Goal: Task Accomplishment & Management: Complete application form

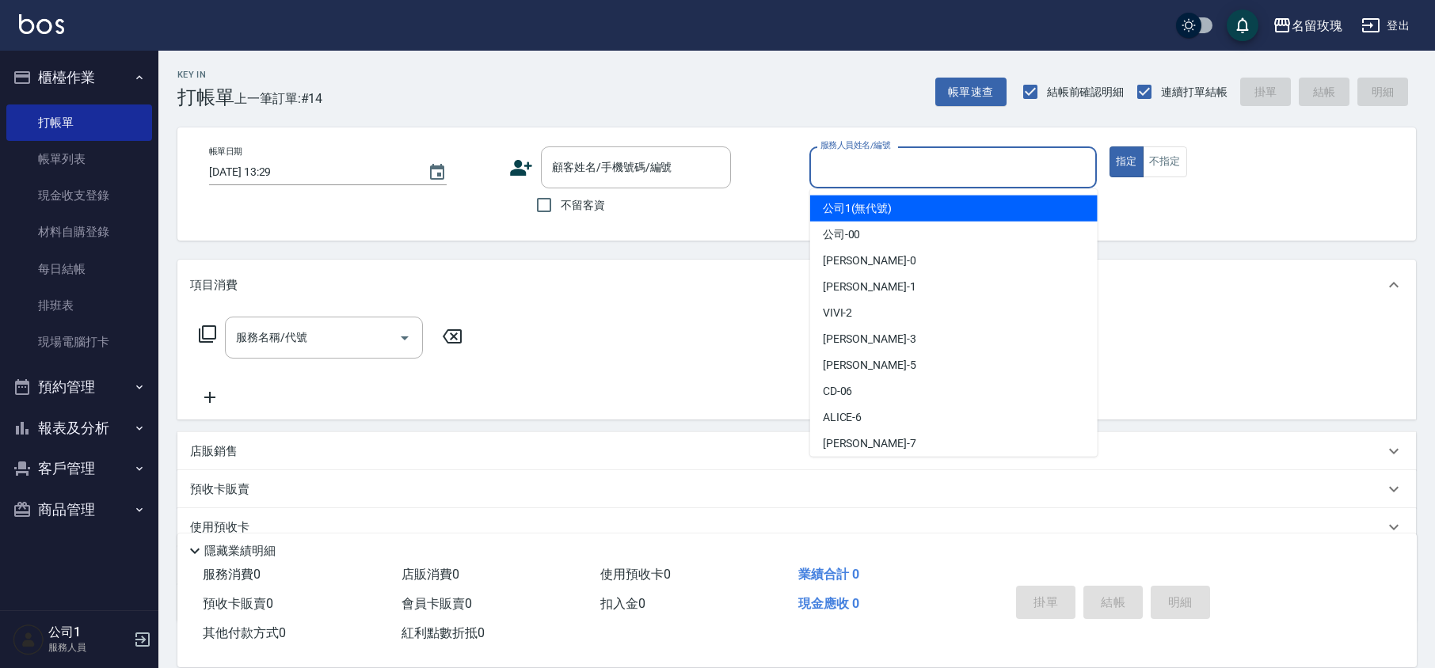
click at [854, 165] on input "服務人員姓名/編號" at bounding box center [953, 168] width 273 height 28
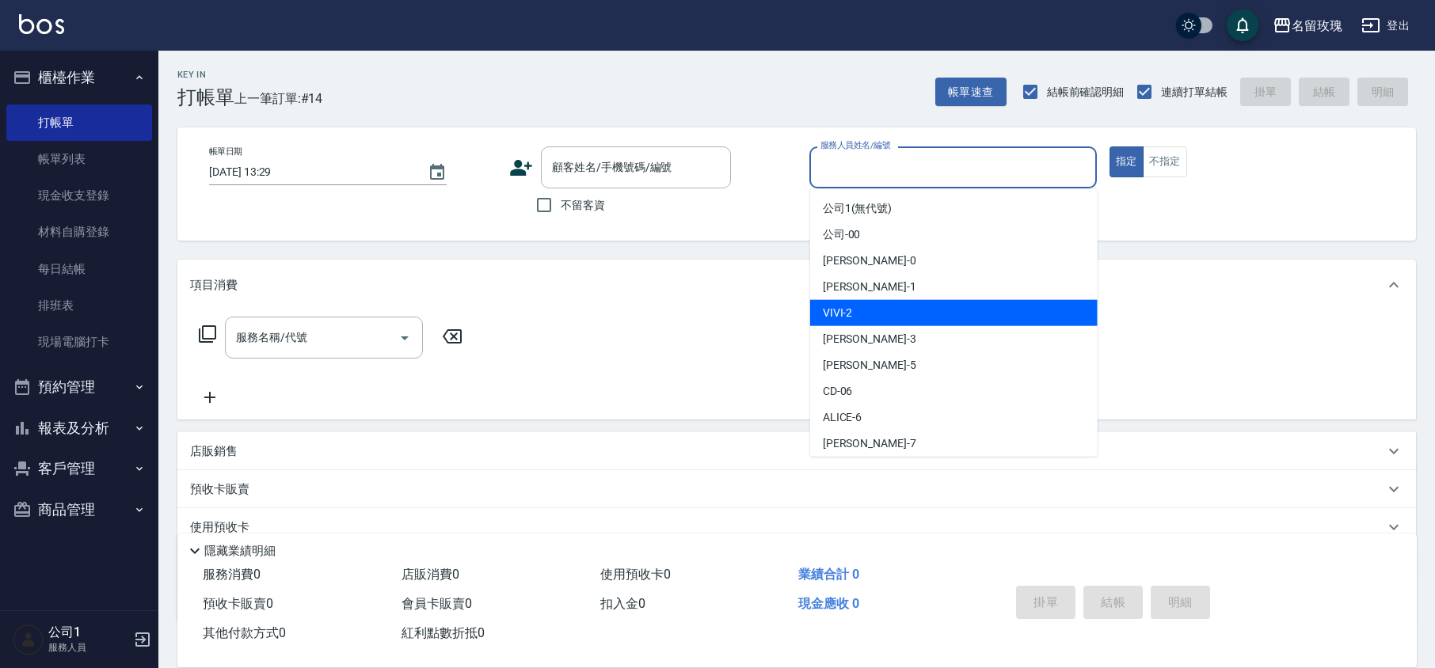
click at [888, 312] on div "VIVI -2" at bounding box center [953, 313] width 287 height 26
type input "VIVI-2"
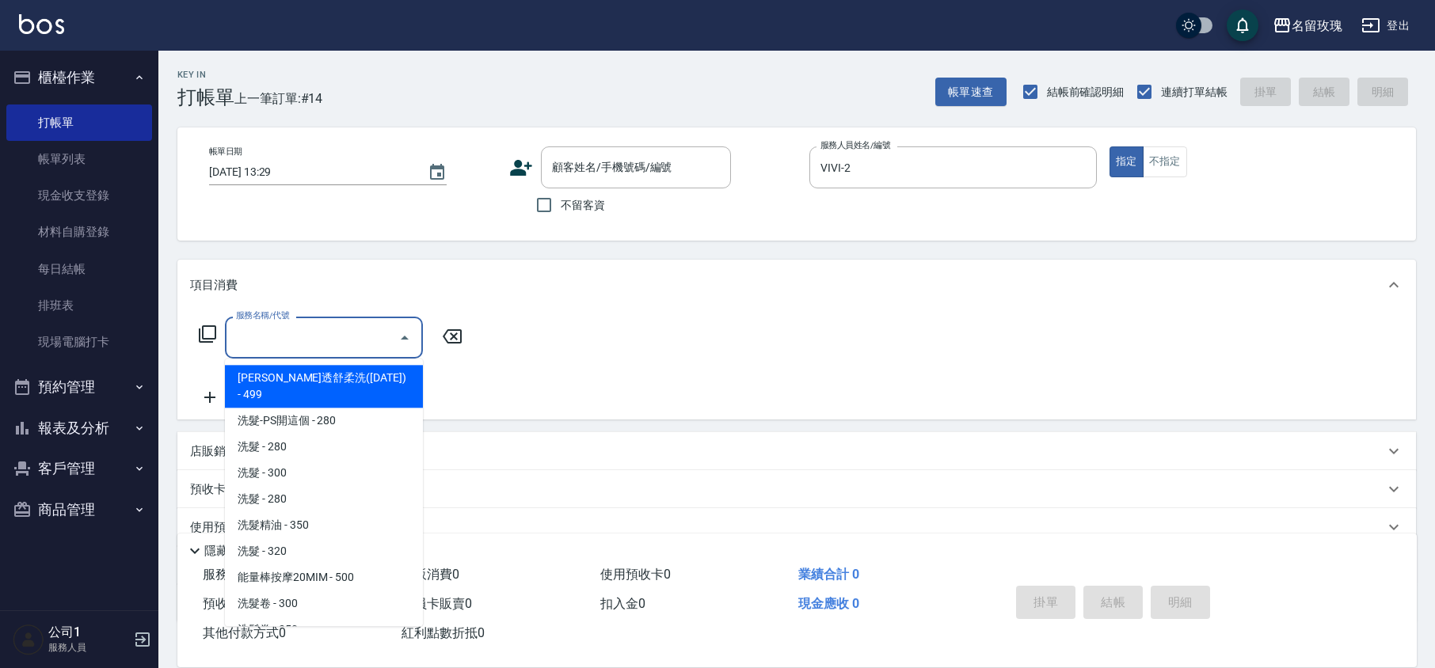
click at [340, 330] on input "服務名稱/代號" at bounding box center [312, 338] width 160 height 28
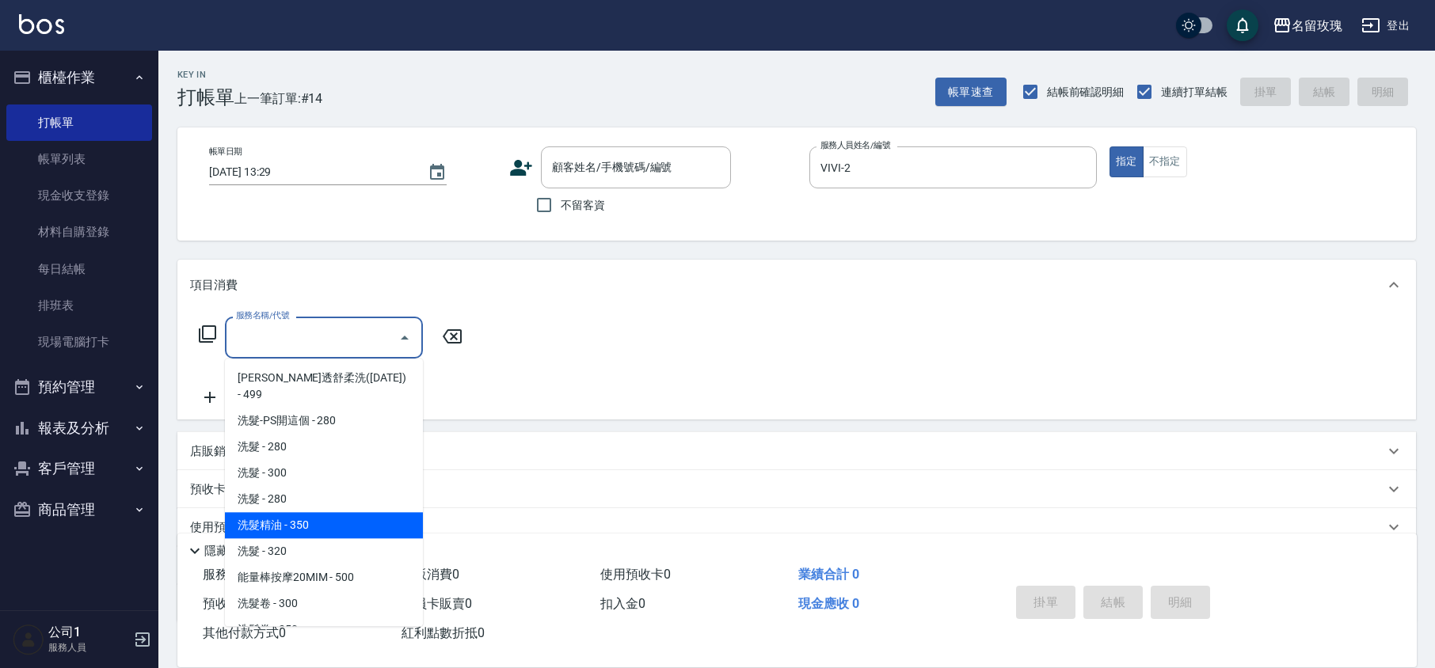
click at [291, 512] on span "洗髮精油 - 350" at bounding box center [324, 525] width 198 height 26
type input "洗髮精油(206)"
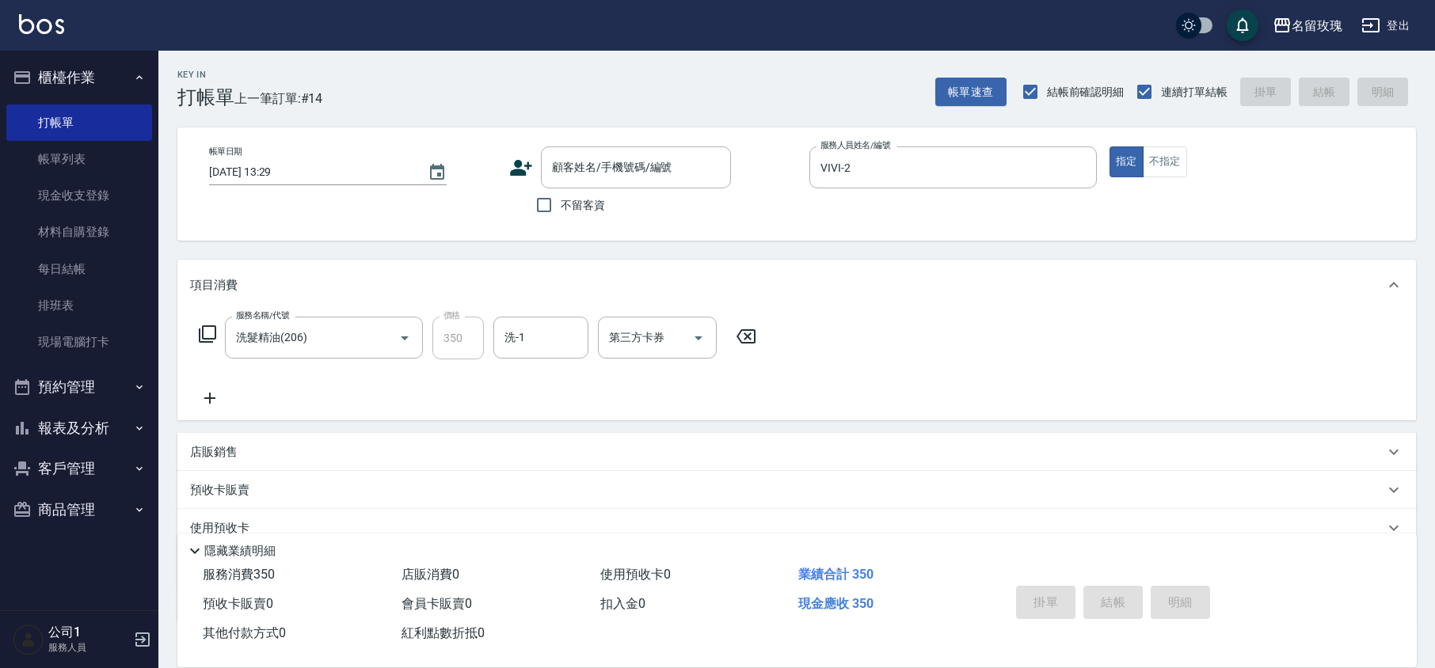
click at [212, 400] on icon at bounding box center [210, 398] width 40 height 19
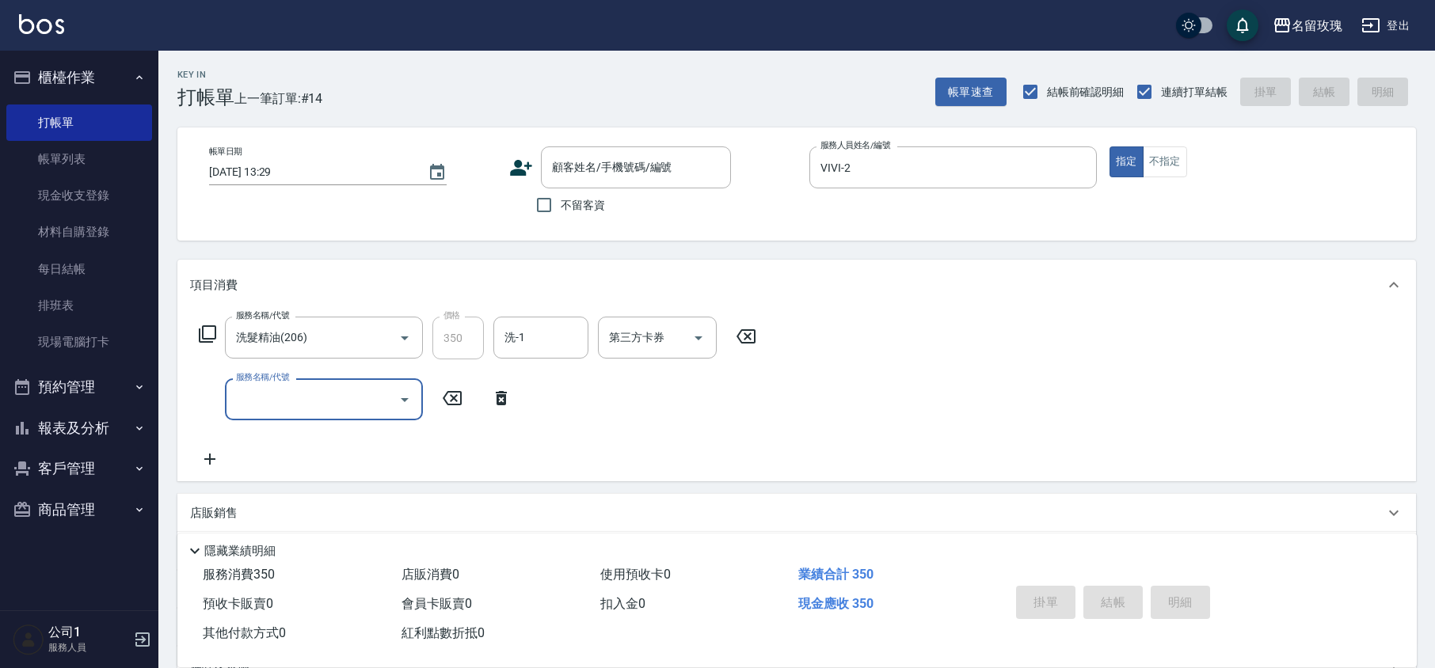
click at [285, 391] on input "服務名稱/代號" at bounding box center [312, 400] width 160 height 28
type input "ˇ"
type input "剪髮(301)"
type input "480"
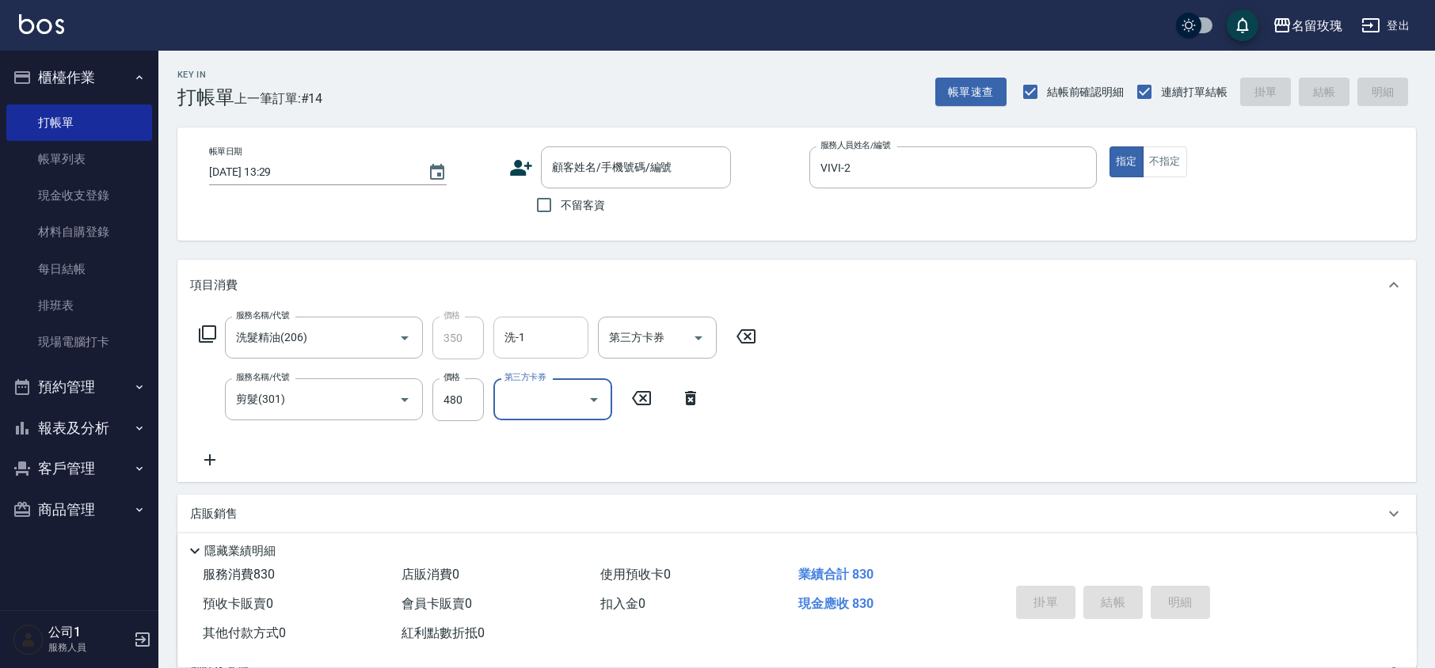
click at [533, 333] on input "洗-1" at bounding box center [541, 338] width 81 height 28
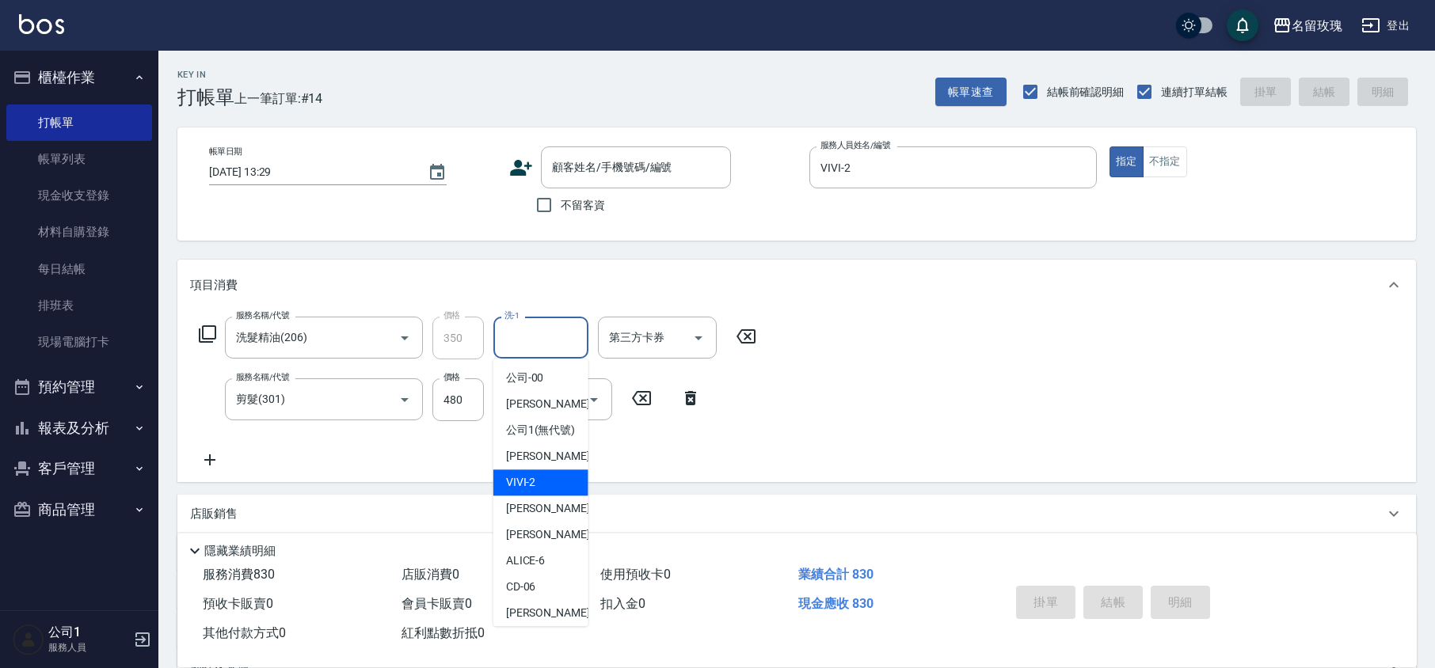
click at [550, 496] on div "VIVI -2" at bounding box center [540, 483] width 95 height 26
type input "VIVI-2"
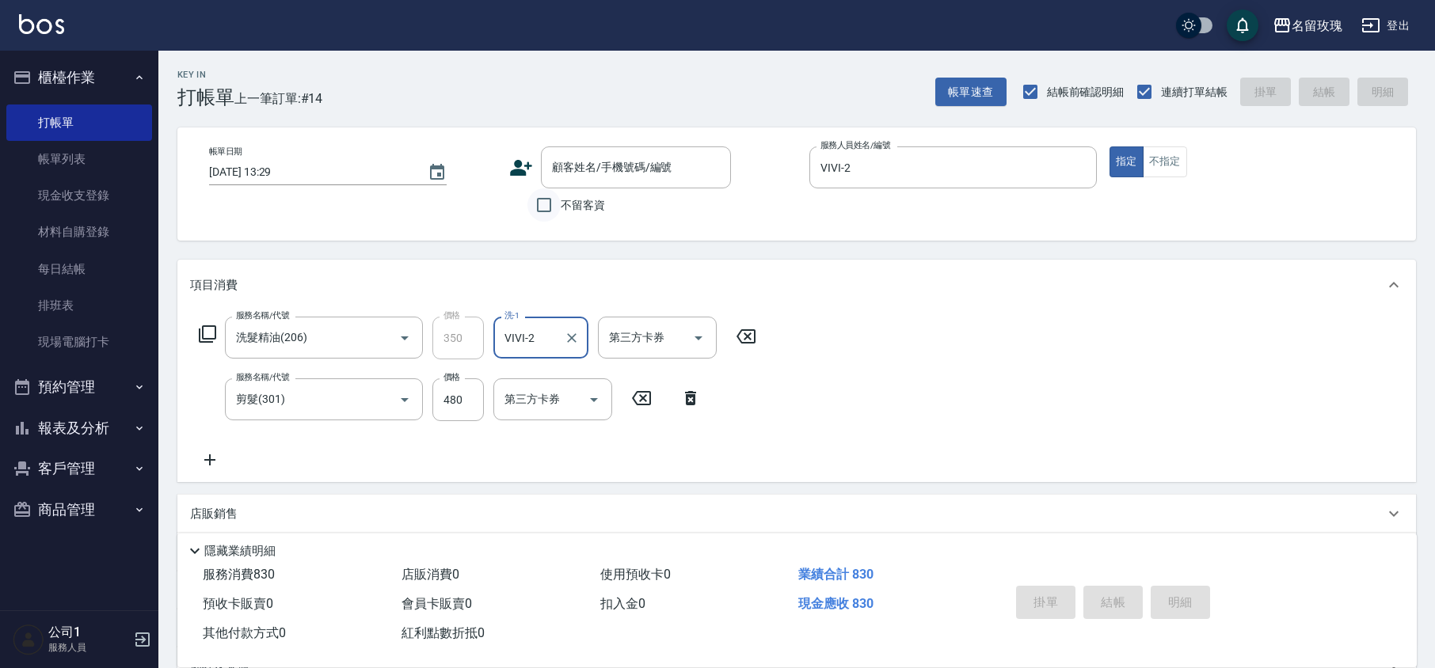
click at [542, 212] on input "不留客資" at bounding box center [543, 204] width 33 height 33
checkbox input "true"
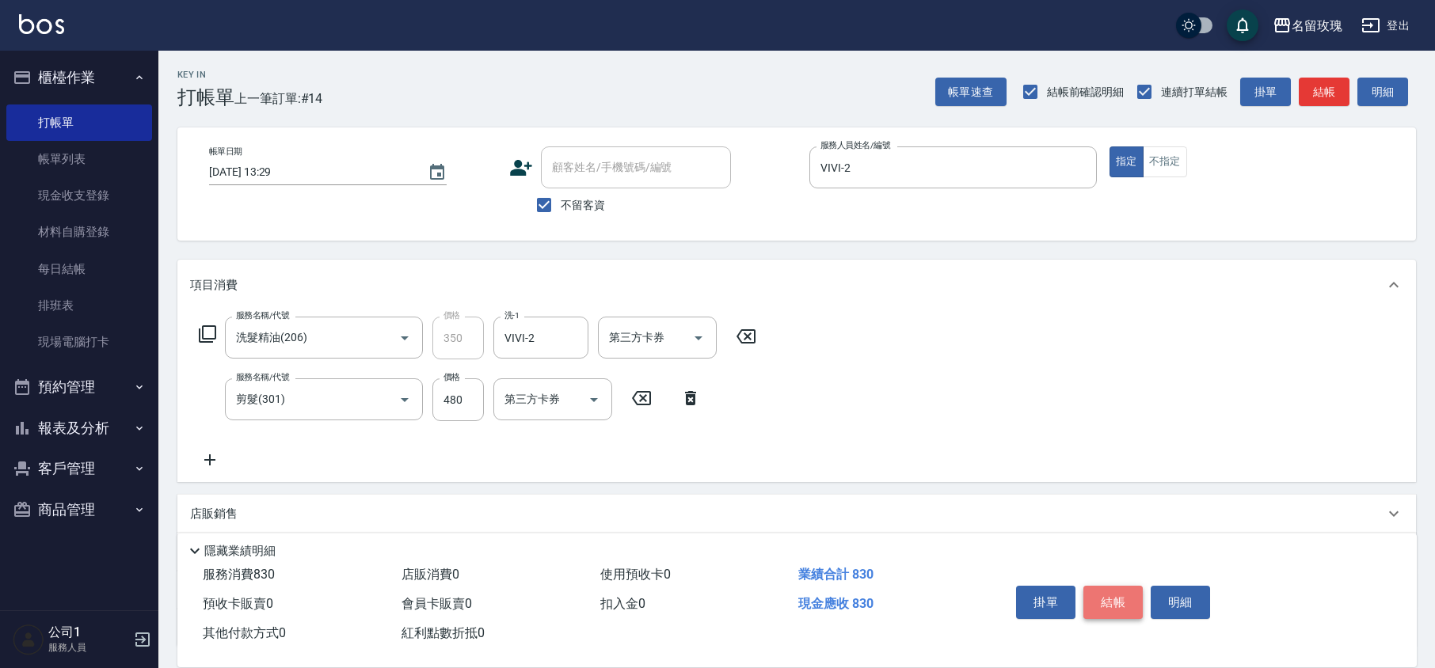
click at [1106, 591] on button "結帳" at bounding box center [1112, 602] width 59 height 33
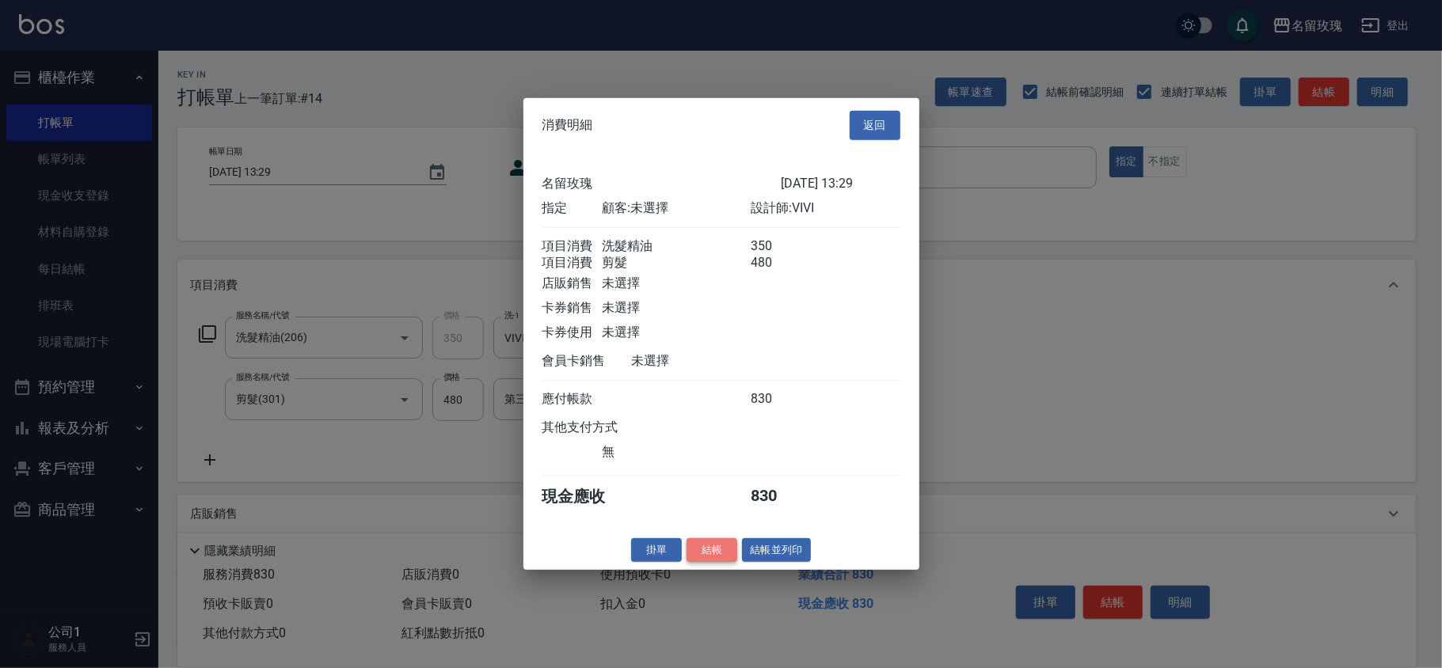
click at [720, 558] on button "結帳" at bounding box center [712, 550] width 51 height 25
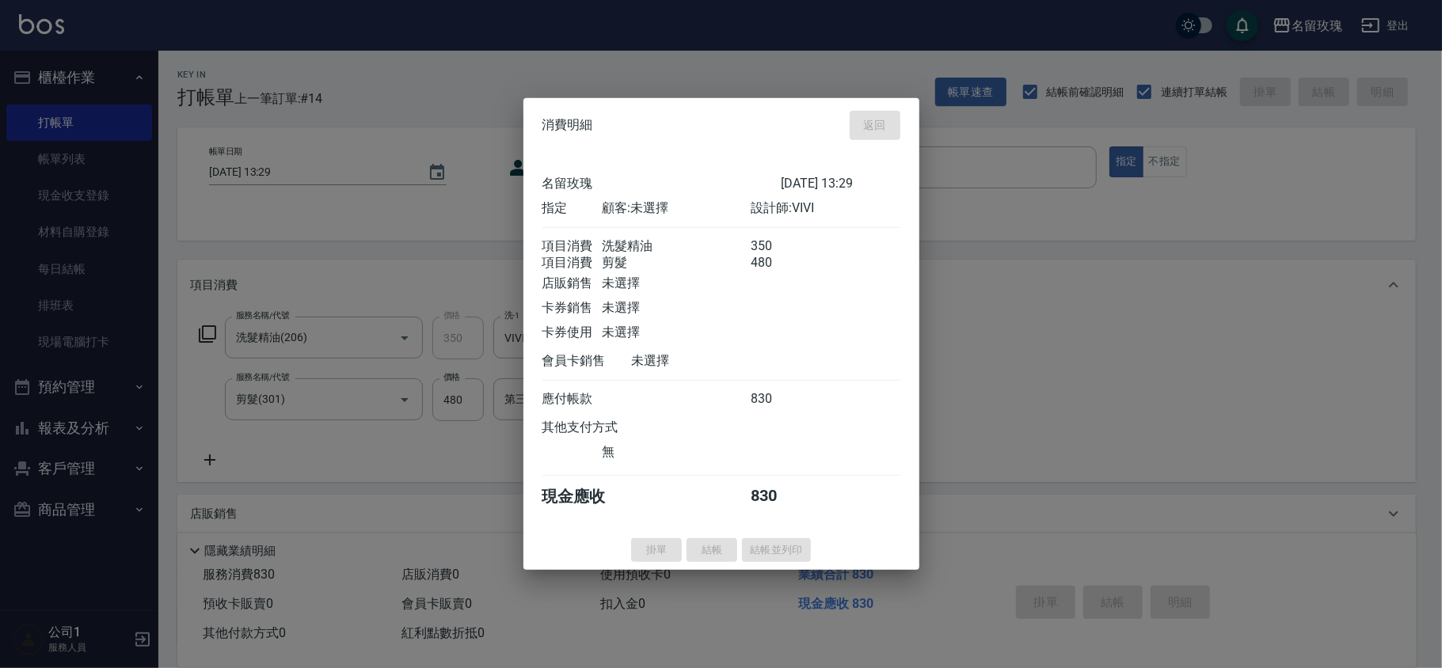
type input "[DATE] 14:23"
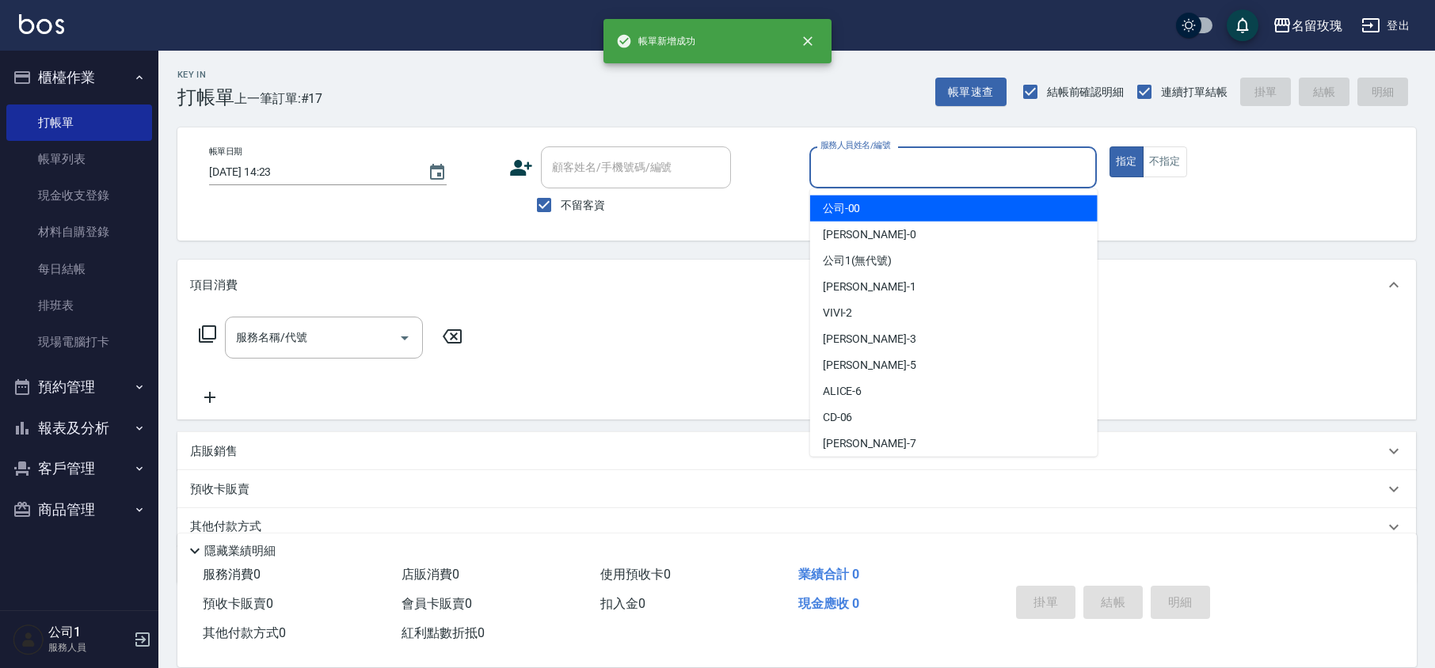
click at [824, 165] on input "服務人員姓名/編號" at bounding box center [953, 168] width 273 height 28
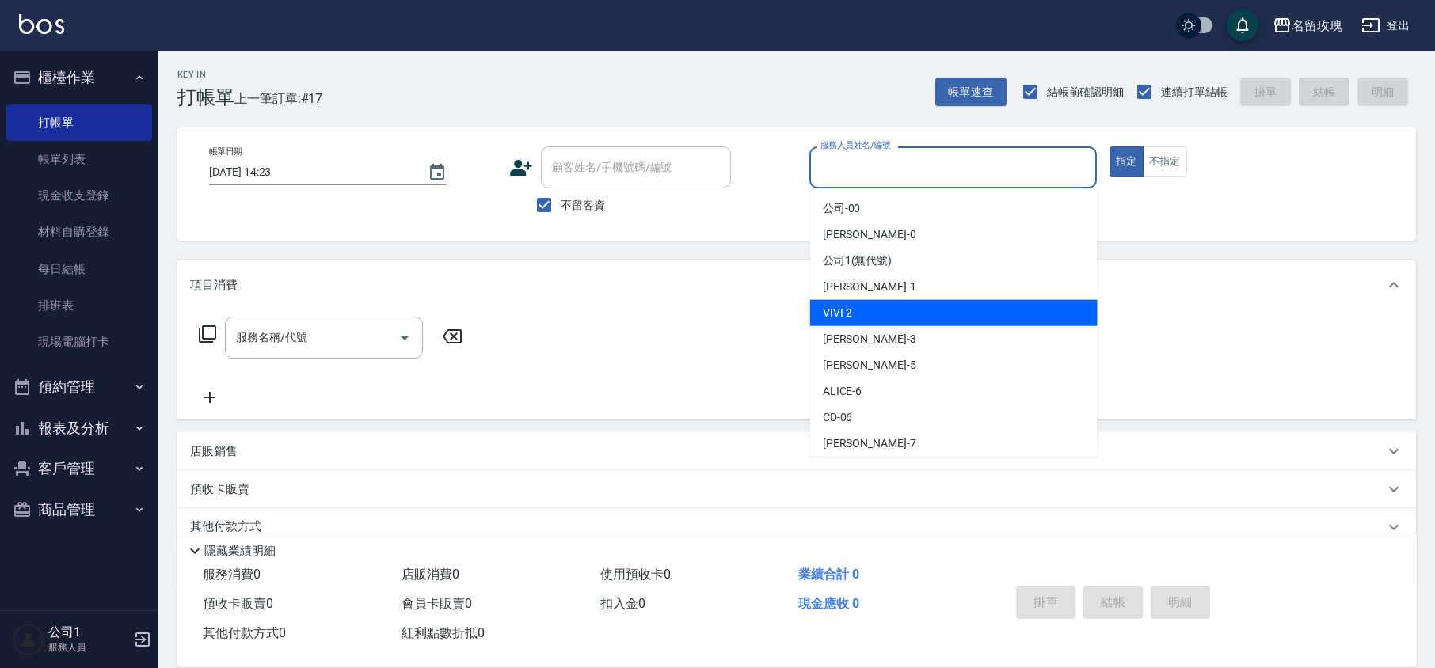
click at [857, 311] on div "VIVI -2" at bounding box center [953, 313] width 287 height 26
type input "VIVI-2"
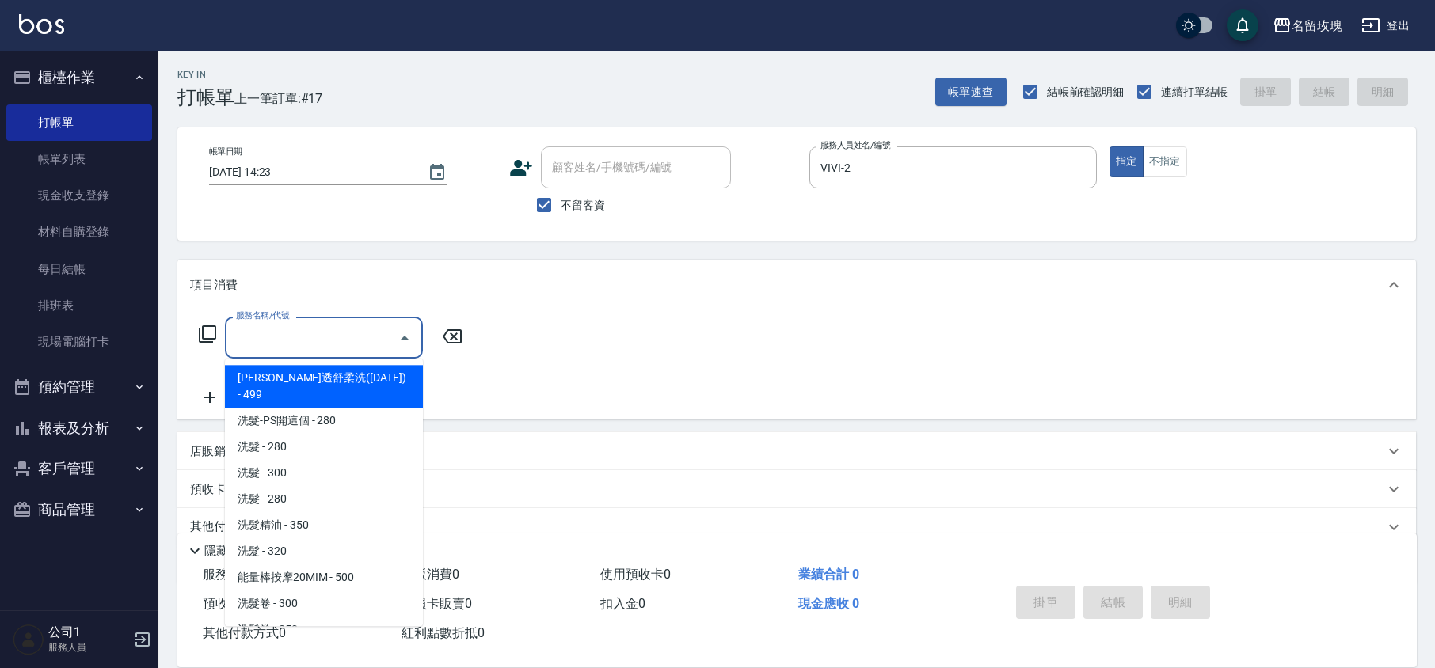
click at [304, 330] on input "服務名稱/代號" at bounding box center [312, 338] width 160 height 28
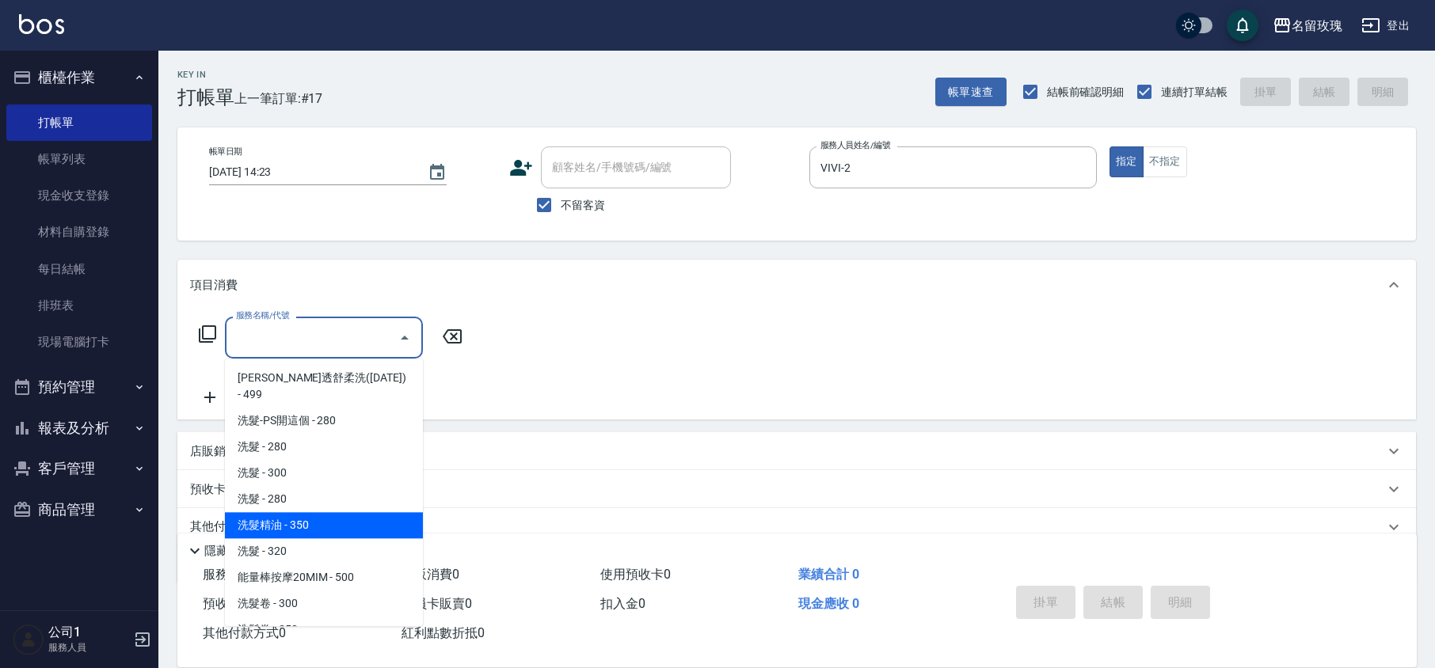
drag, startPoint x: 371, startPoint y: 510, endPoint x: 385, endPoint y: 482, distance: 30.8
click at [371, 512] on span "洗髮精油 - 350" at bounding box center [324, 525] width 198 height 26
type input "洗髮精油(206)"
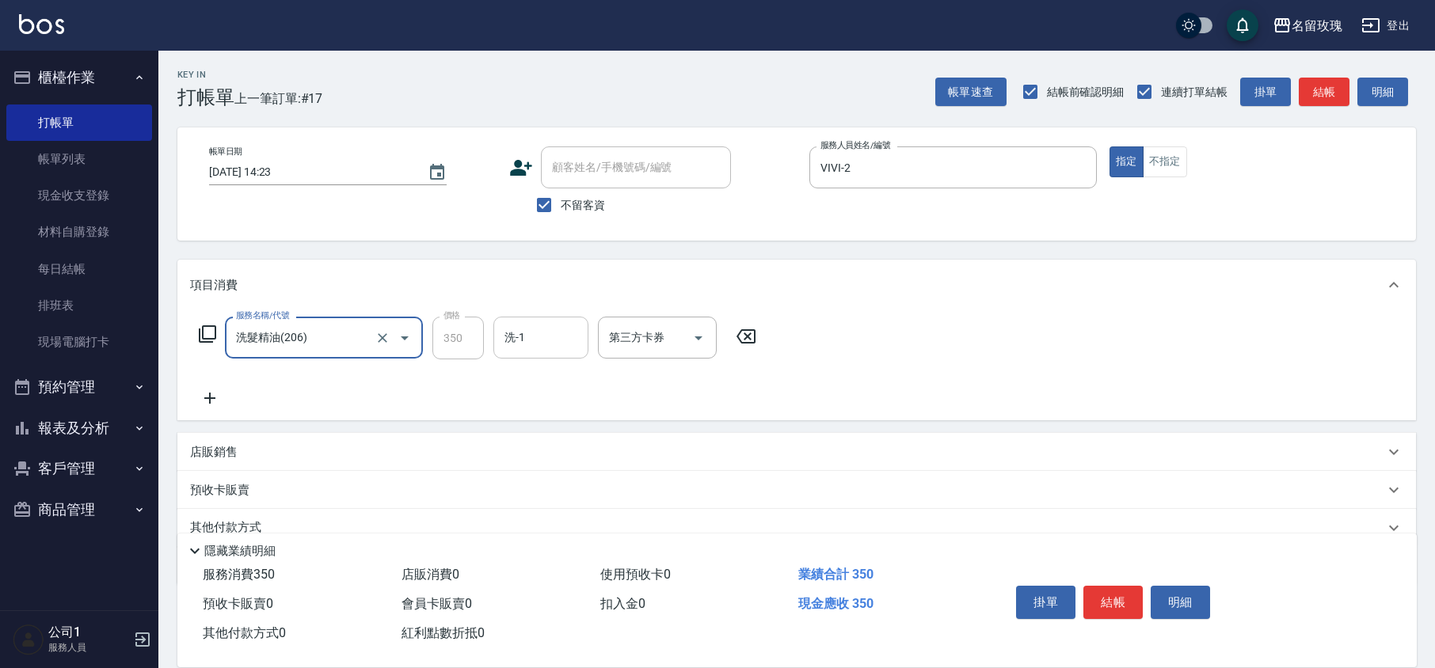
click at [540, 337] on input "洗-1" at bounding box center [541, 338] width 81 height 28
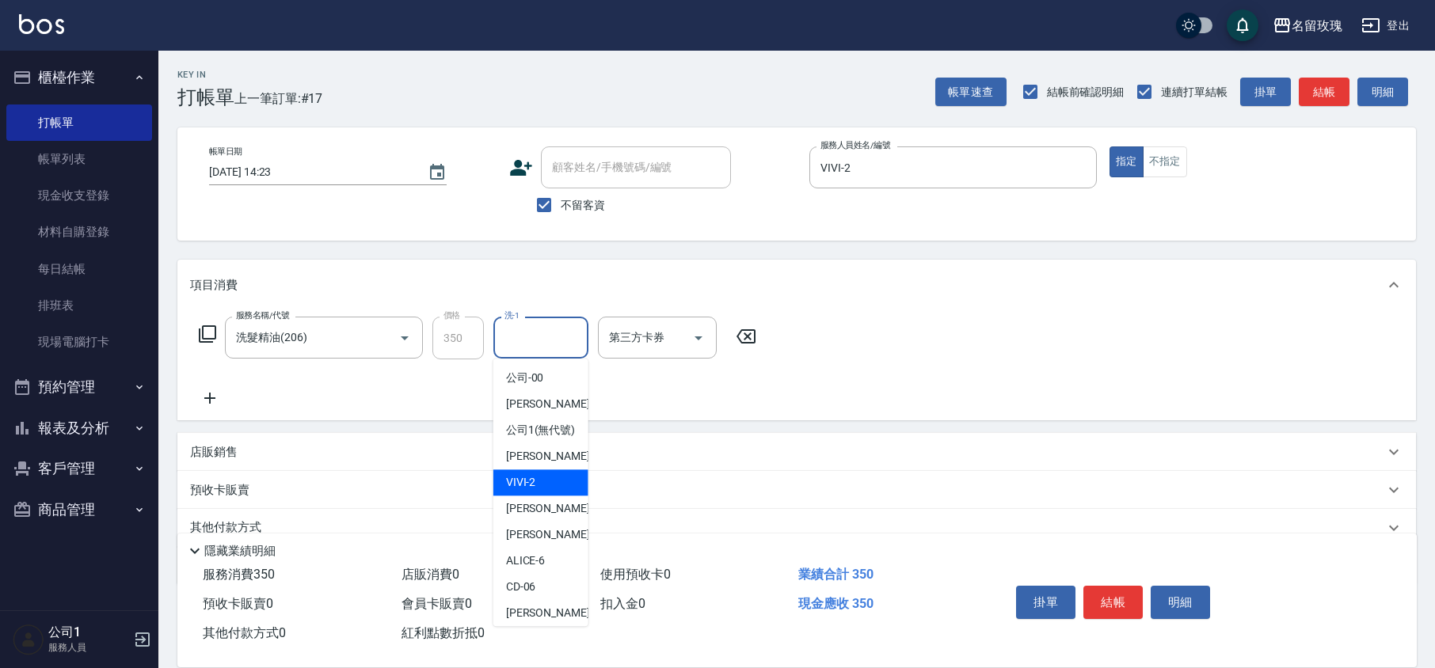
click at [546, 496] on div "VIVI -2" at bounding box center [540, 483] width 95 height 26
type input "VIVI-2"
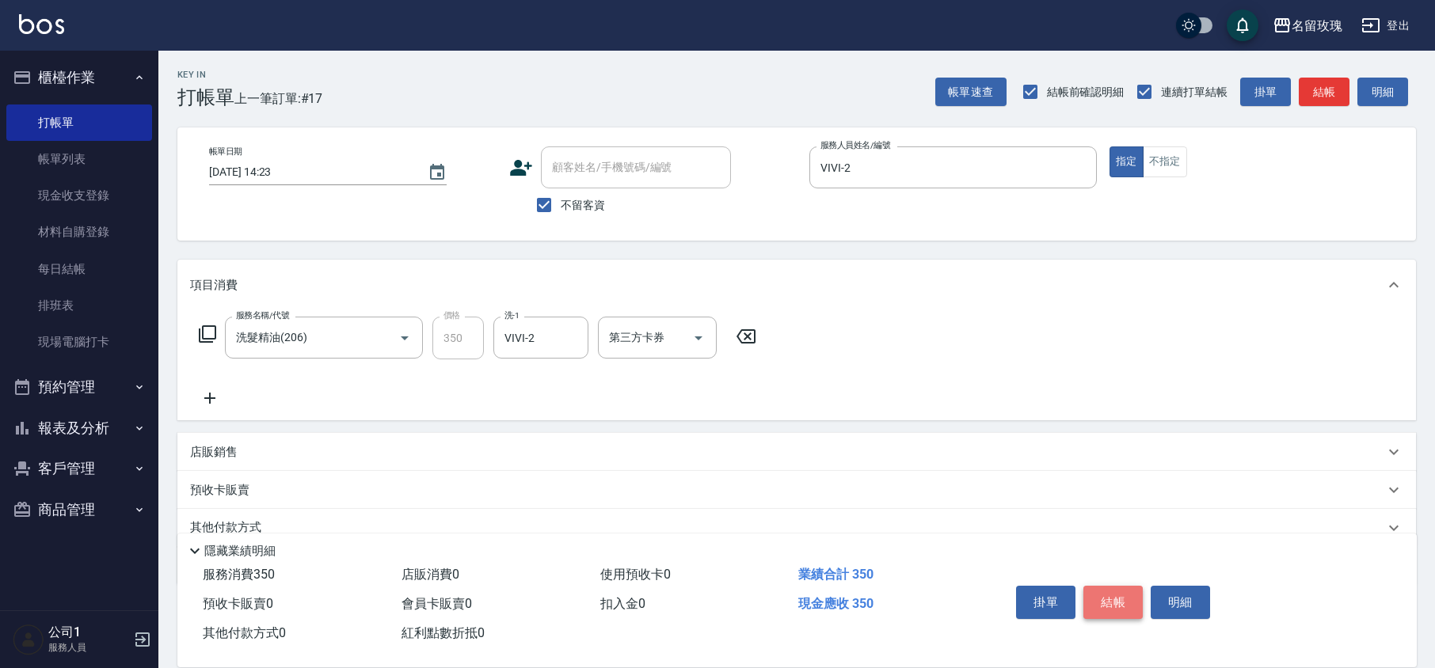
click at [1116, 596] on button "結帳" at bounding box center [1112, 602] width 59 height 33
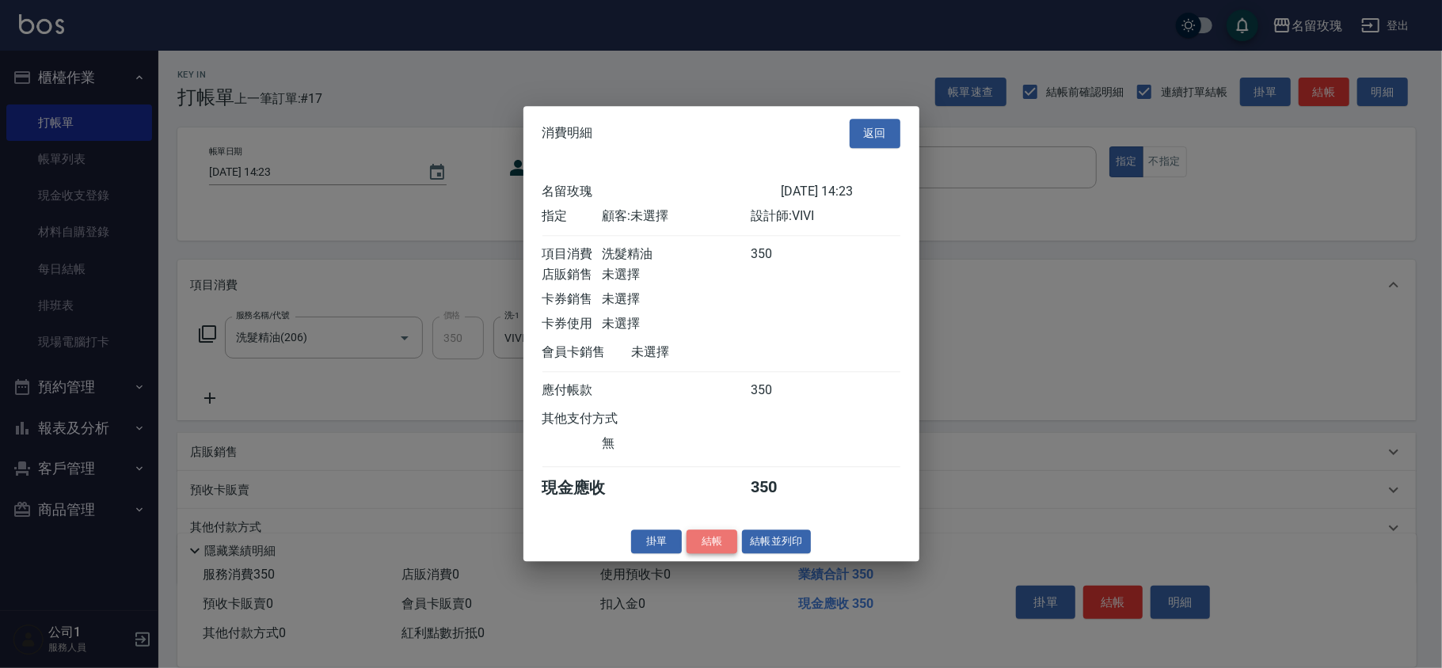
click at [707, 549] on button "結帳" at bounding box center [712, 542] width 51 height 25
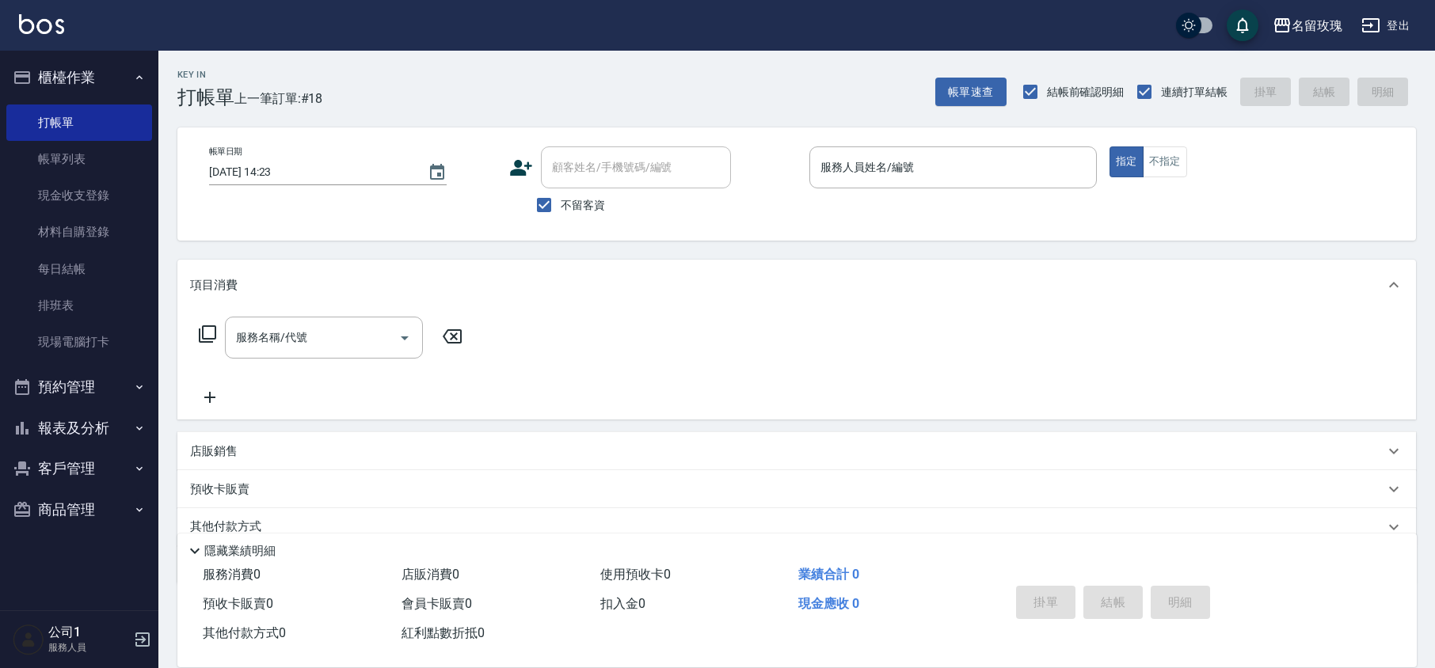
click at [573, 207] on span "不留客資" at bounding box center [583, 205] width 44 height 17
click at [561, 207] on input "不留客資" at bounding box center [543, 204] width 33 height 33
checkbox input "false"
click at [578, 173] on input "顧客姓名/手機號碼/編號" at bounding box center [624, 168] width 152 height 28
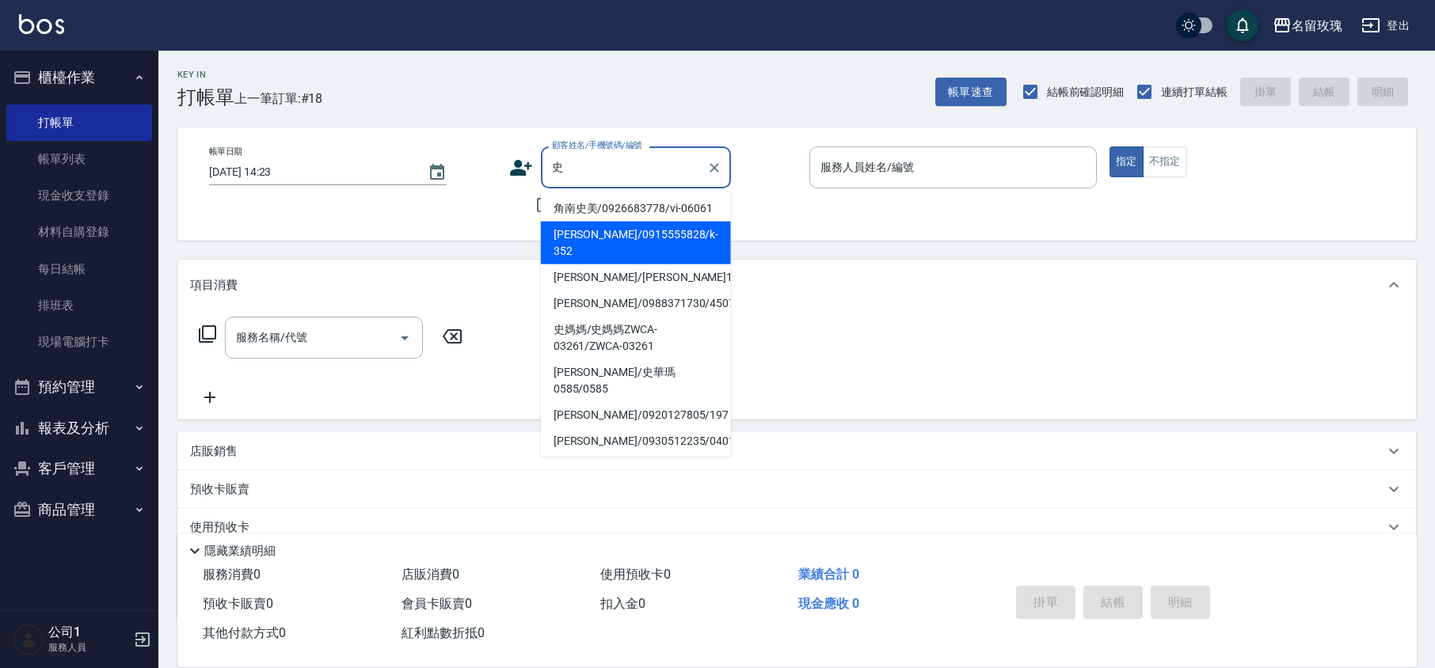
click at [618, 227] on li "[PERSON_NAME]/0915555828/k-352" at bounding box center [636, 243] width 190 height 43
type input "[PERSON_NAME]/0915555828/k-352"
type input "KELLY-5"
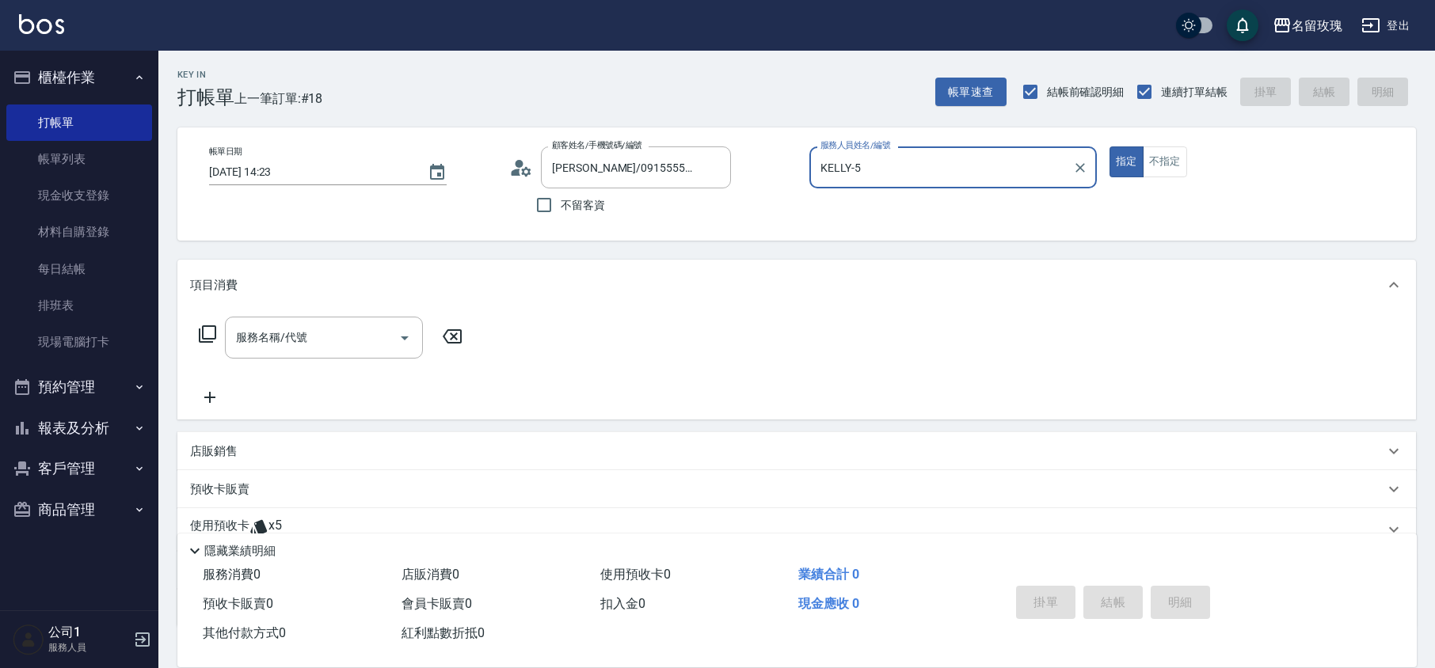
click at [518, 172] on icon at bounding box center [517, 172] width 10 height 7
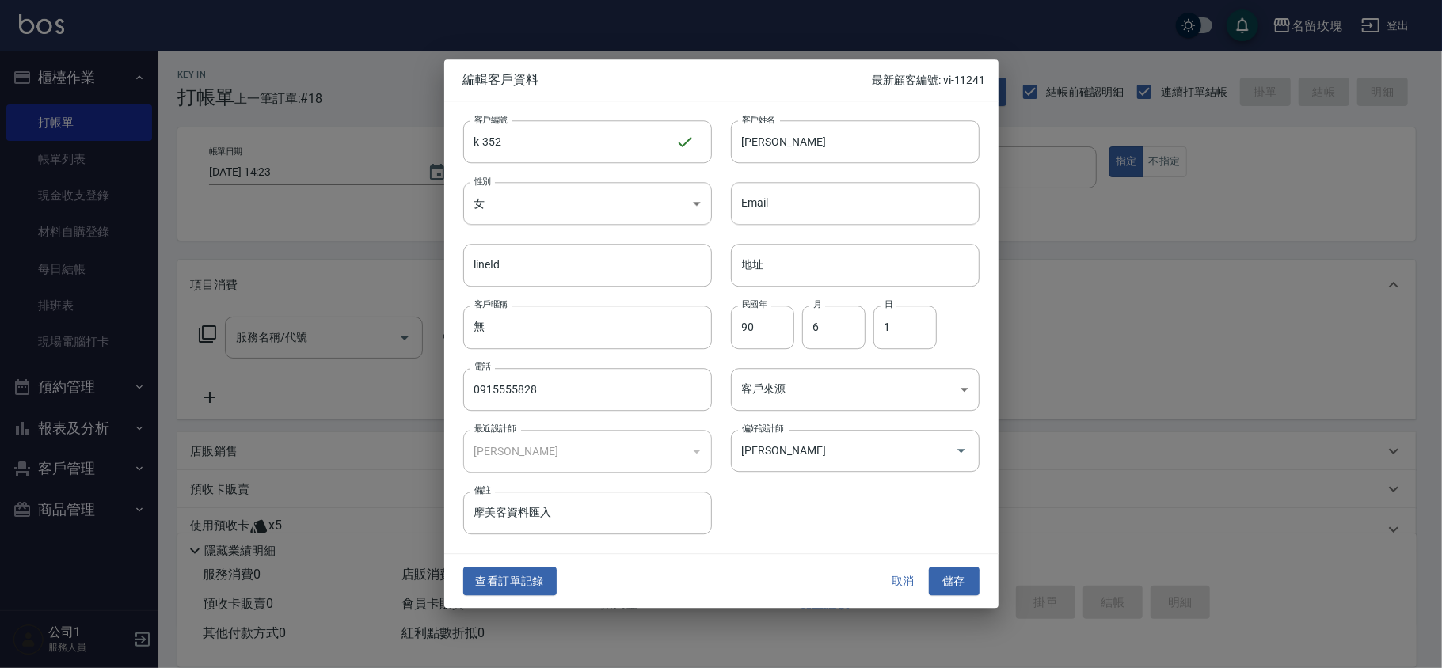
click at [517, 583] on button "查看訂單記錄" at bounding box center [509, 581] width 93 height 29
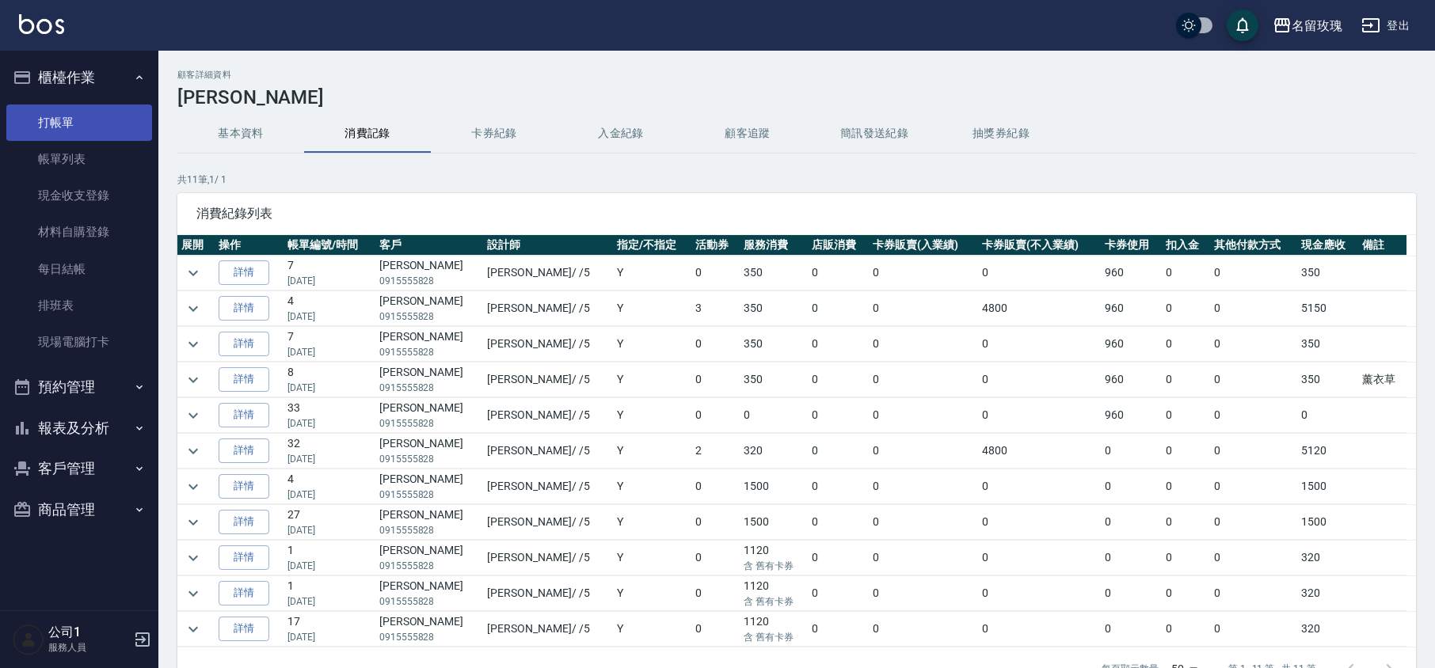
click at [63, 112] on link "打帳單" at bounding box center [79, 123] width 146 height 36
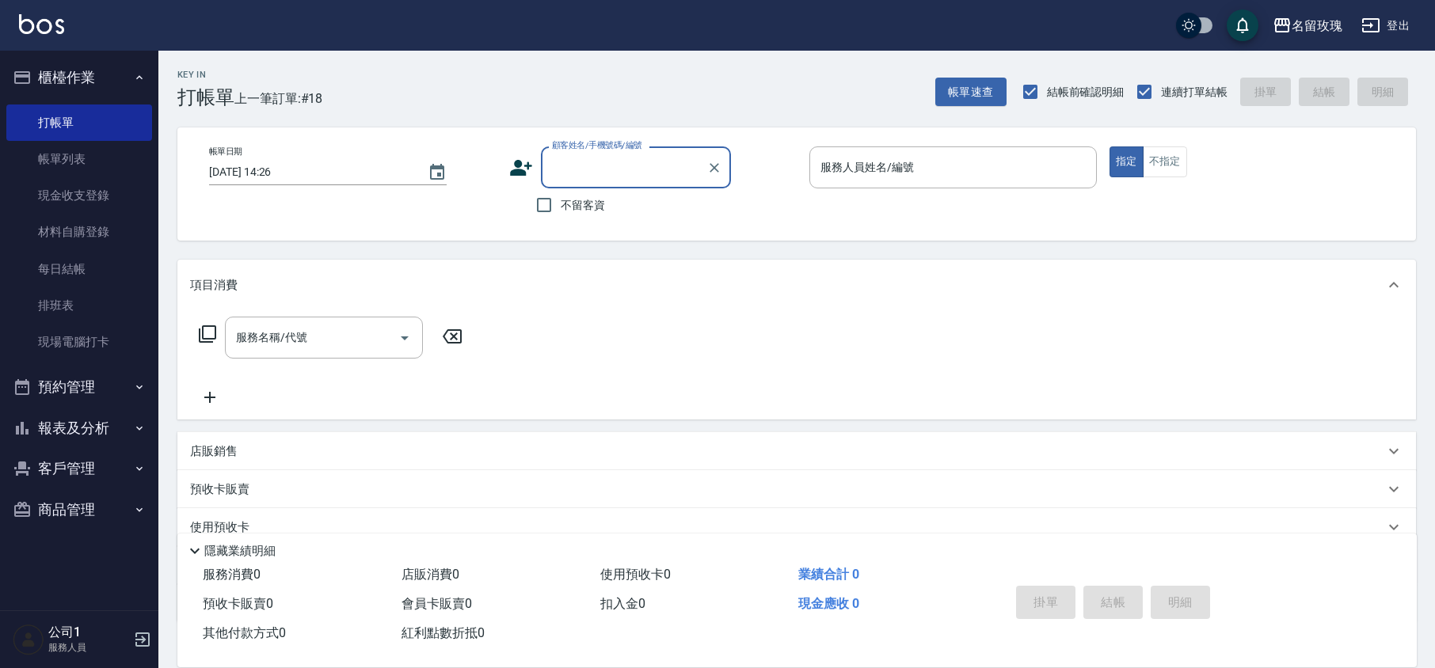
click at [593, 176] on input "顧客姓名/手機號碼/編號" at bounding box center [624, 168] width 152 height 28
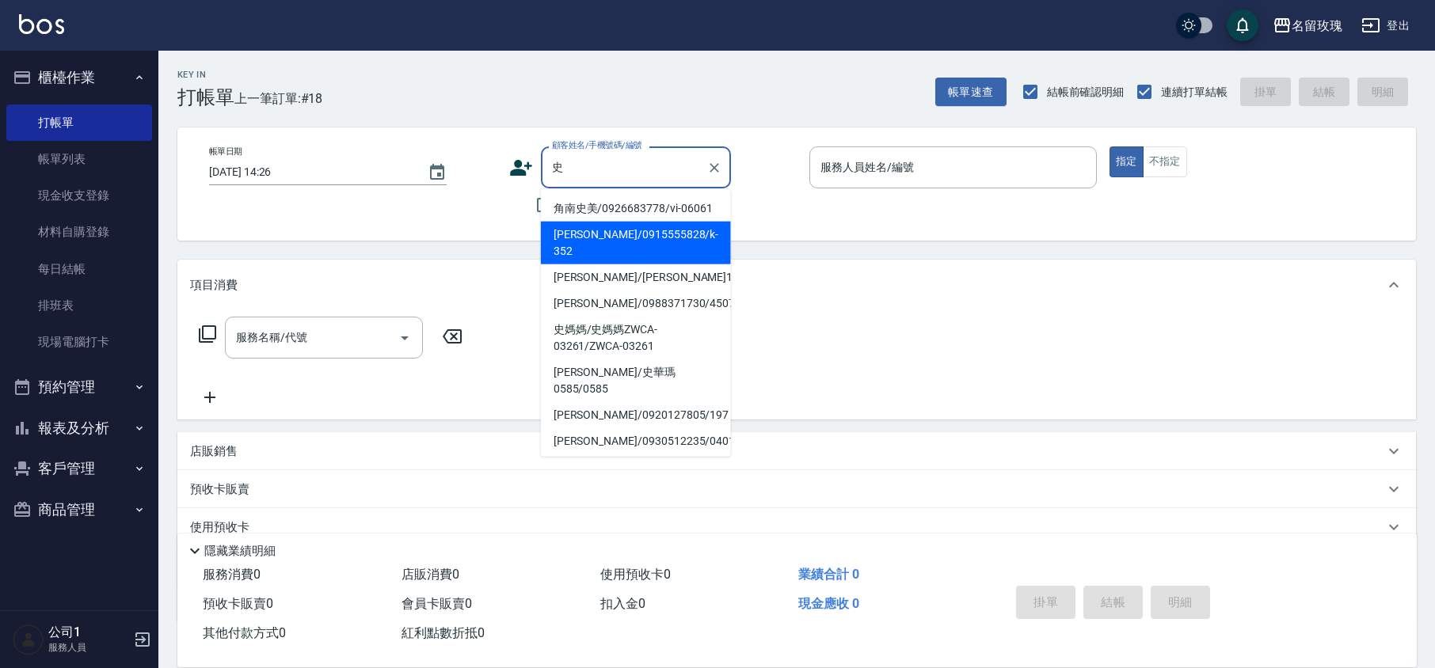
click at [577, 236] on li "[PERSON_NAME]/0915555828/k-352" at bounding box center [636, 243] width 190 height 43
type input "[PERSON_NAME]/0915555828/k-352"
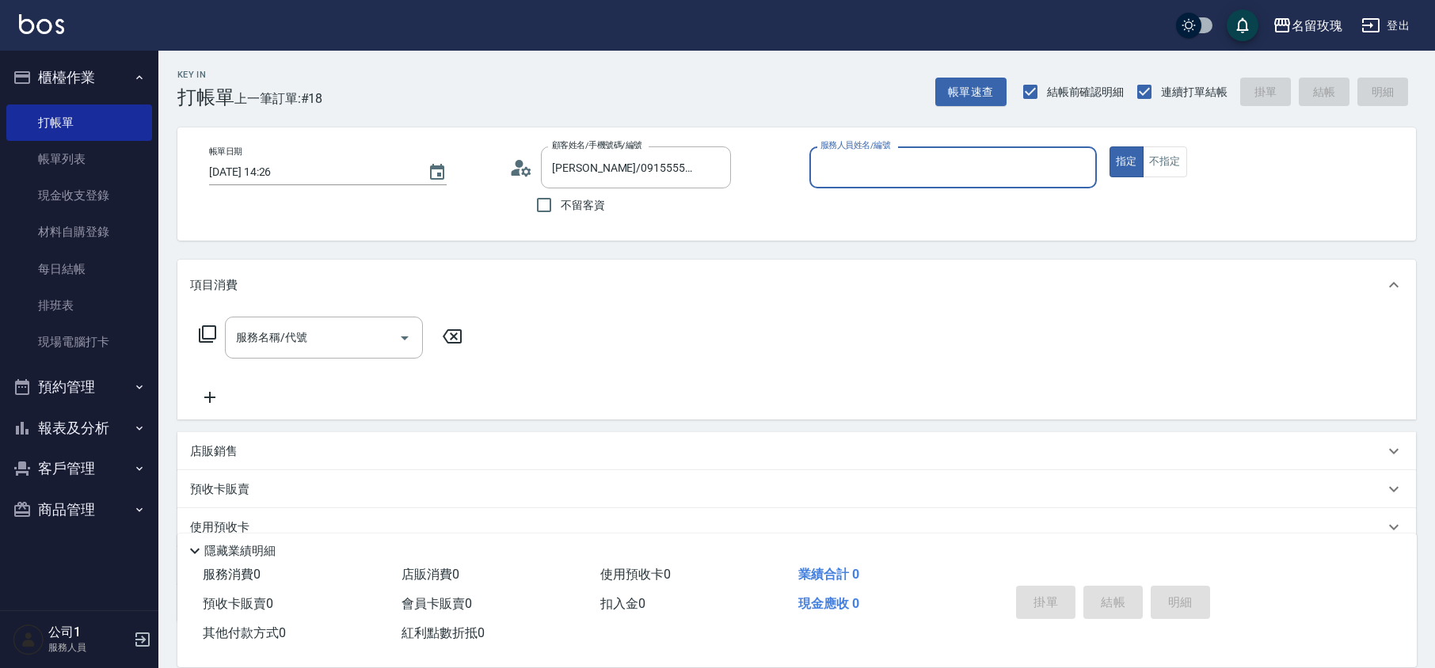
type input "KELLY-5"
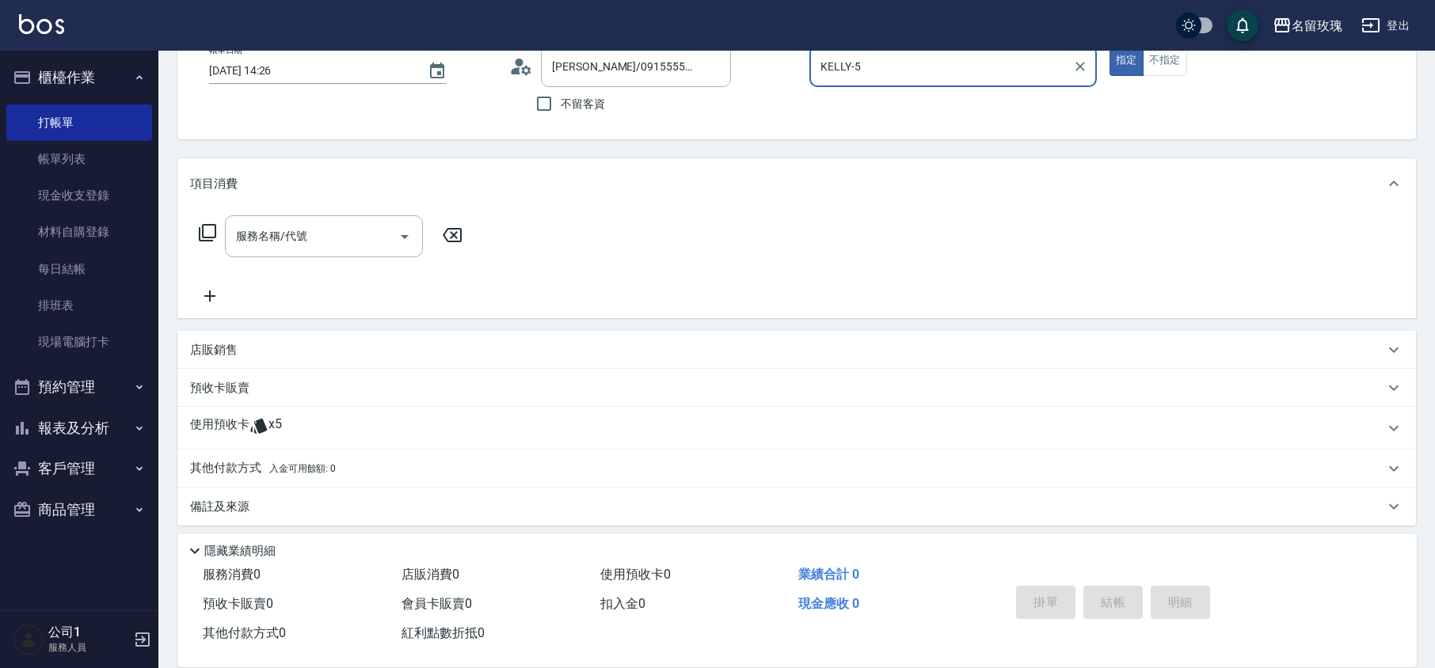
scroll to position [108, 0]
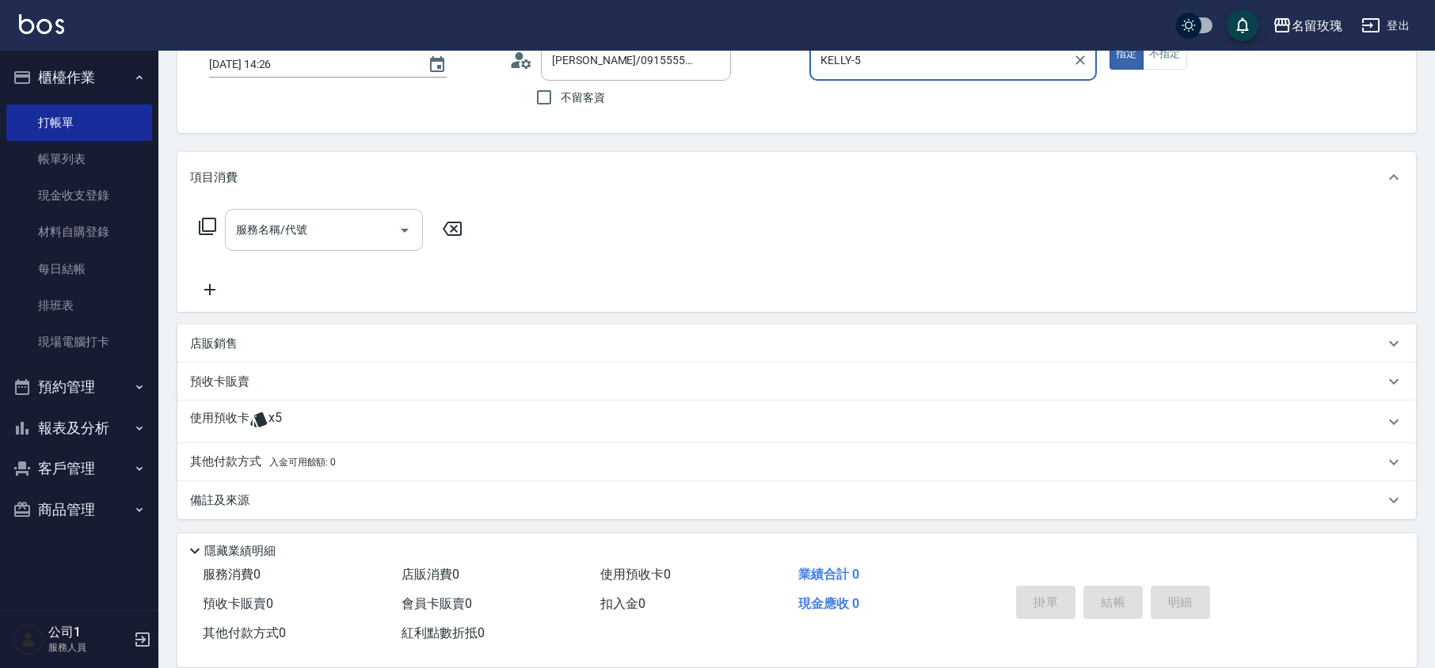
click at [301, 231] on div "服務名稱/代號 服務名稱/代號" at bounding box center [324, 230] width 198 height 42
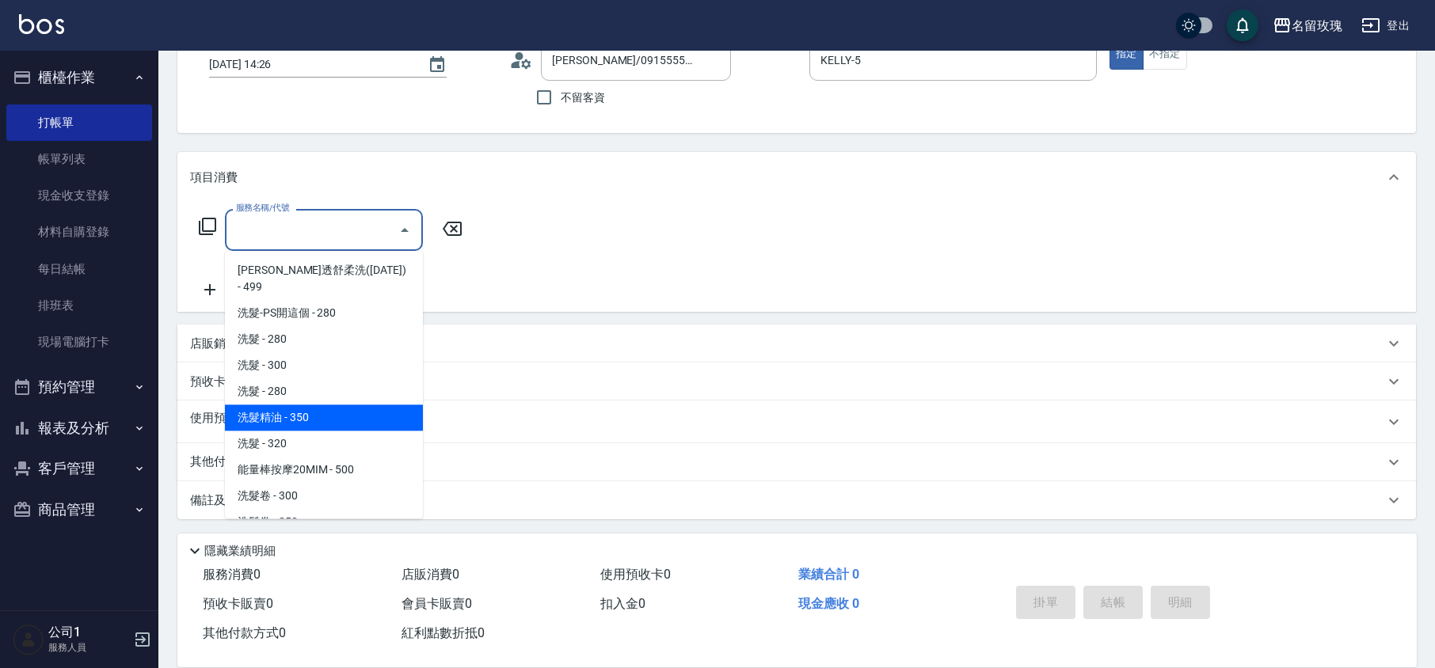
click at [308, 405] on span "洗髮精油 - 350" at bounding box center [324, 418] width 198 height 26
type input "洗髮精油(206)"
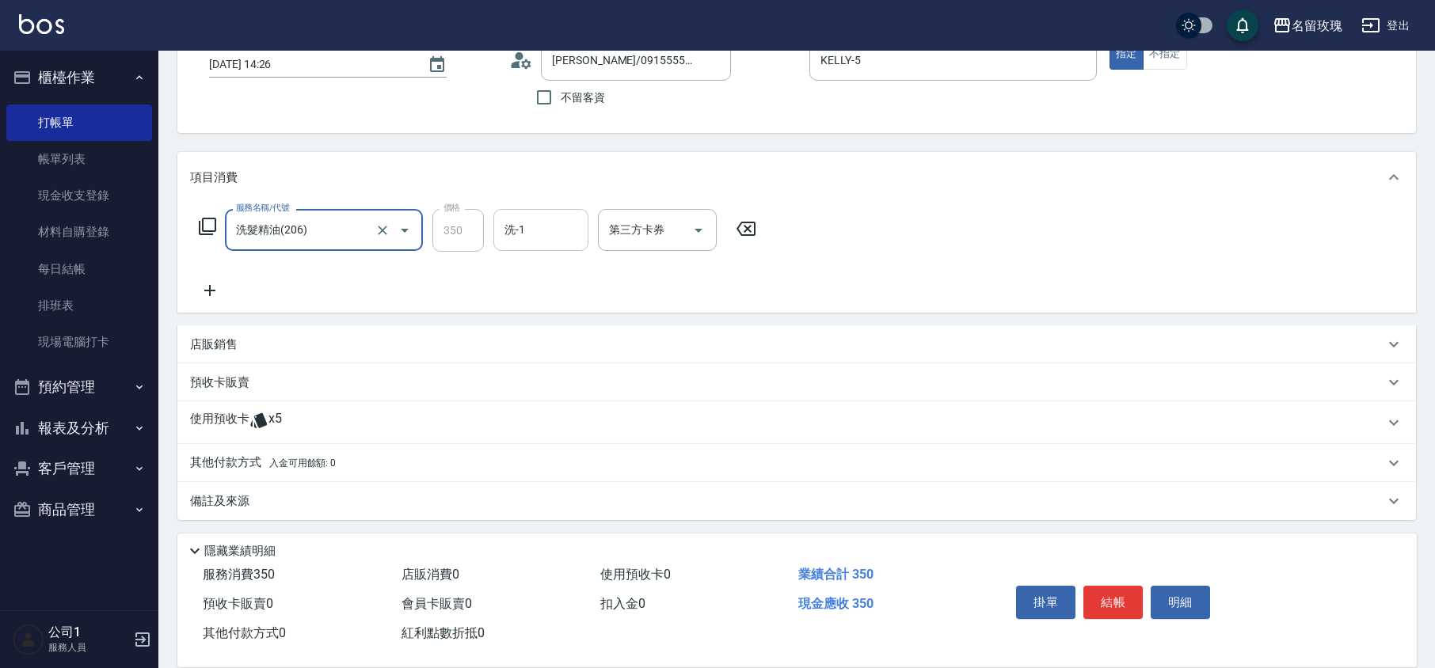
click at [507, 223] on div "洗-1 洗-1" at bounding box center [540, 230] width 95 height 42
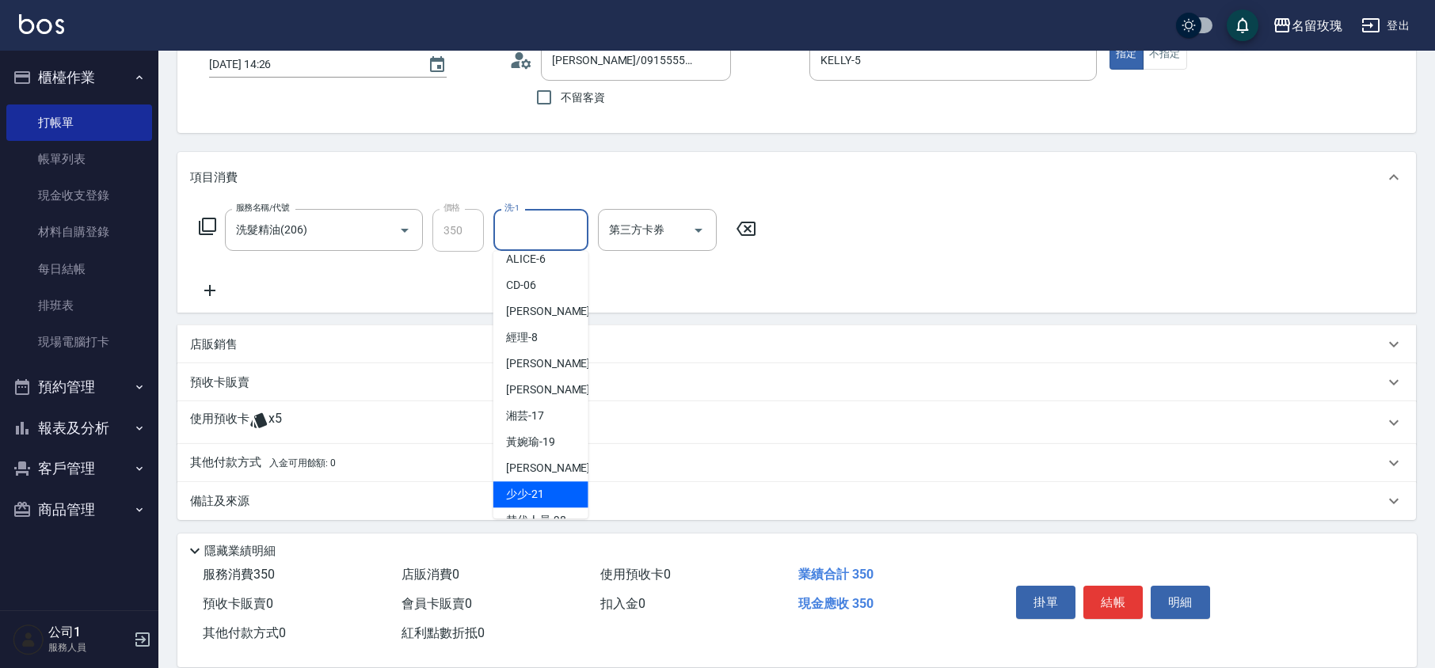
scroll to position [311, 0]
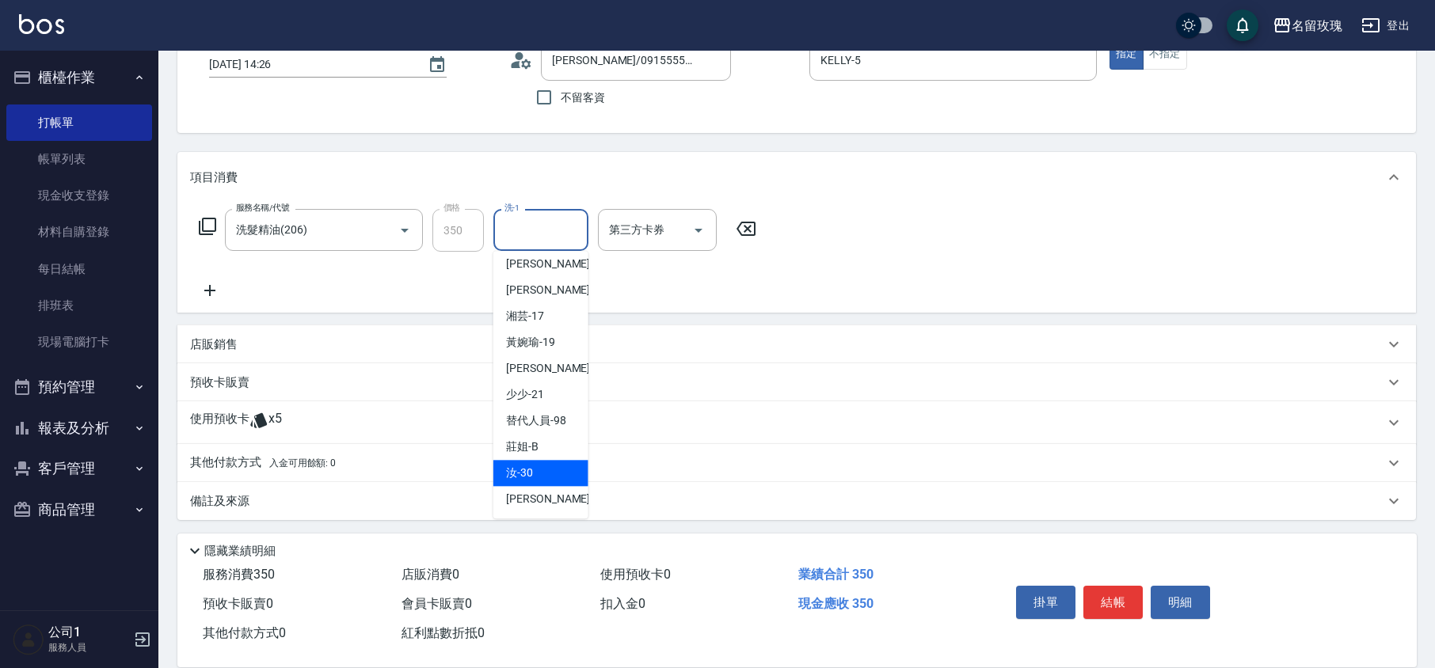
click at [546, 466] on div "汝 -30" at bounding box center [540, 473] width 95 height 26
type input "汝-30"
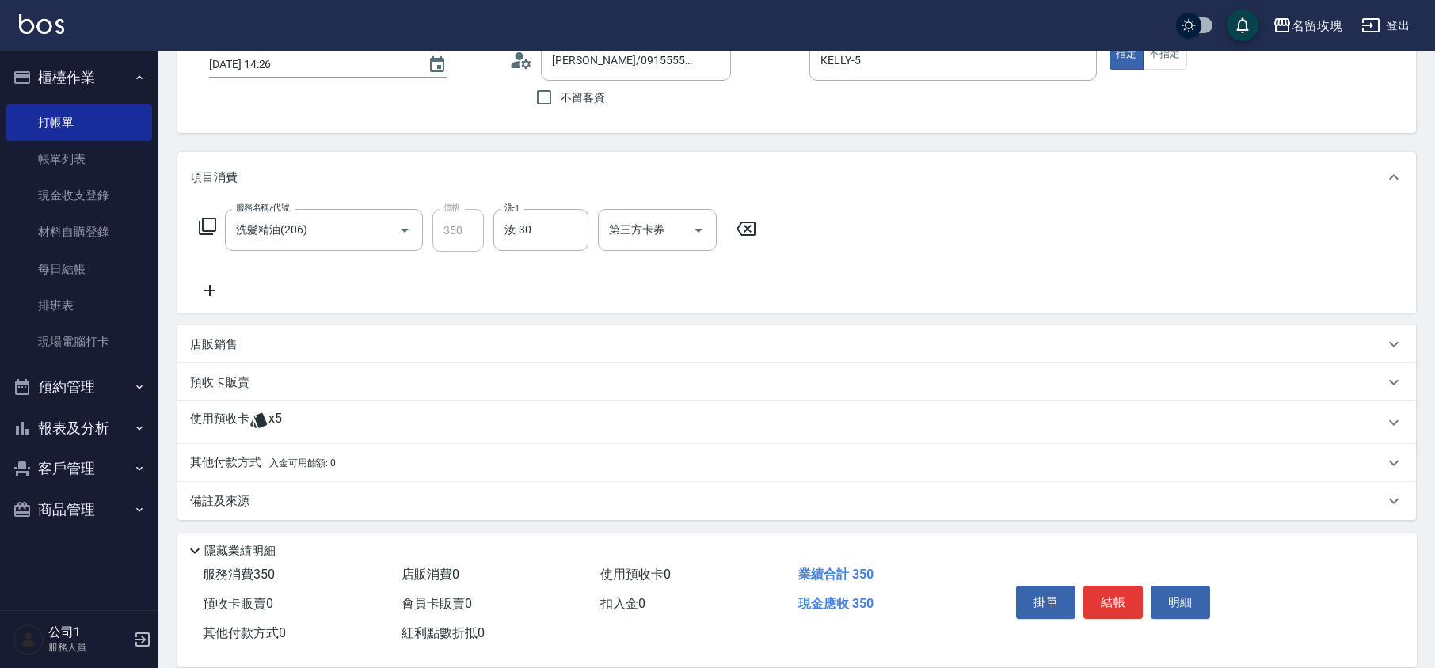
click at [273, 419] on span "x5" at bounding box center [274, 423] width 13 height 24
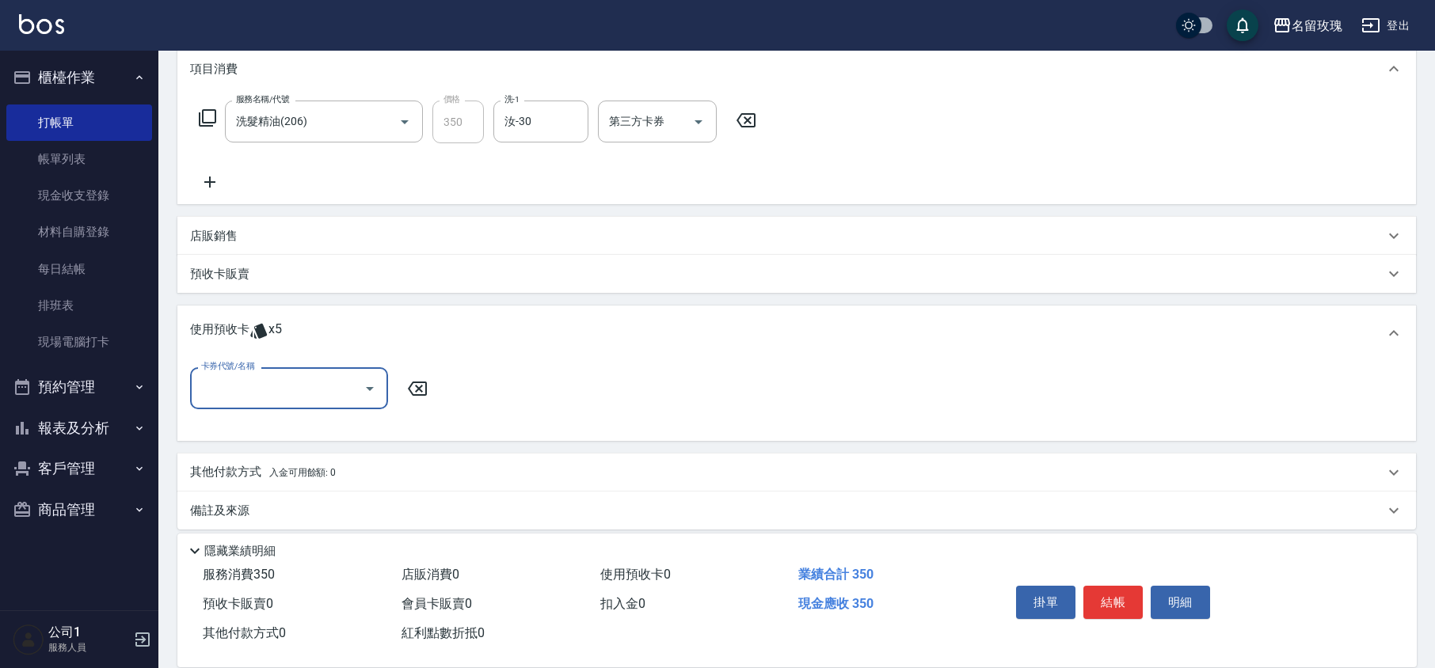
scroll to position [219, 0]
click at [361, 387] on icon "Open" at bounding box center [369, 386] width 19 height 19
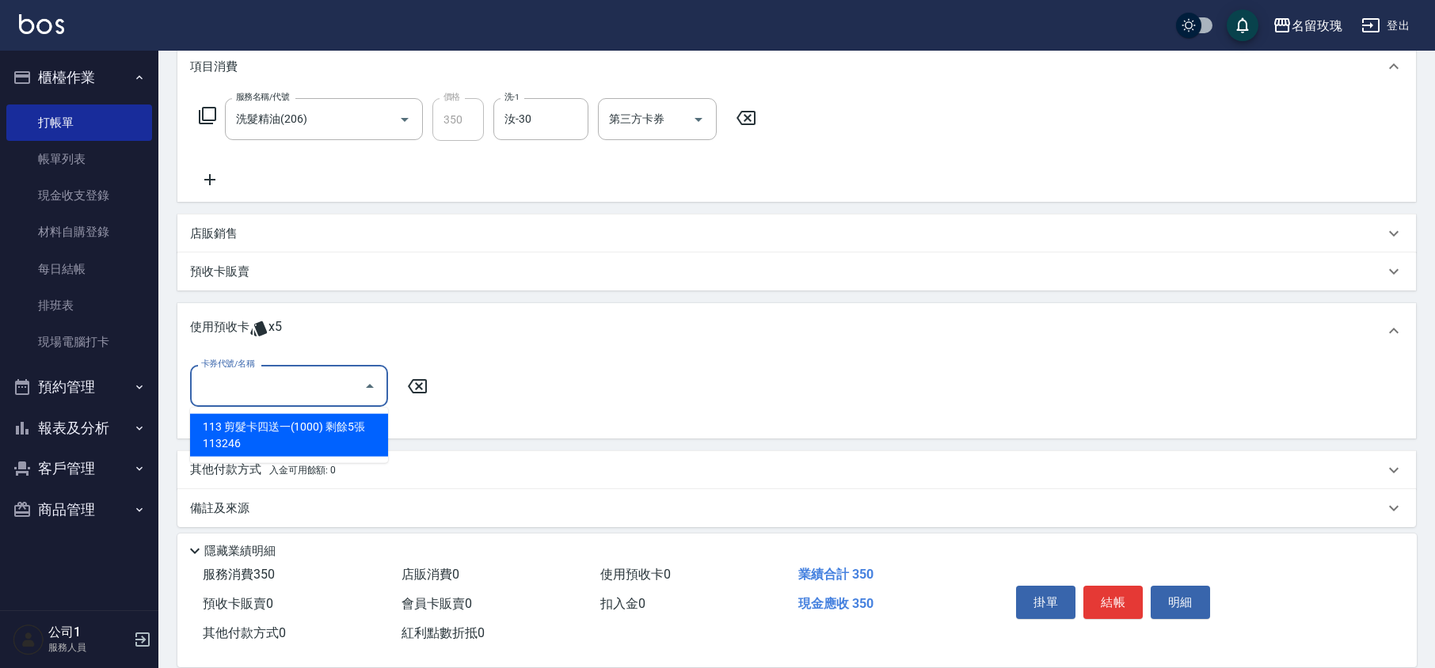
click at [348, 432] on div "113 剪髮卡四送一(1000) 剩餘5張 113246" at bounding box center [289, 435] width 198 height 43
type input "113 剪髮卡四送一(1000) 113246"
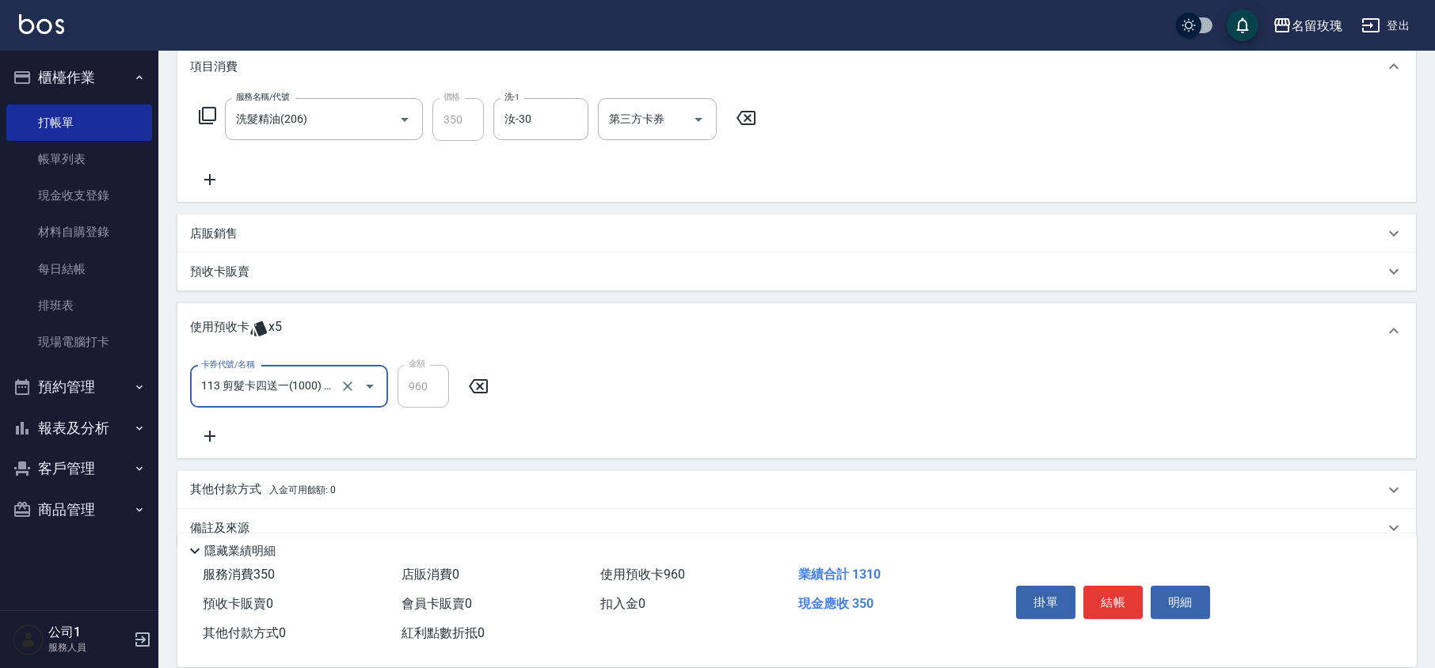
click at [405, 426] on div "卡券代號/名稱 113 剪髮卡四送一(1000) 113246 卡券代號/名稱 金額 960 金額" at bounding box center [796, 405] width 1213 height 81
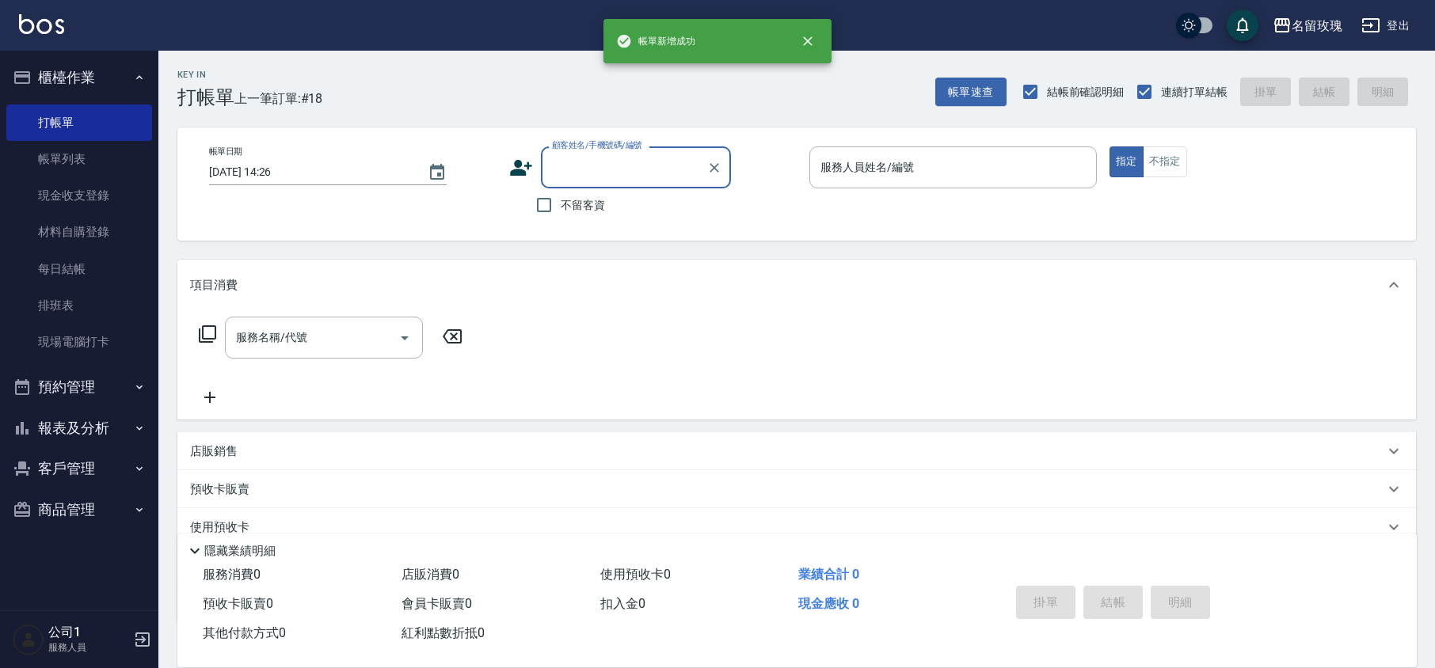
scroll to position [0, 0]
click at [48, 169] on link "帳單列表" at bounding box center [79, 159] width 146 height 36
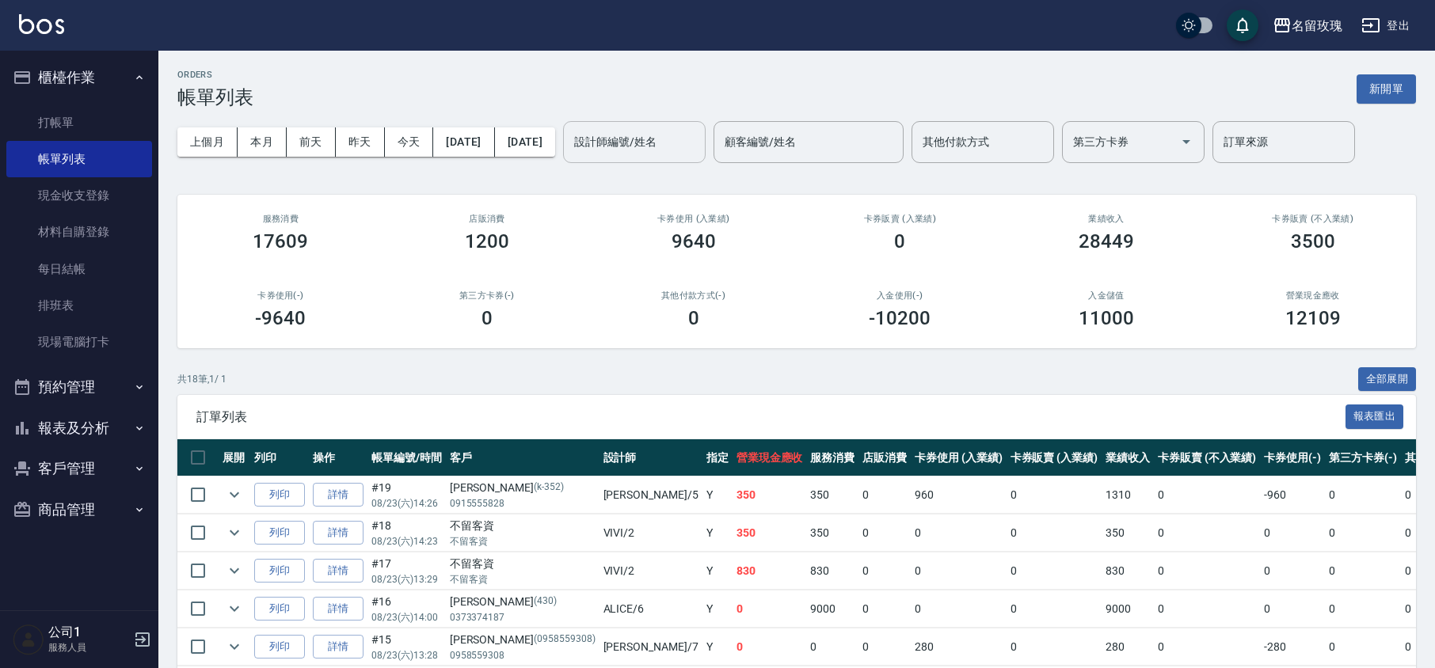
click at [698, 147] on input "設計師編號/姓名" at bounding box center [634, 142] width 128 height 28
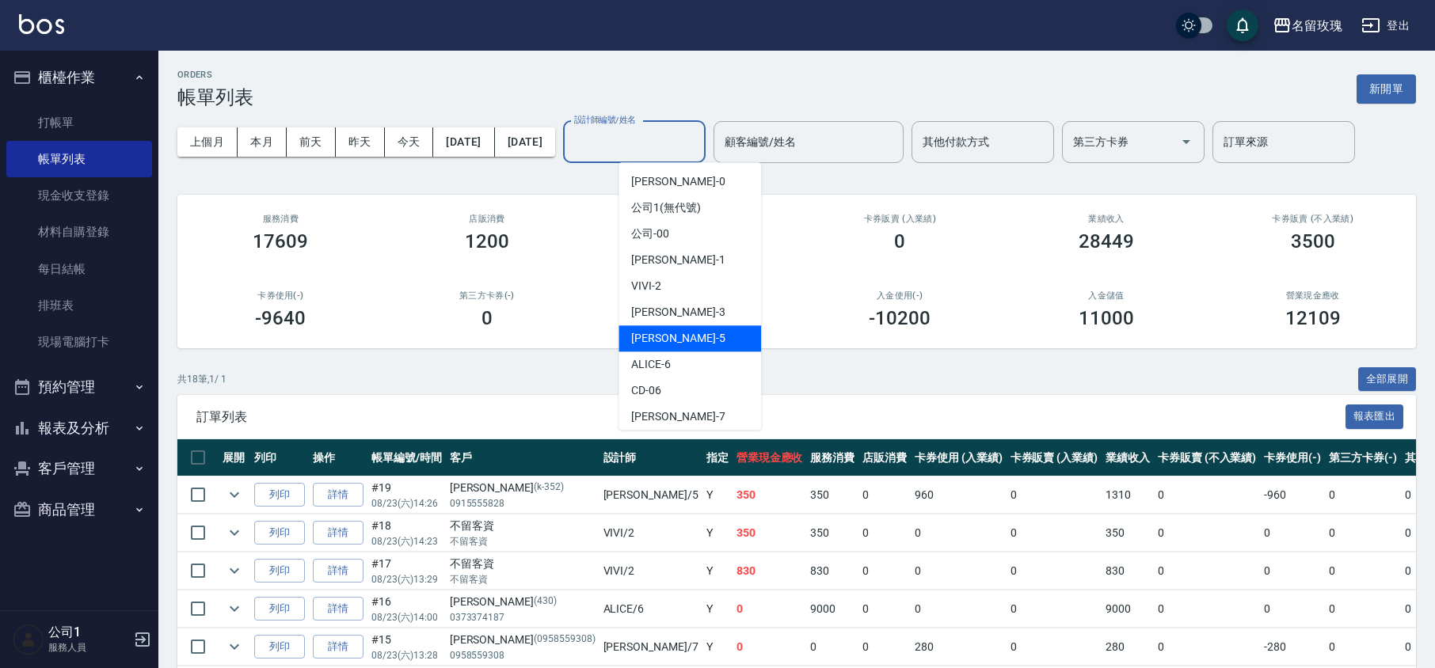
click at [687, 346] on div "[PERSON_NAME] -5" at bounding box center [690, 338] width 143 height 26
type input "KELLY-5"
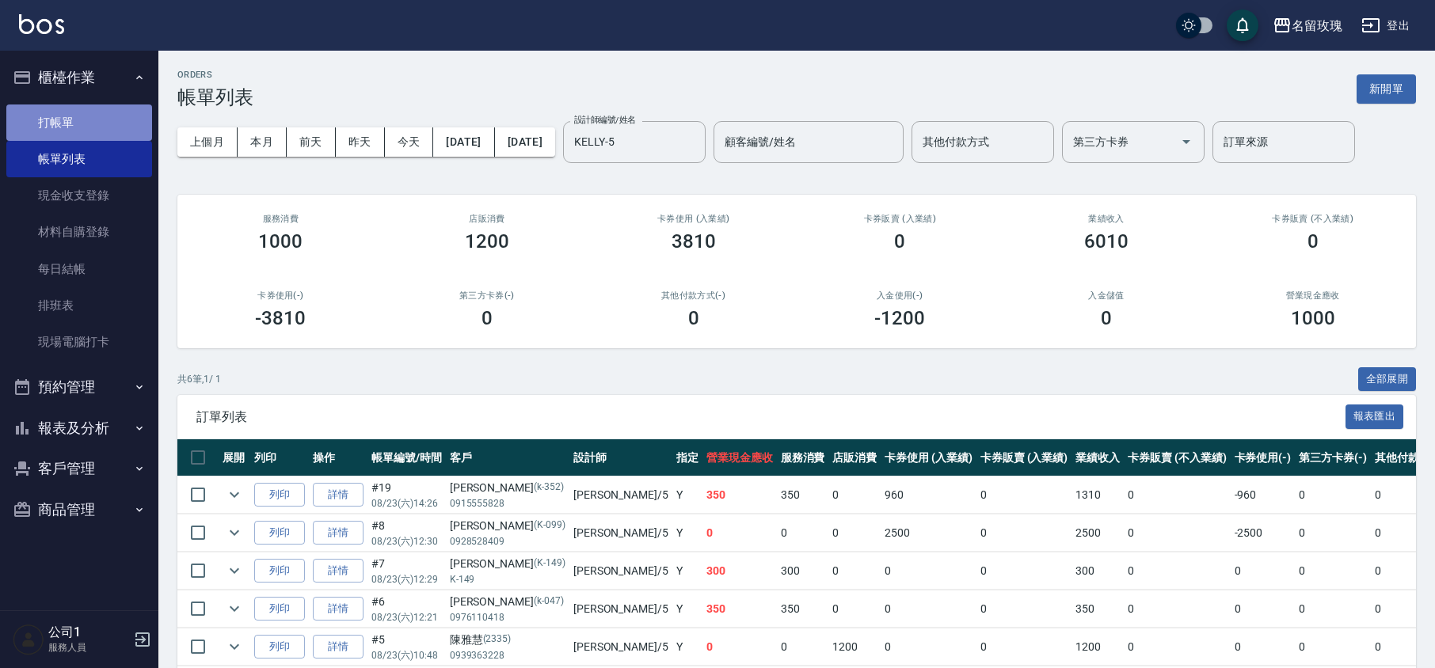
click at [51, 127] on link "打帳單" at bounding box center [79, 123] width 146 height 36
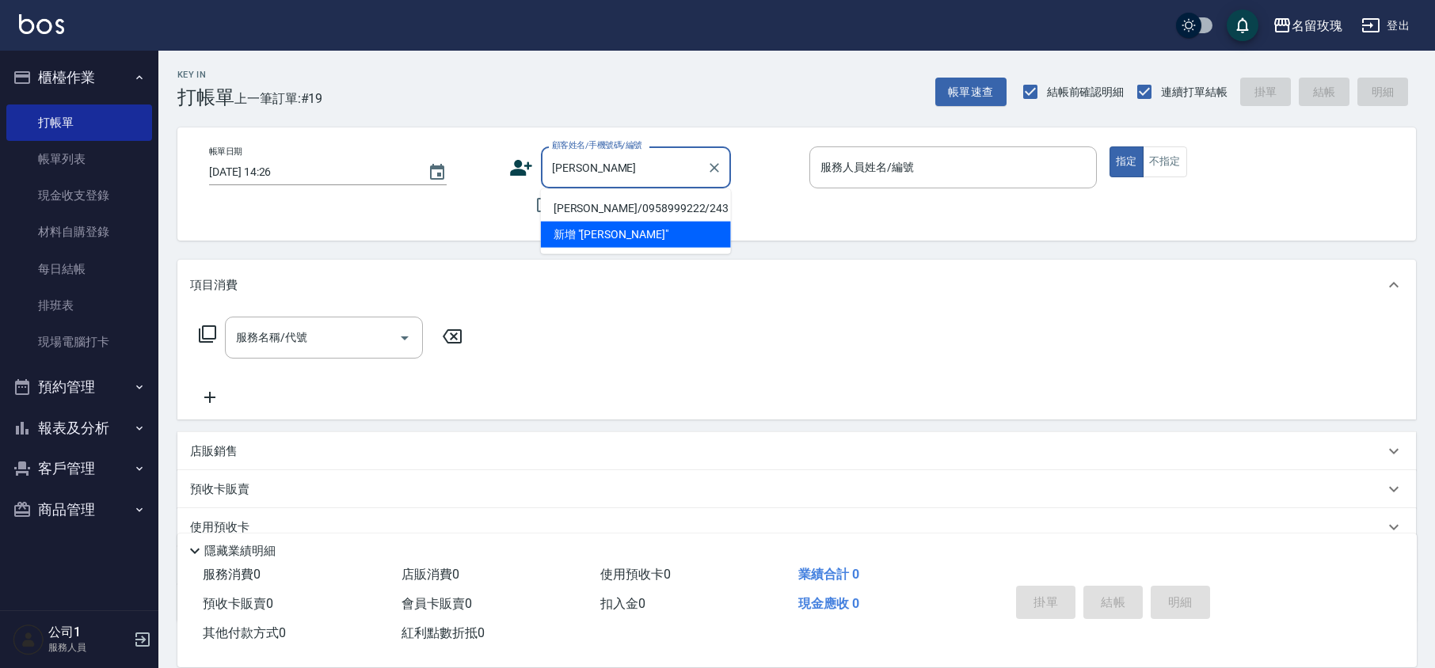
click at [589, 207] on li "[PERSON_NAME]/0958999222/243" at bounding box center [636, 209] width 190 height 26
type input "[PERSON_NAME]/0958999222/243"
type input "KELLY-5"
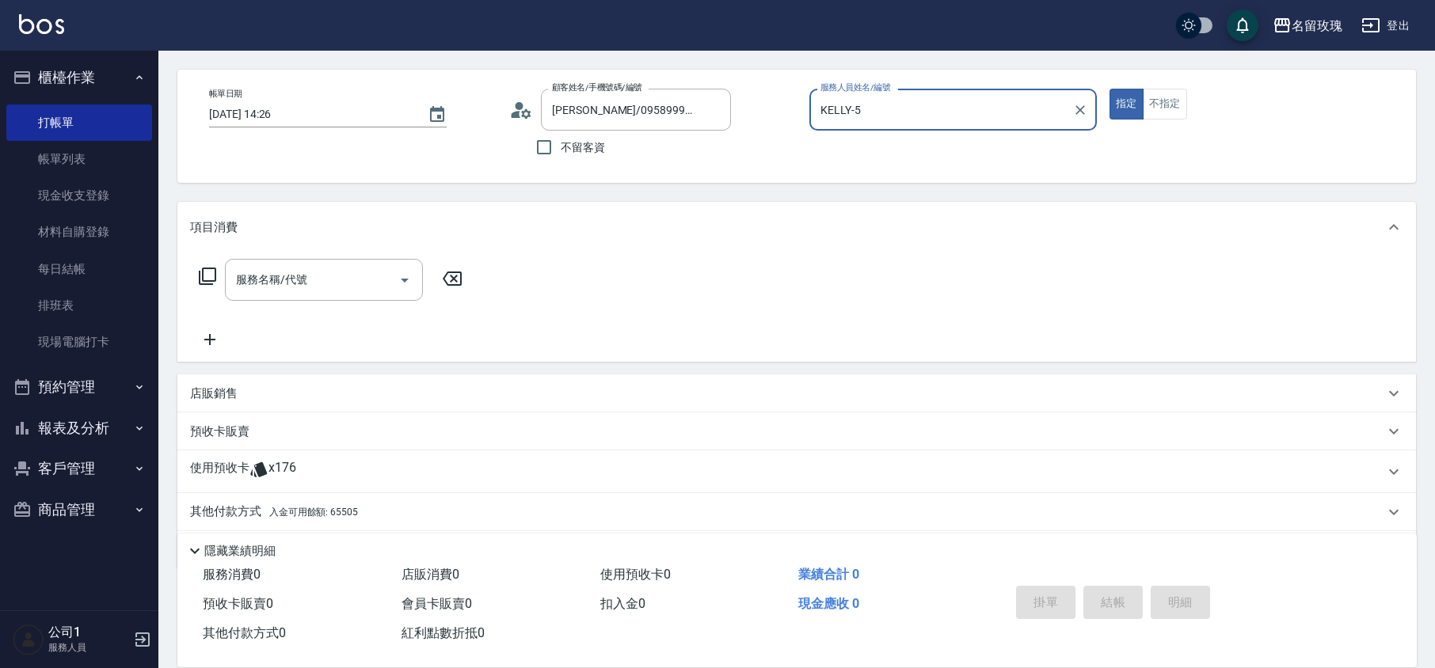
scroll to position [108, 0]
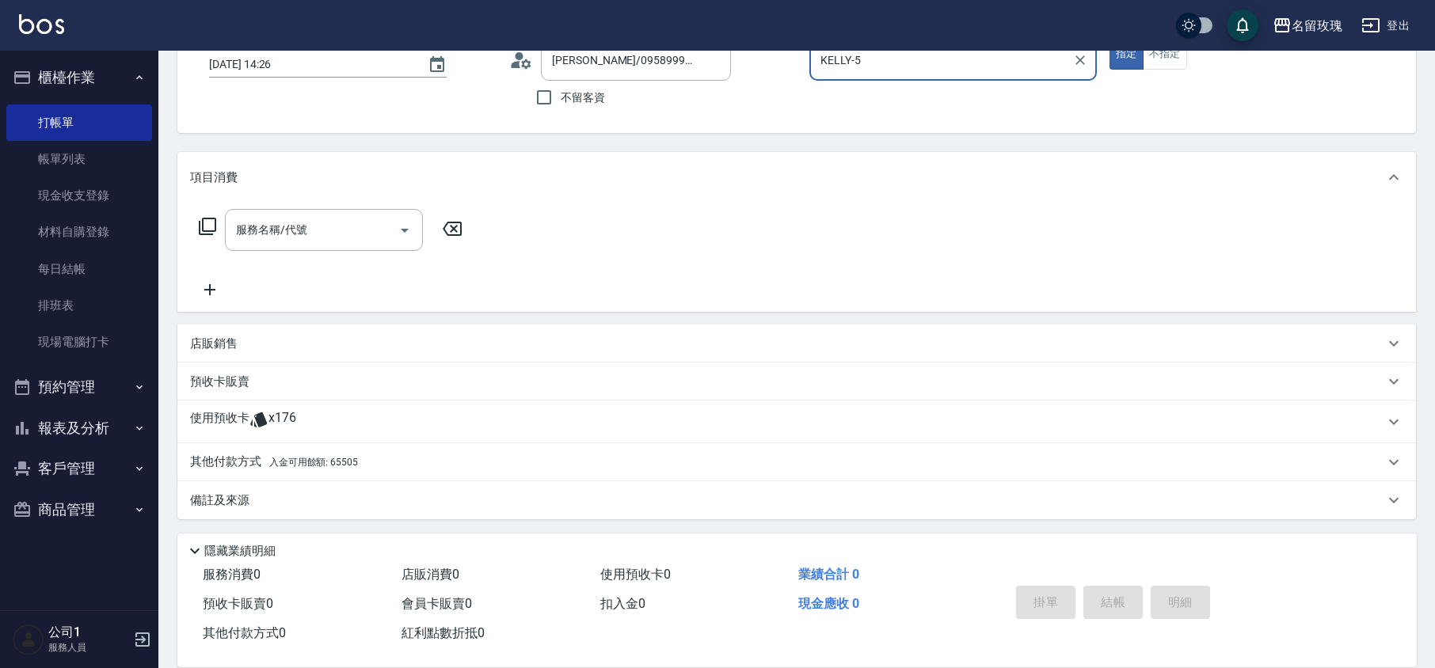
click at [344, 419] on div "使用預收卡 x176" at bounding box center [787, 422] width 1194 height 24
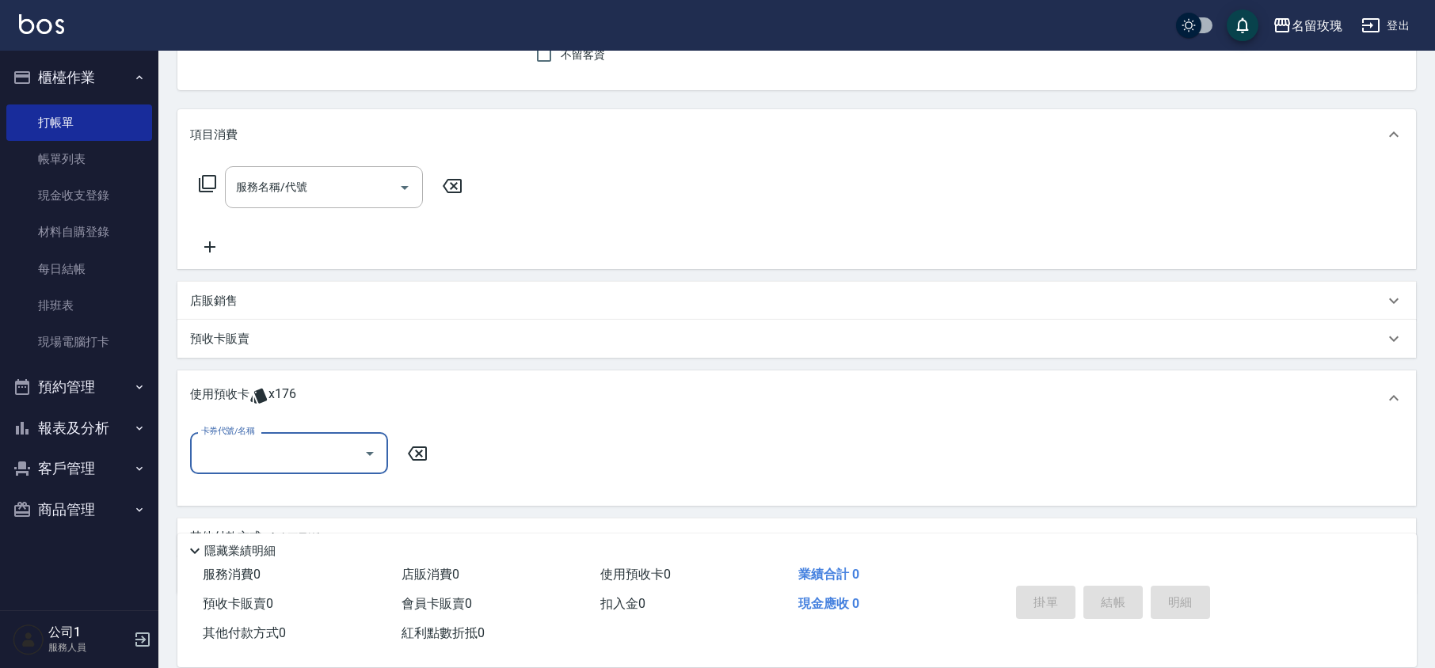
scroll to position [0, 0]
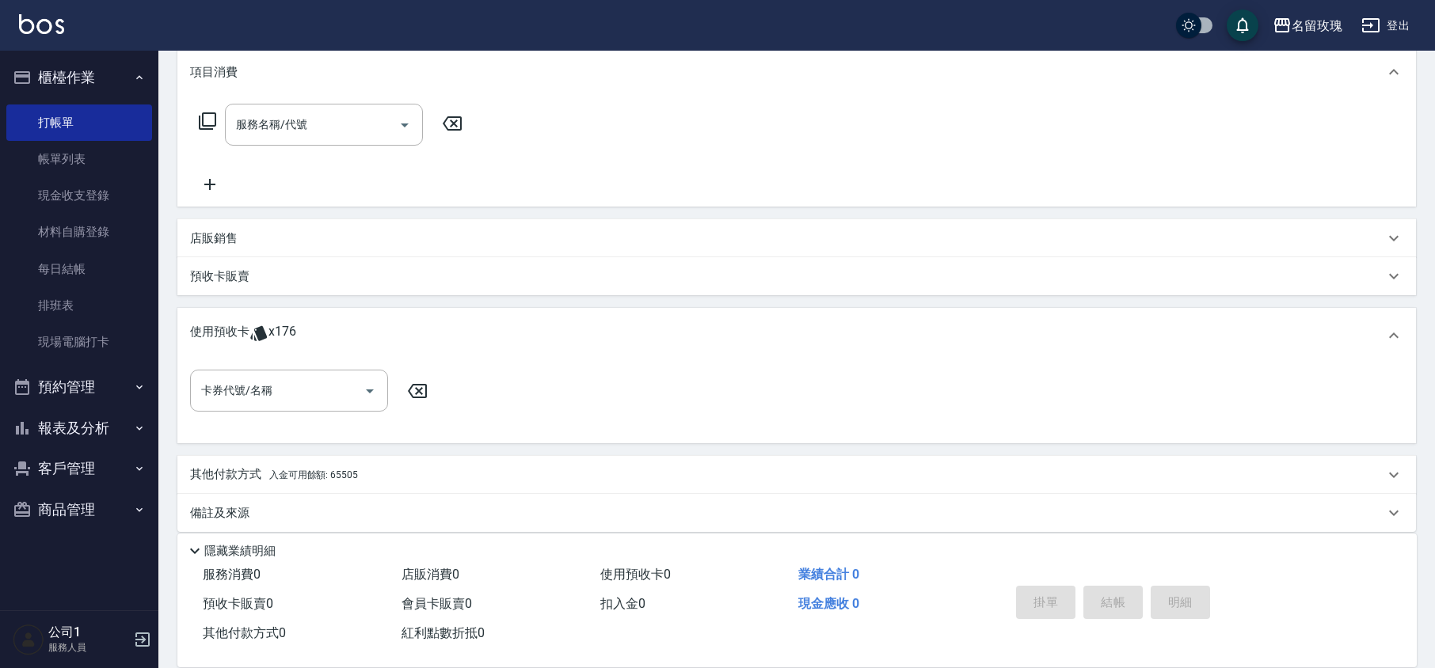
click at [388, 387] on div "卡券代號/名稱 卡券代號/名稱" at bounding box center [313, 391] width 247 height 42
click at [367, 387] on icon "Open" at bounding box center [369, 391] width 19 height 19
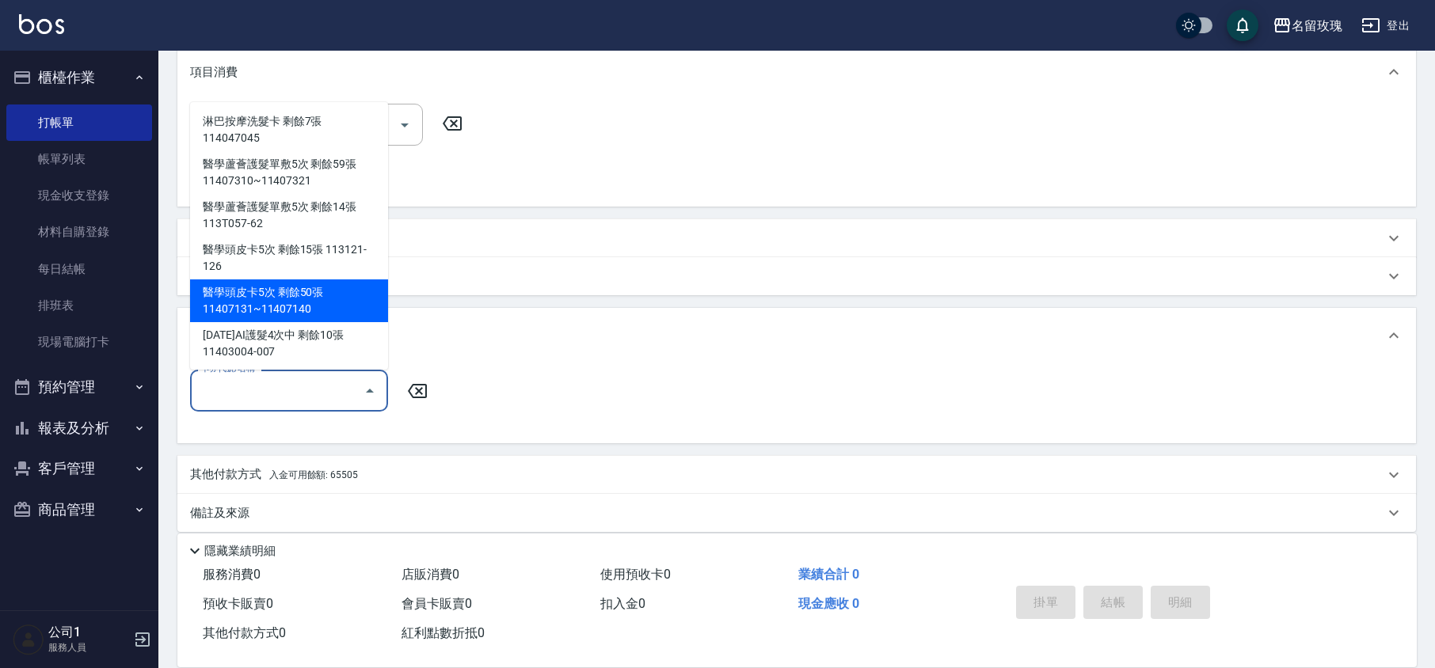
click at [317, 296] on div "醫學頭皮卡5次 剩餘50張 11407131~11407140" at bounding box center [289, 301] width 198 height 43
type input "醫學頭皮卡5次 11407131~11407140"
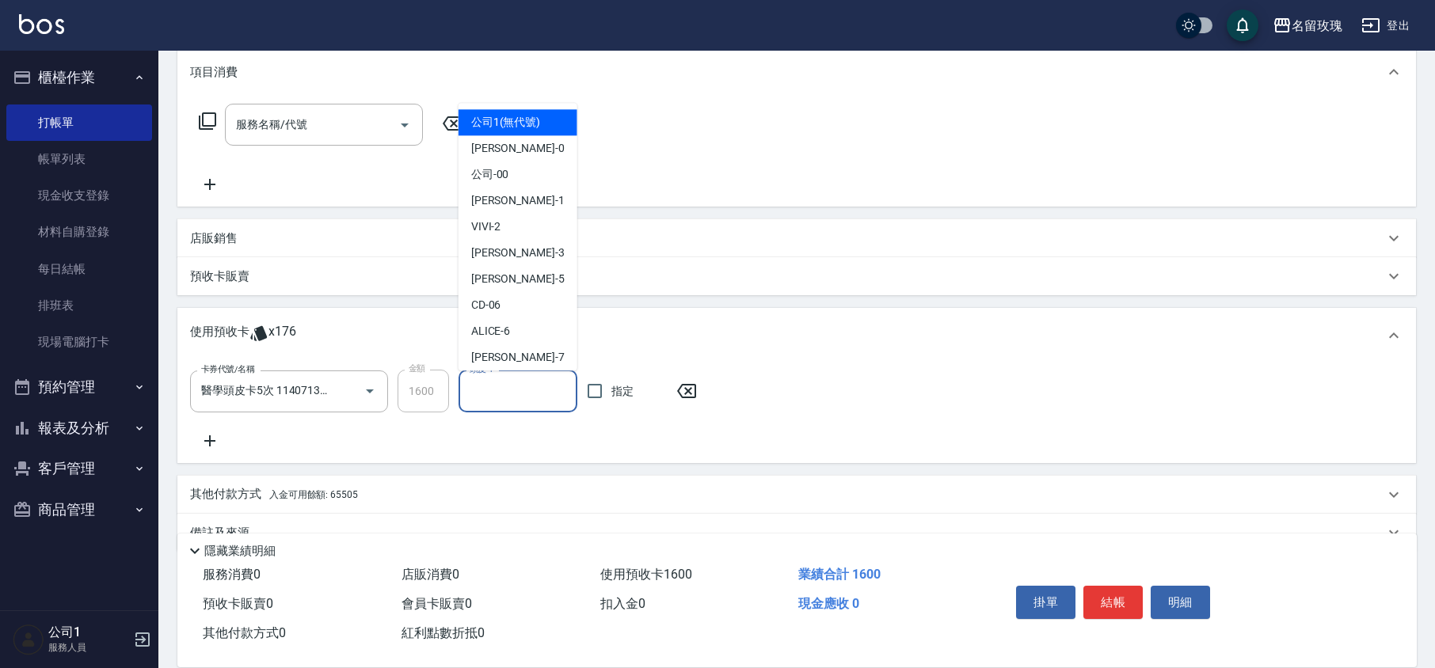
click at [513, 387] on input "頭皮-1" at bounding box center [518, 392] width 105 height 28
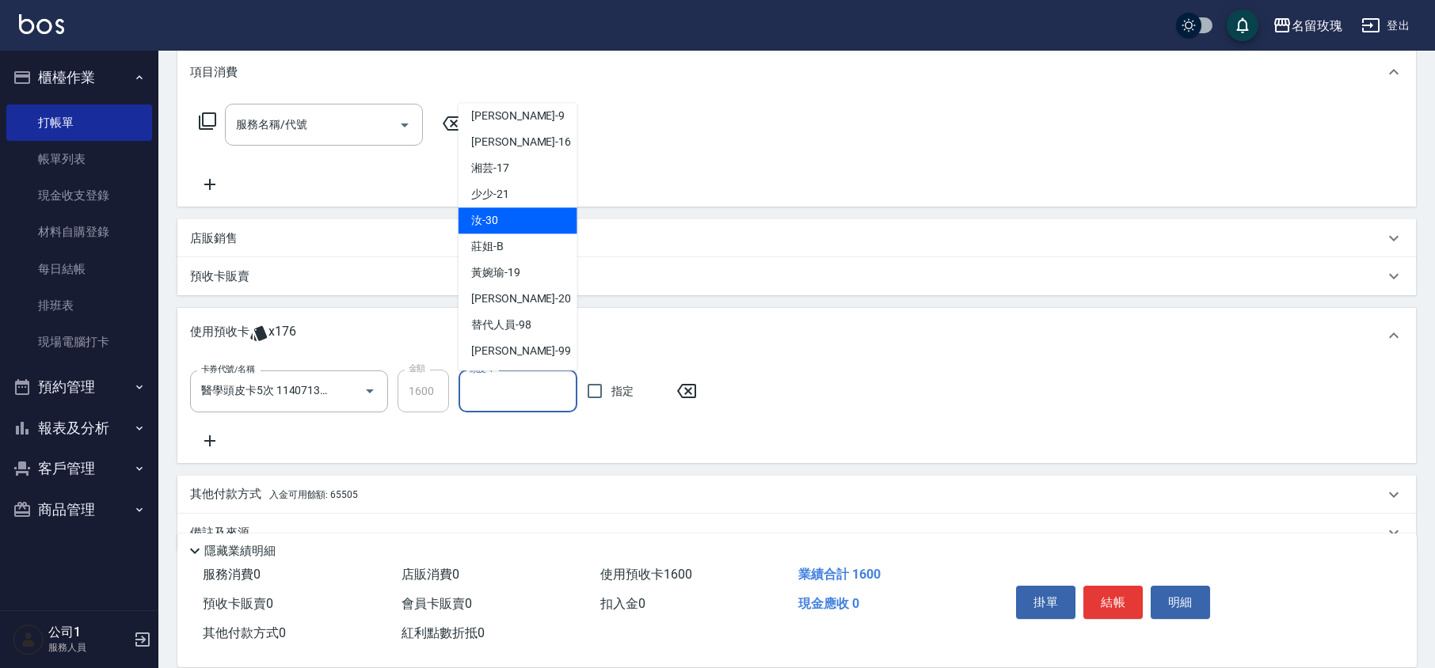
click at [480, 220] on span "汝 -30" at bounding box center [484, 221] width 27 height 17
type input "汝-30"
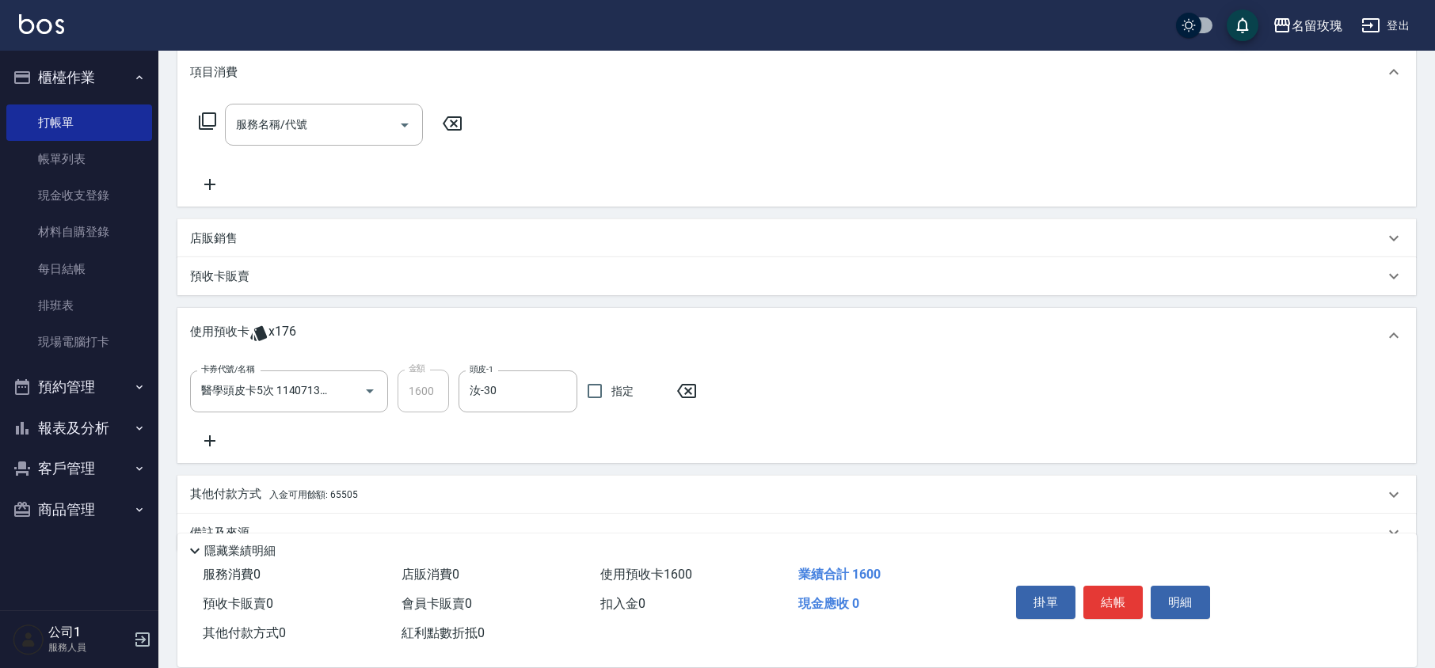
click at [219, 439] on icon at bounding box center [210, 441] width 40 height 19
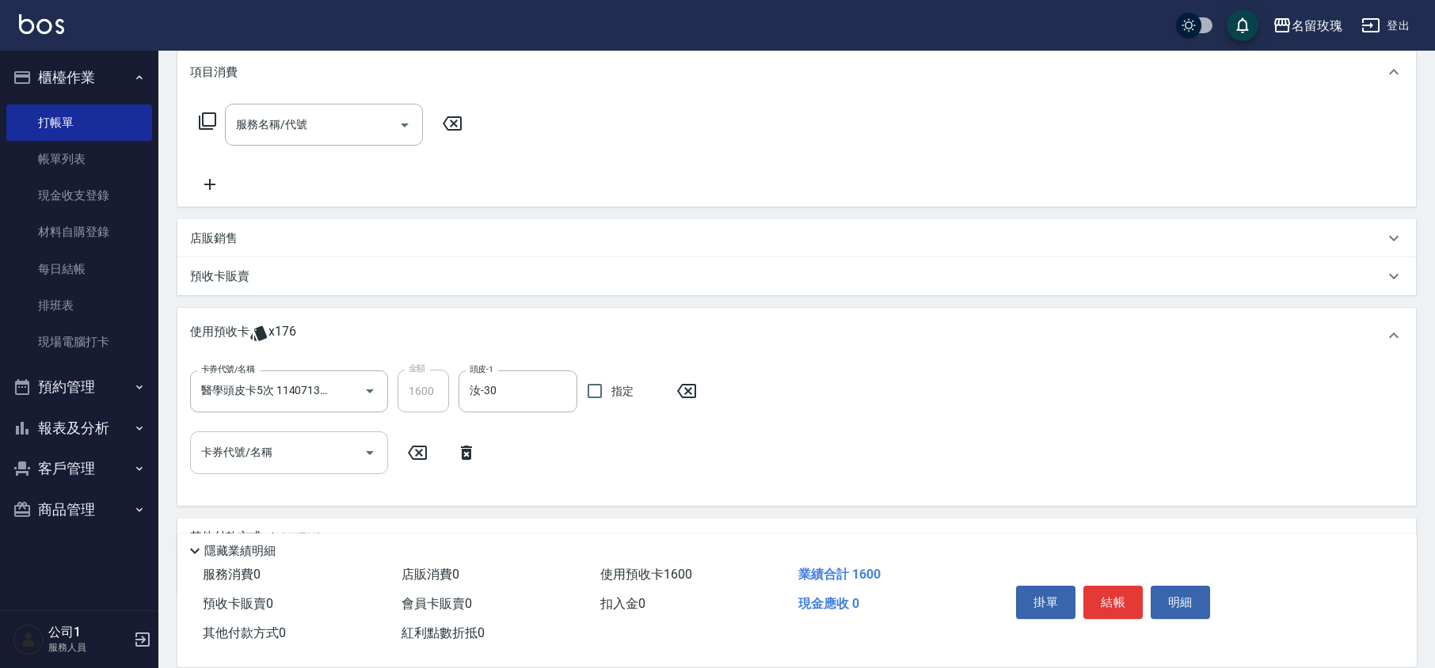
click at [358, 450] on button "Open" at bounding box center [369, 452] width 25 height 25
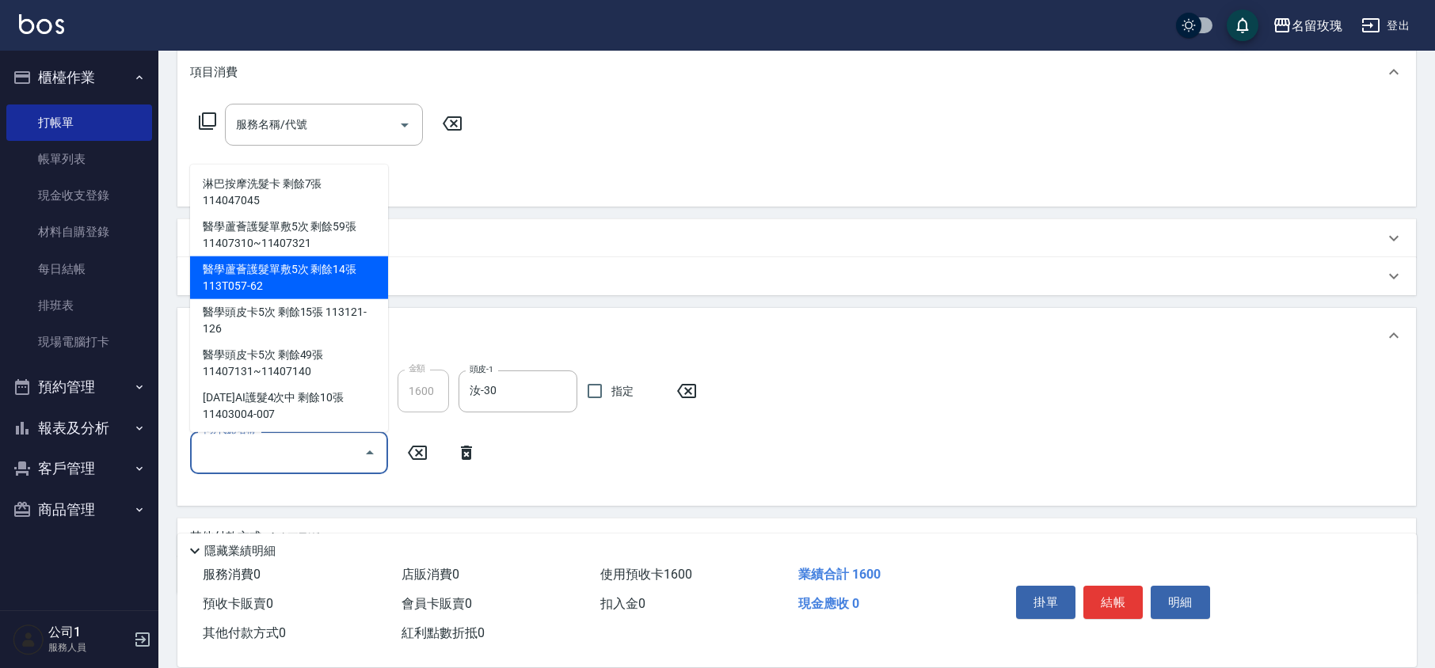
click at [269, 266] on div "醫學蘆薈護髮單敷5次 剩餘14張 113T057-62" at bounding box center [289, 278] width 198 height 43
type input "醫學蘆薈護髮單敷5次 113T057-62"
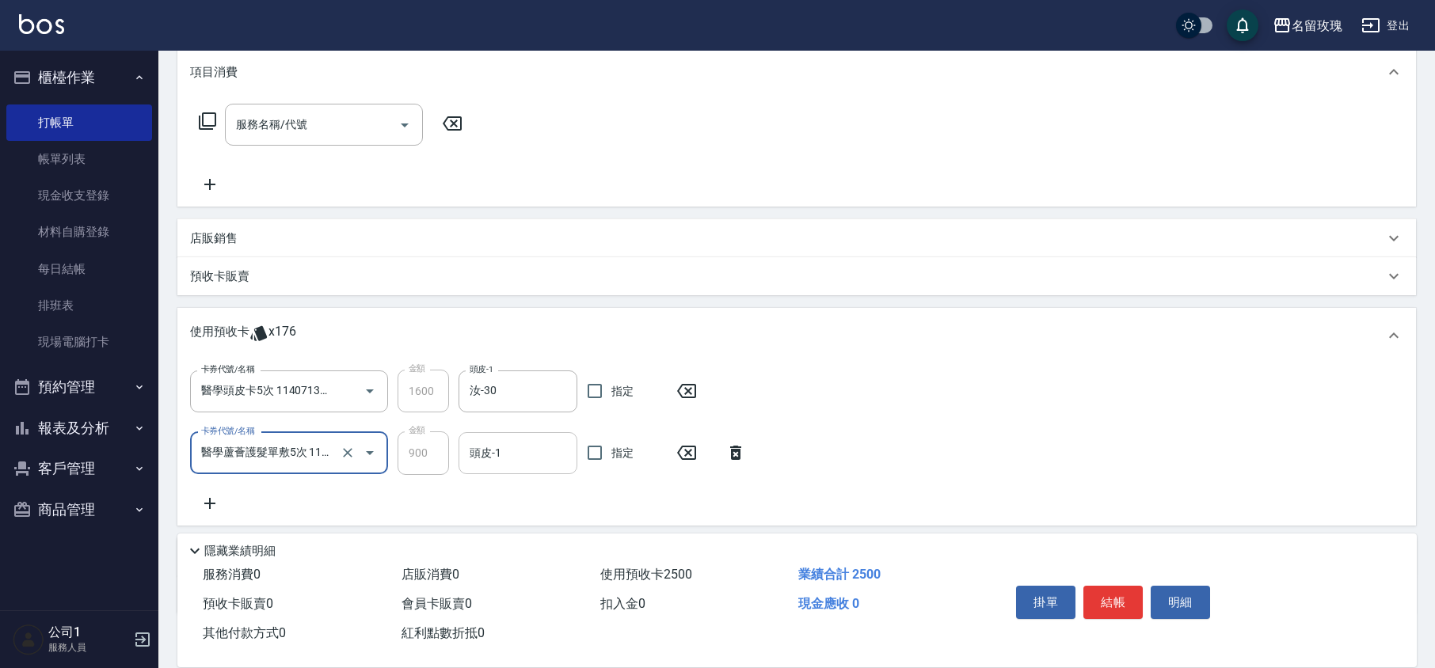
click at [510, 451] on input "頭皮-1" at bounding box center [518, 454] width 105 height 28
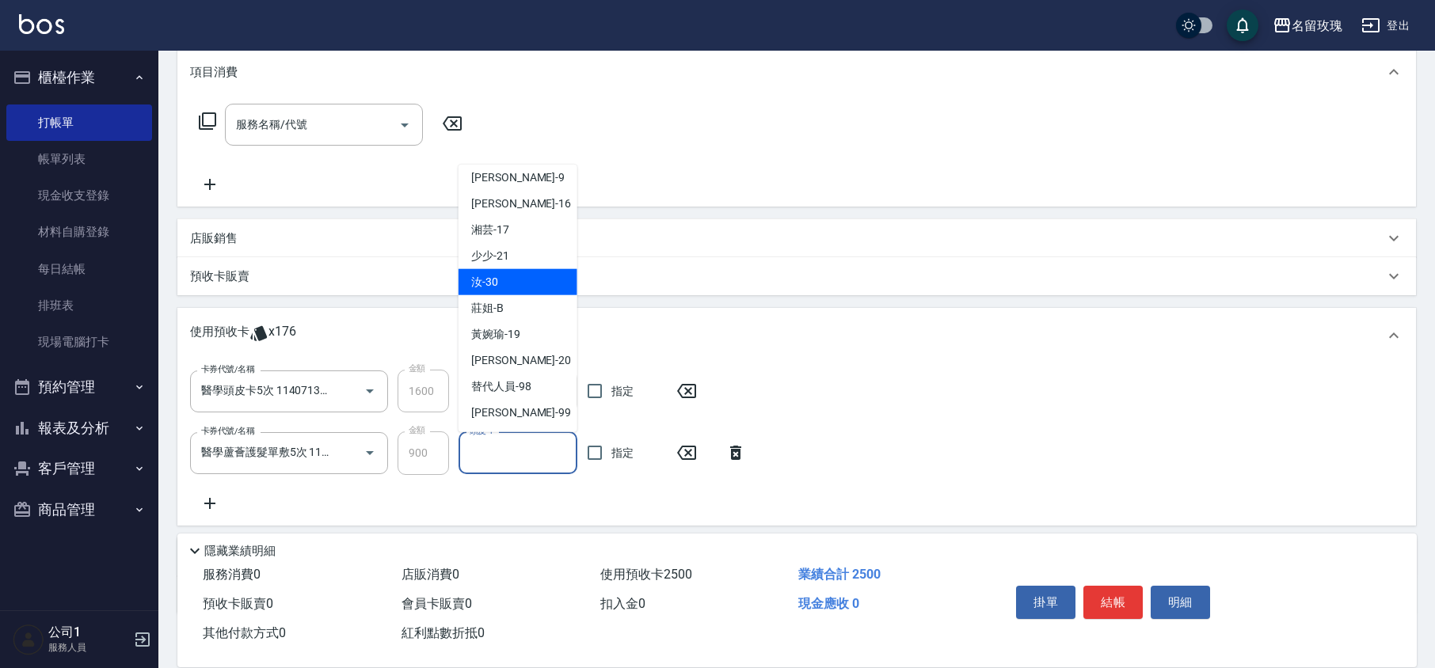
click at [491, 274] on span "汝 -30" at bounding box center [484, 282] width 27 height 17
type input "汝-30"
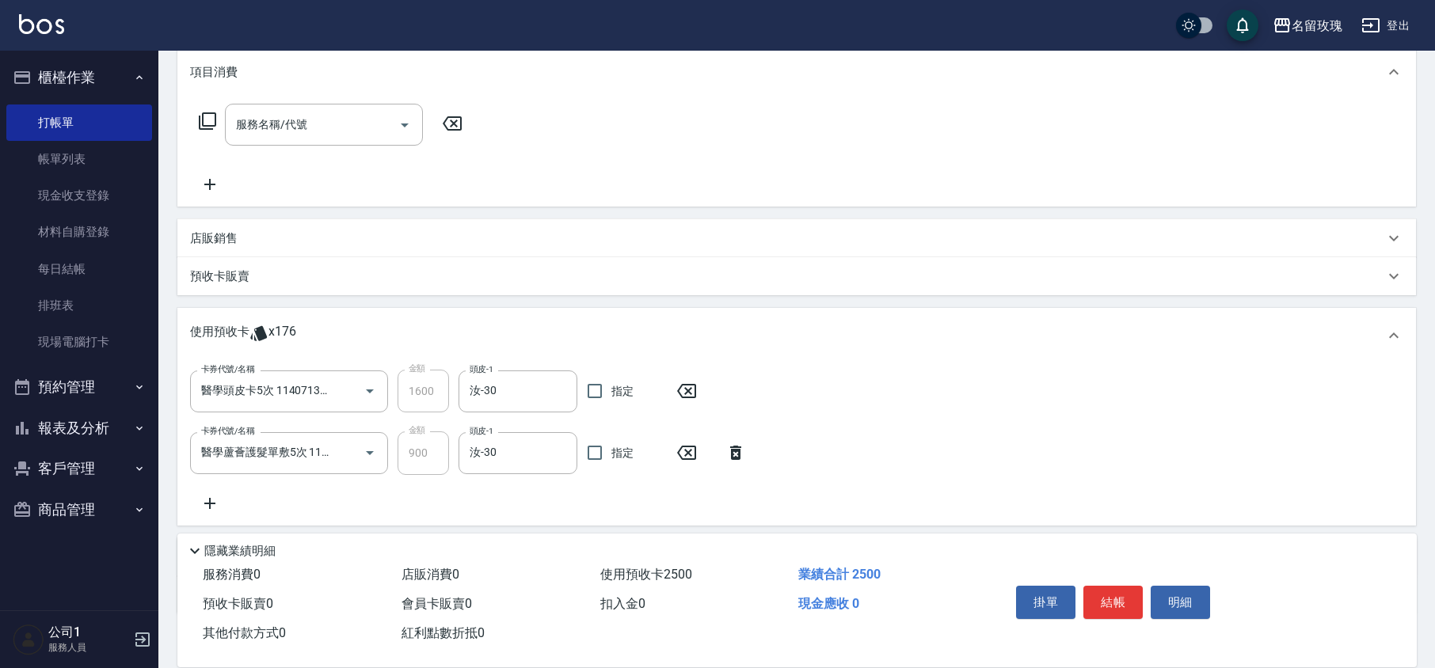
click at [214, 501] on icon at bounding box center [210, 503] width 40 height 19
click at [371, 513] on icon "Open" at bounding box center [369, 514] width 19 height 19
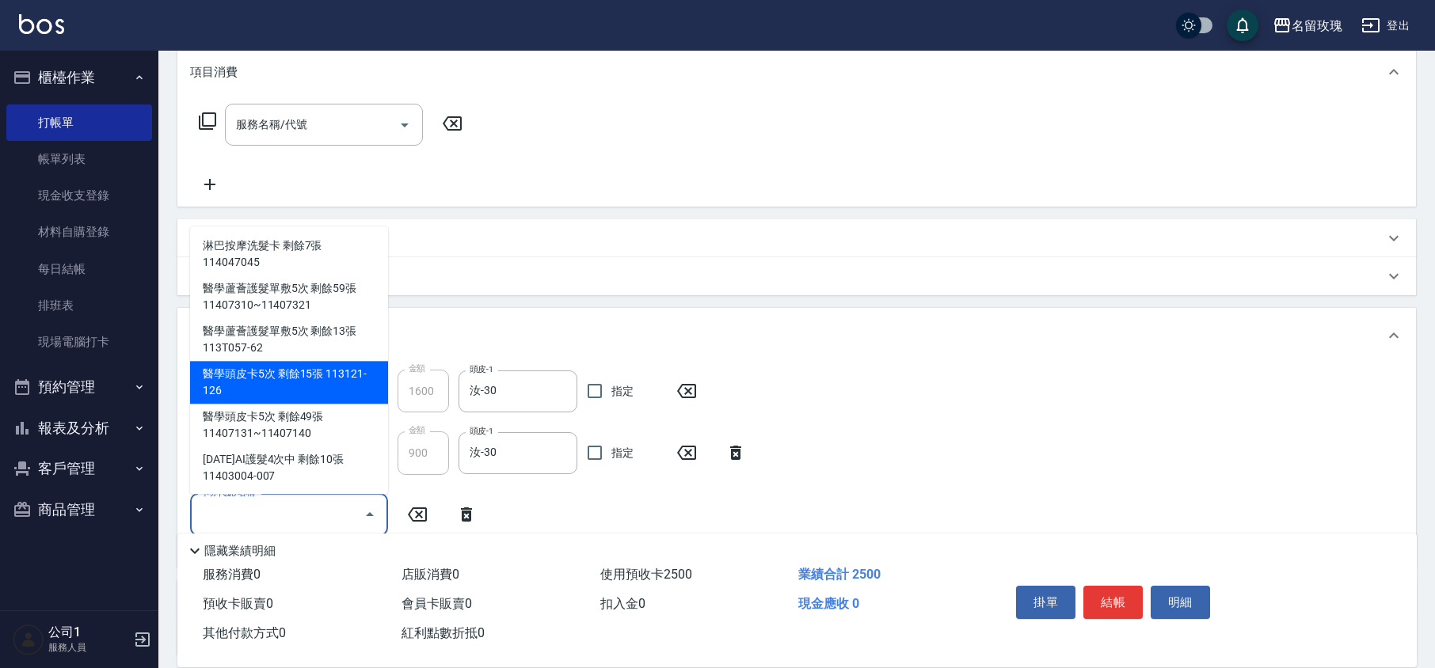
scroll to position [105, 0]
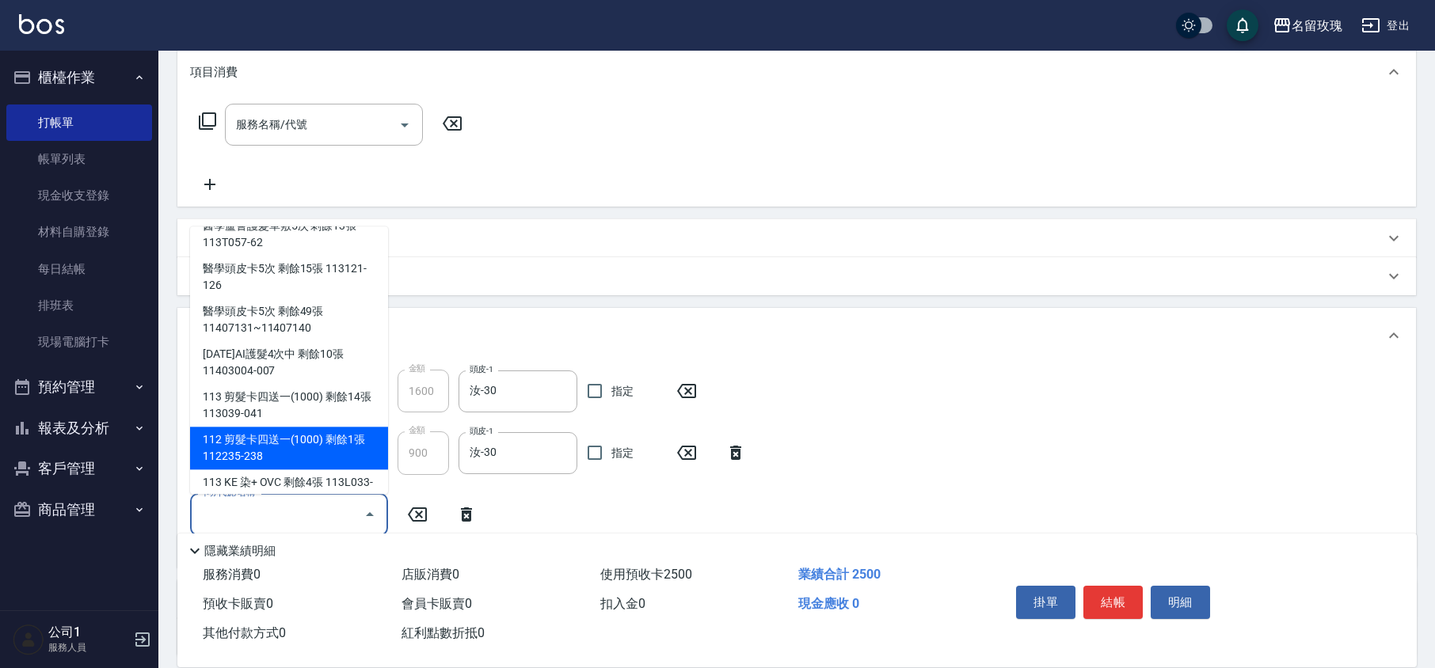
click at [314, 440] on div "112 剪髮卡四送一(1000) 剩餘1張 112235-238" at bounding box center [289, 449] width 198 height 43
type input "112 剪髮卡四送一[PHONE_NUMBER]"
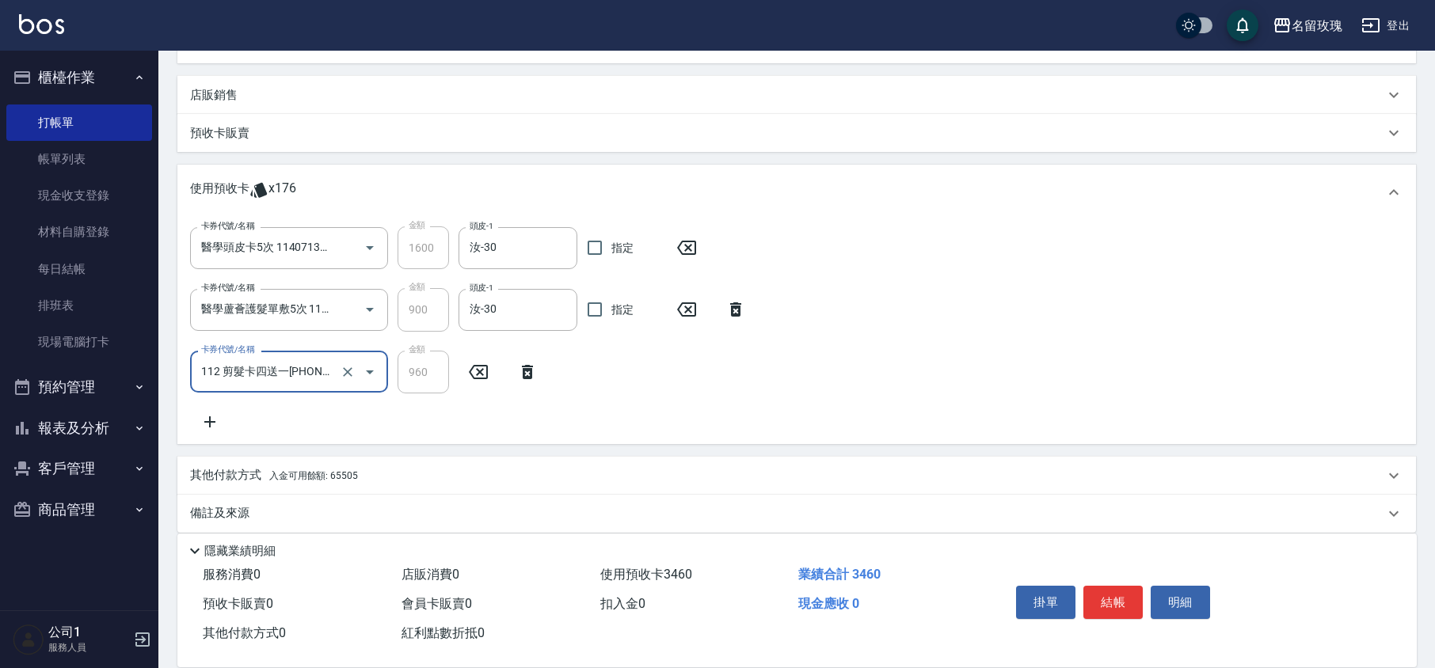
scroll to position [369, 0]
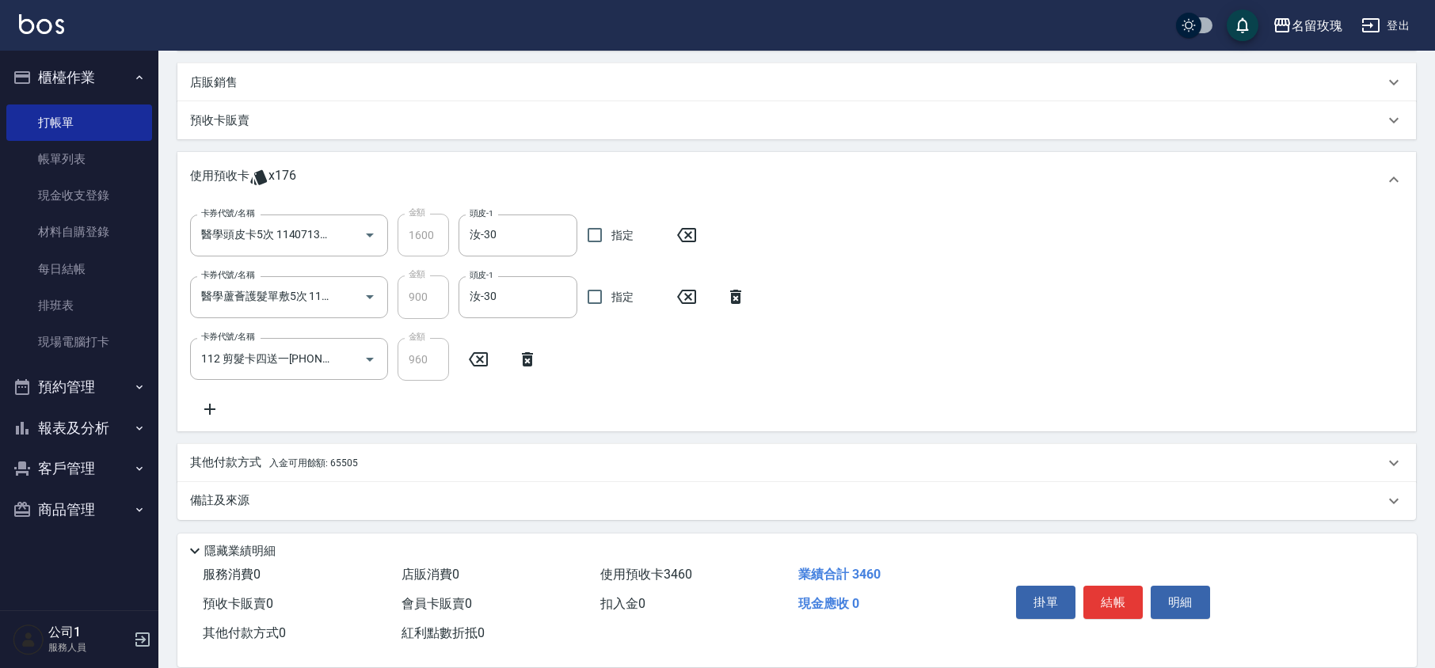
drag, startPoint x: 463, startPoint y: 405, endPoint x: 339, endPoint y: 494, distance: 152.7
click at [463, 404] on div "卡券代號/名稱 醫學頭皮卡5次 11407131~11407140 卡券代號/名稱 金額 1600 金額 頭皮-1 汝-30 頭皮-1 指定 卡券代號/名稱 …" at bounding box center [796, 316] width 1213 height 204
click at [230, 495] on p "備註及來源" at bounding box center [219, 501] width 59 height 17
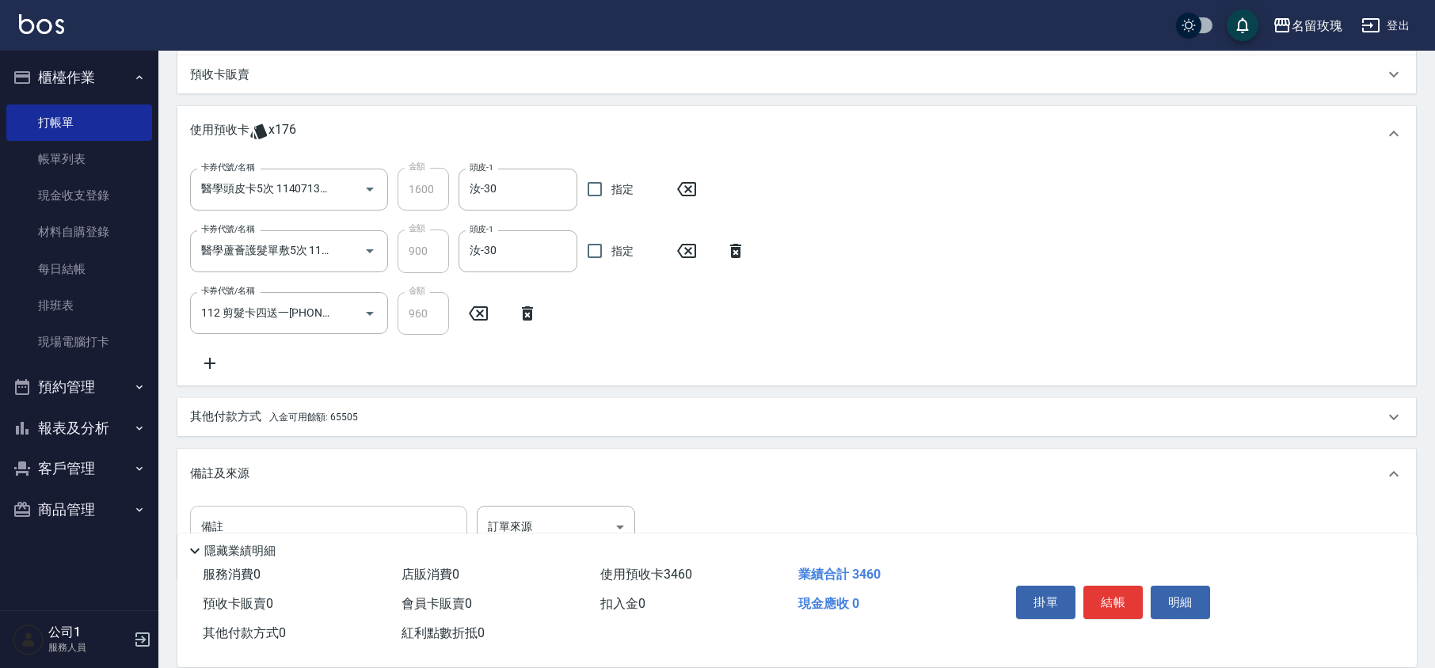
scroll to position [470, 0]
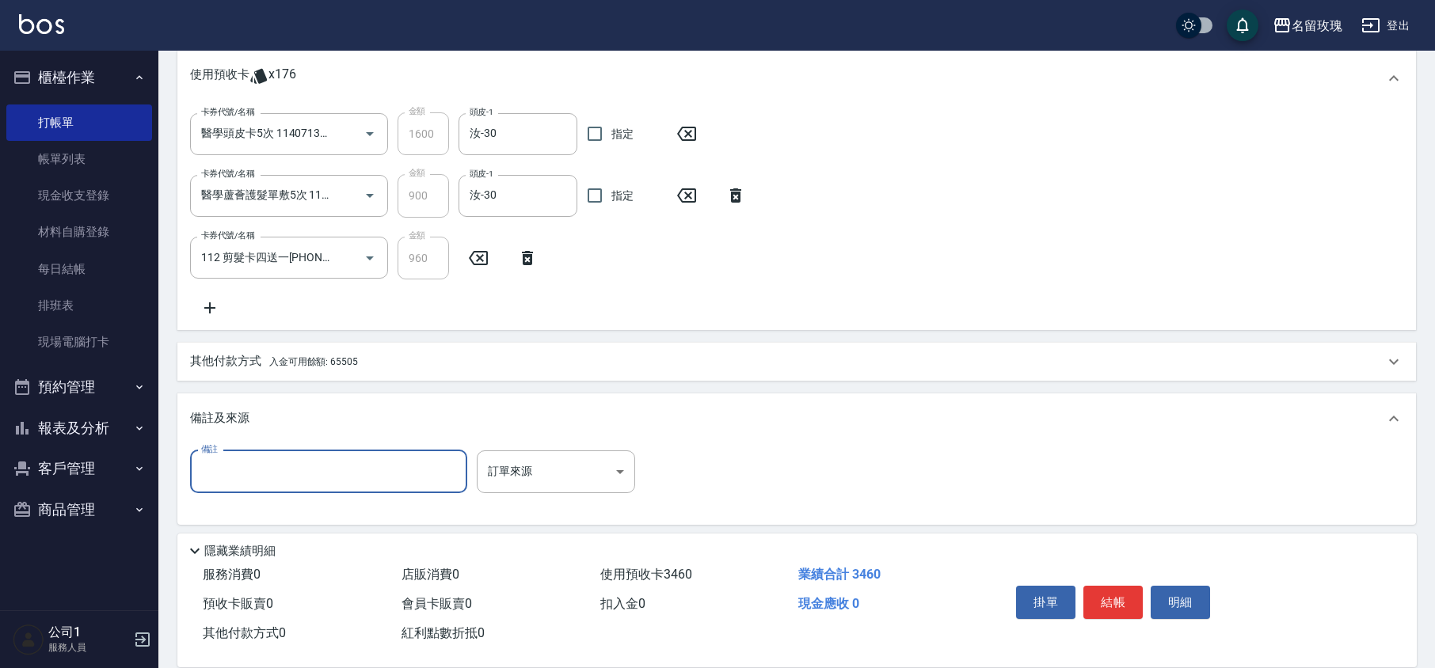
click at [251, 478] on input "備註" at bounding box center [328, 472] width 277 height 43
type input "豆爸"
type input "[DATE] 14:27"
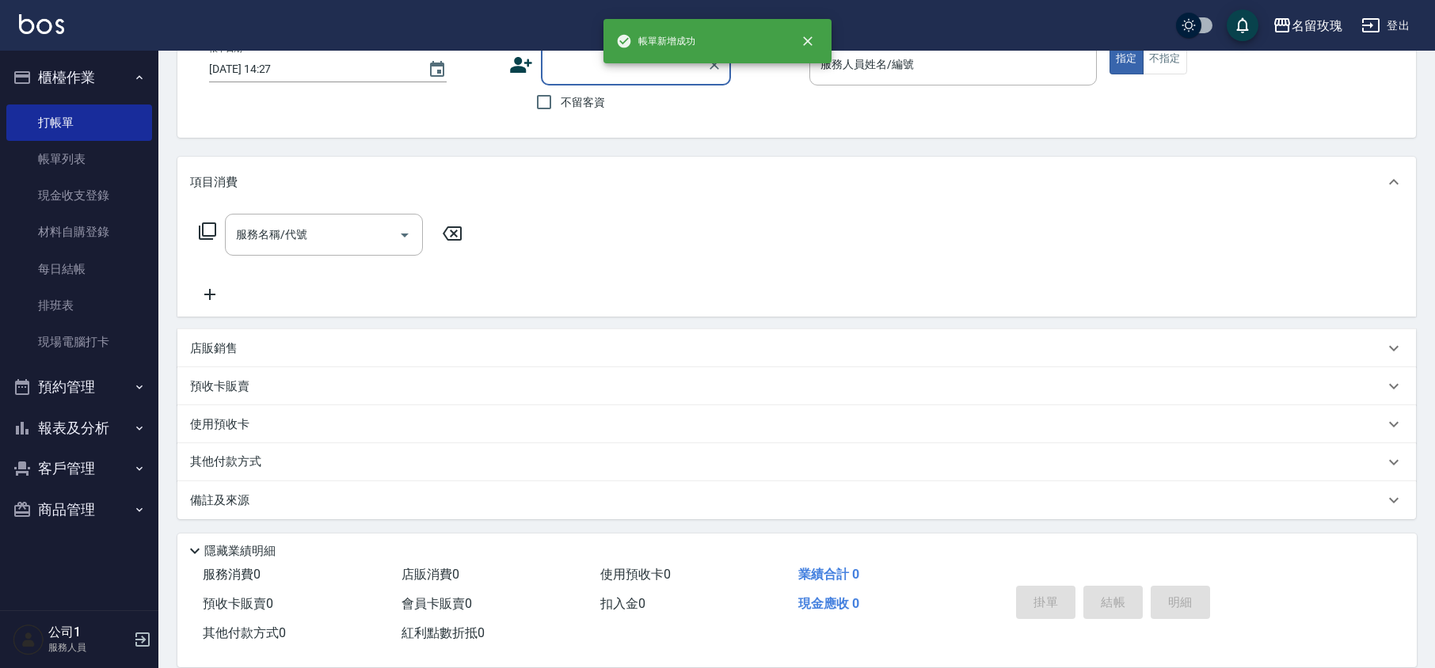
scroll to position [0, 0]
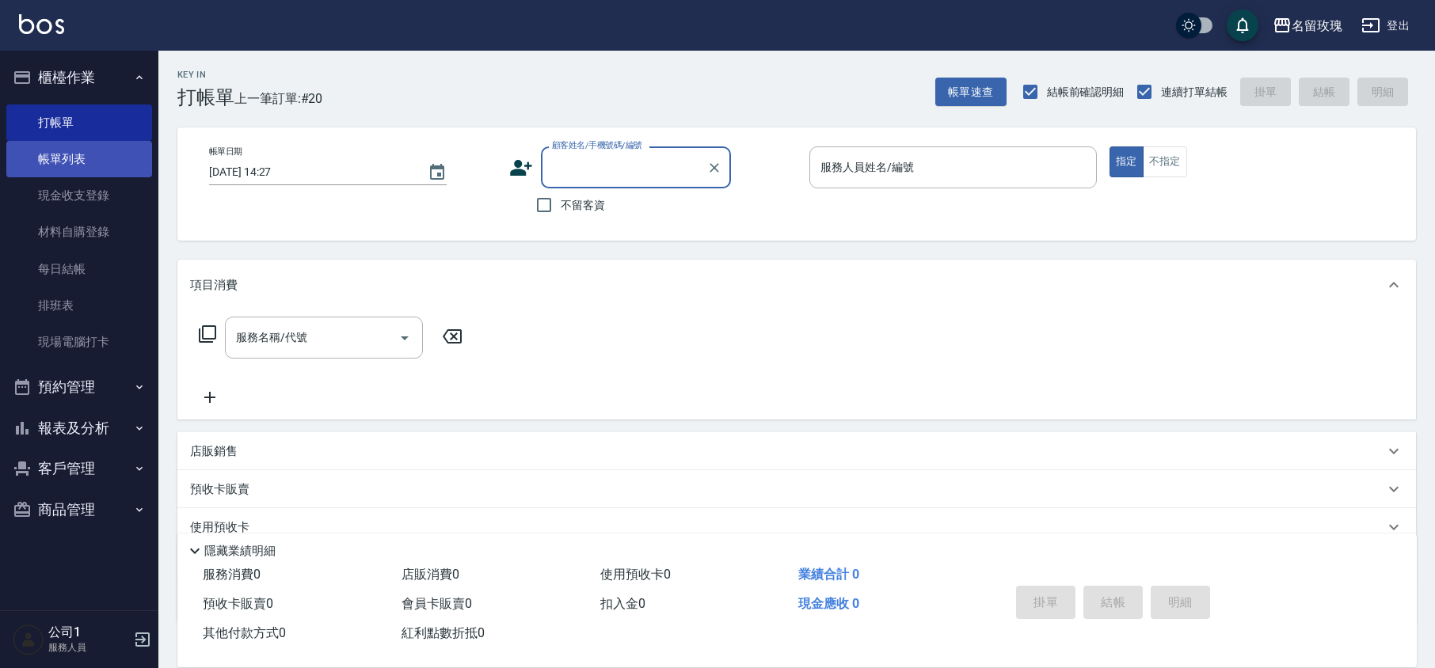
click at [82, 169] on link "帳單列表" at bounding box center [79, 159] width 146 height 36
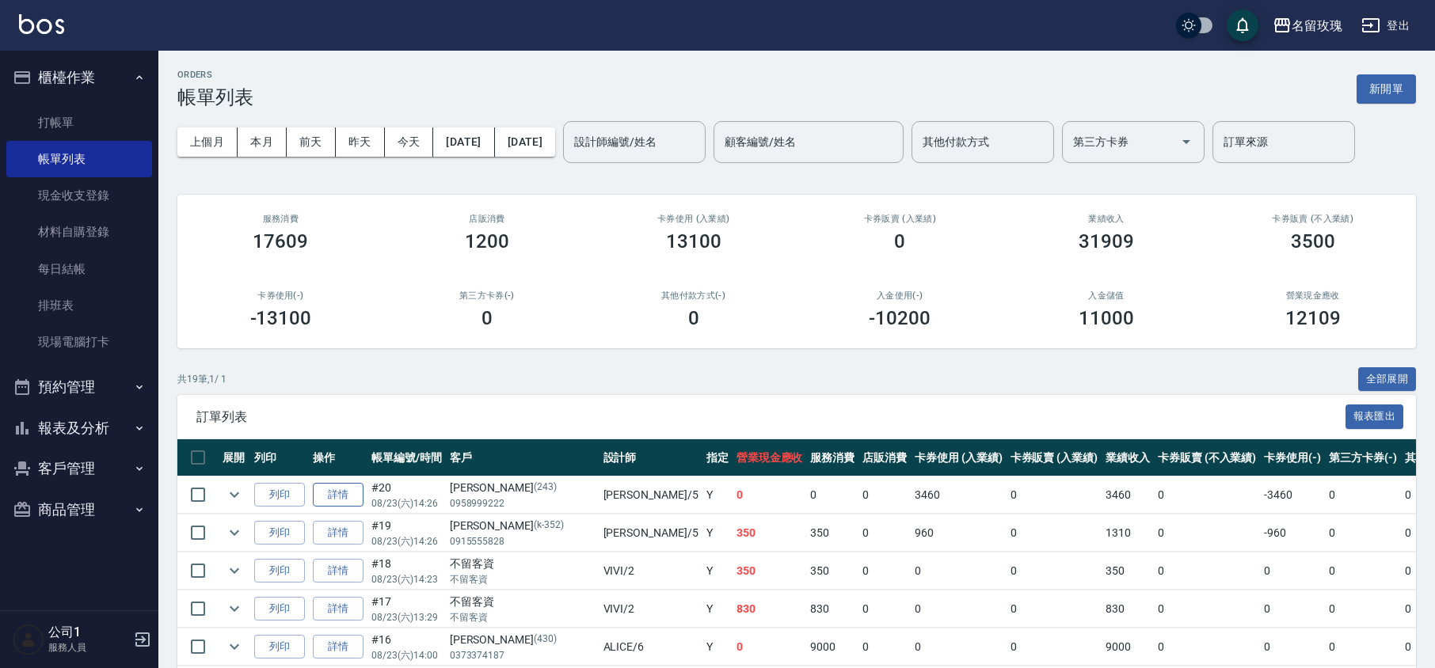
click at [328, 497] on link "詳情" at bounding box center [338, 495] width 51 height 25
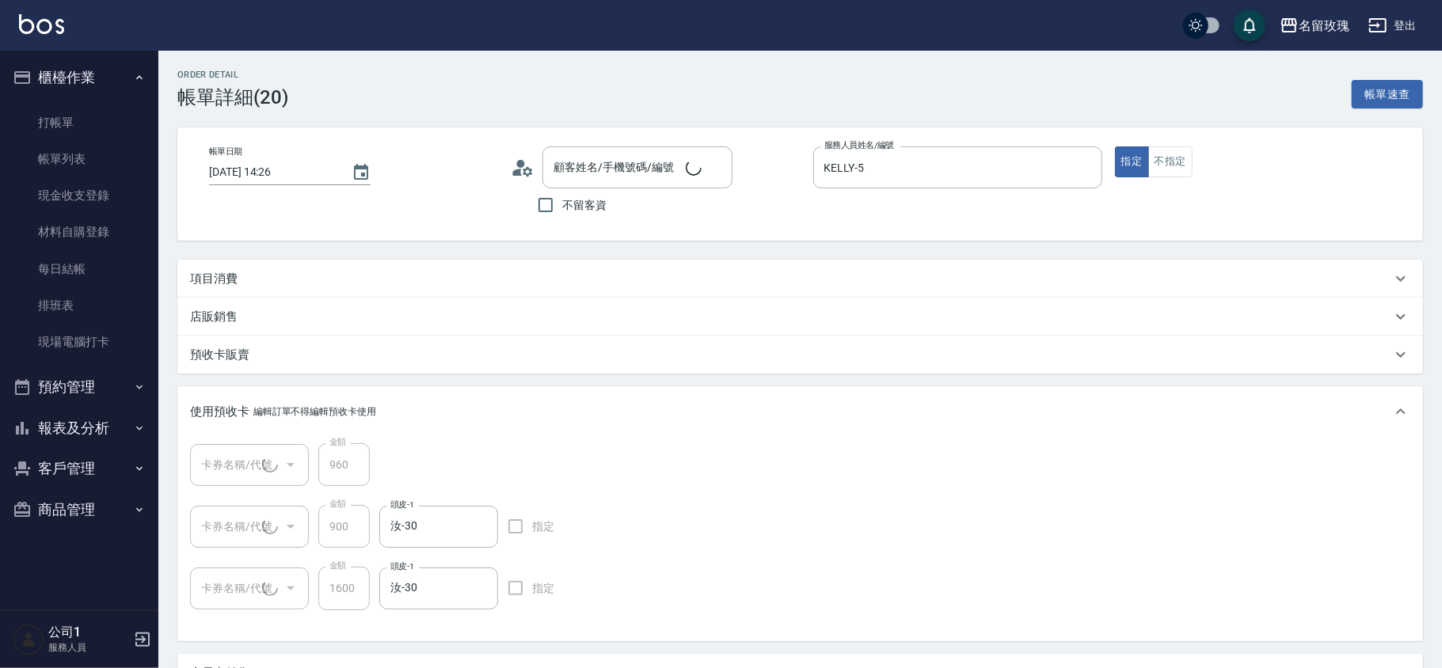
type input "[DATE] 14:26"
type input "KELLY-5"
type input "豆爸"
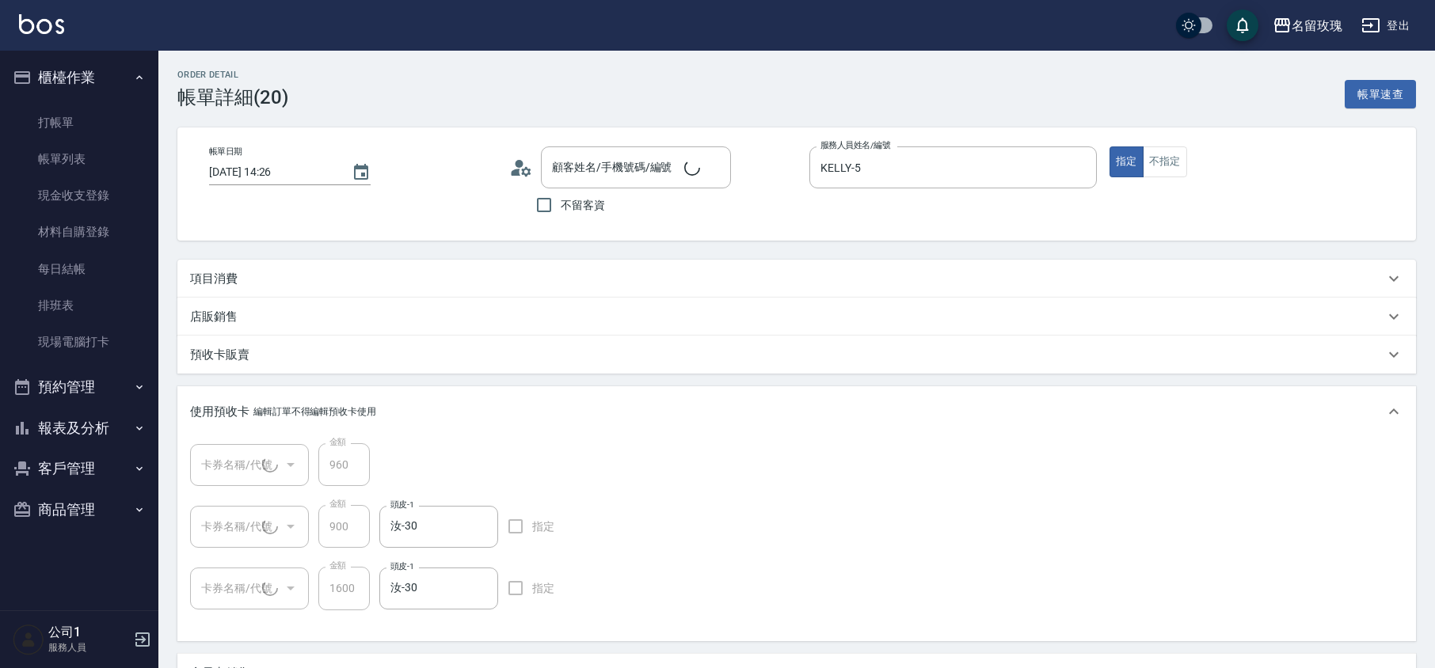
type input "[PERSON_NAME]/0958999222/243"
type input "112 剪髮卡四送一(1000)(1/1) 112235-238"
type input "醫學蘆薈護髮單敷5次(1/1) 113T057-62"
type input "醫學頭皮卡5次(1/1) 11407131~11407140"
click at [133, 114] on link "打帳單" at bounding box center [79, 123] width 146 height 36
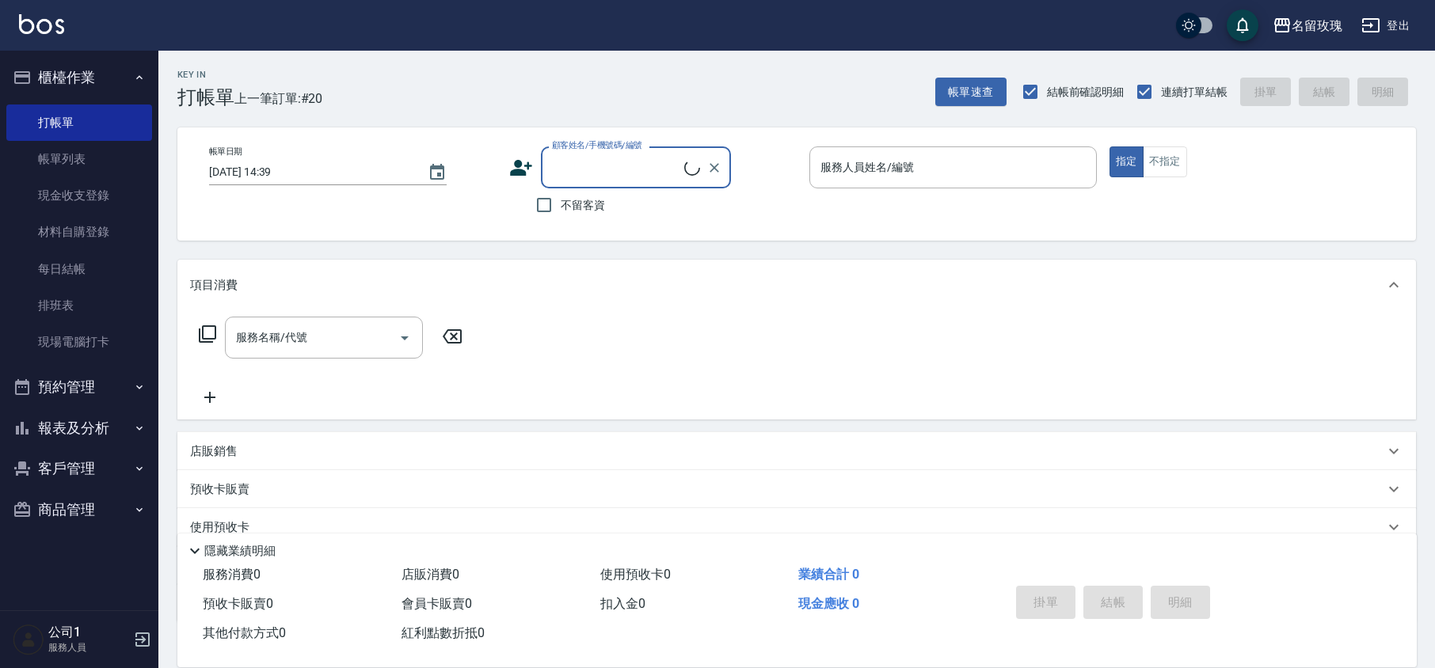
click at [558, 187] on div "顧客姓名/手機號碼/編號" at bounding box center [636, 168] width 190 height 42
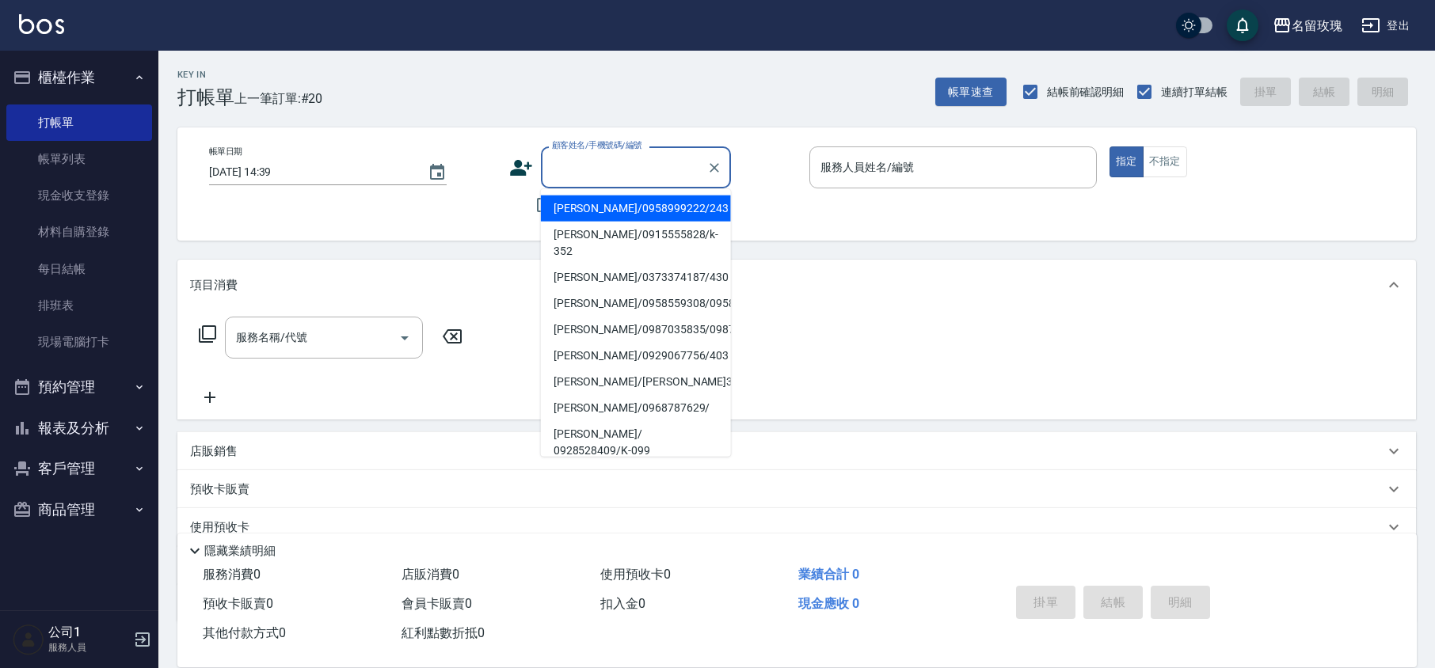
click at [619, 200] on li "[PERSON_NAME]/0958999222/243" at bounding box center [636, 209] width 190 height 26
type input "[PERSON_NAME]/0958999222/243"
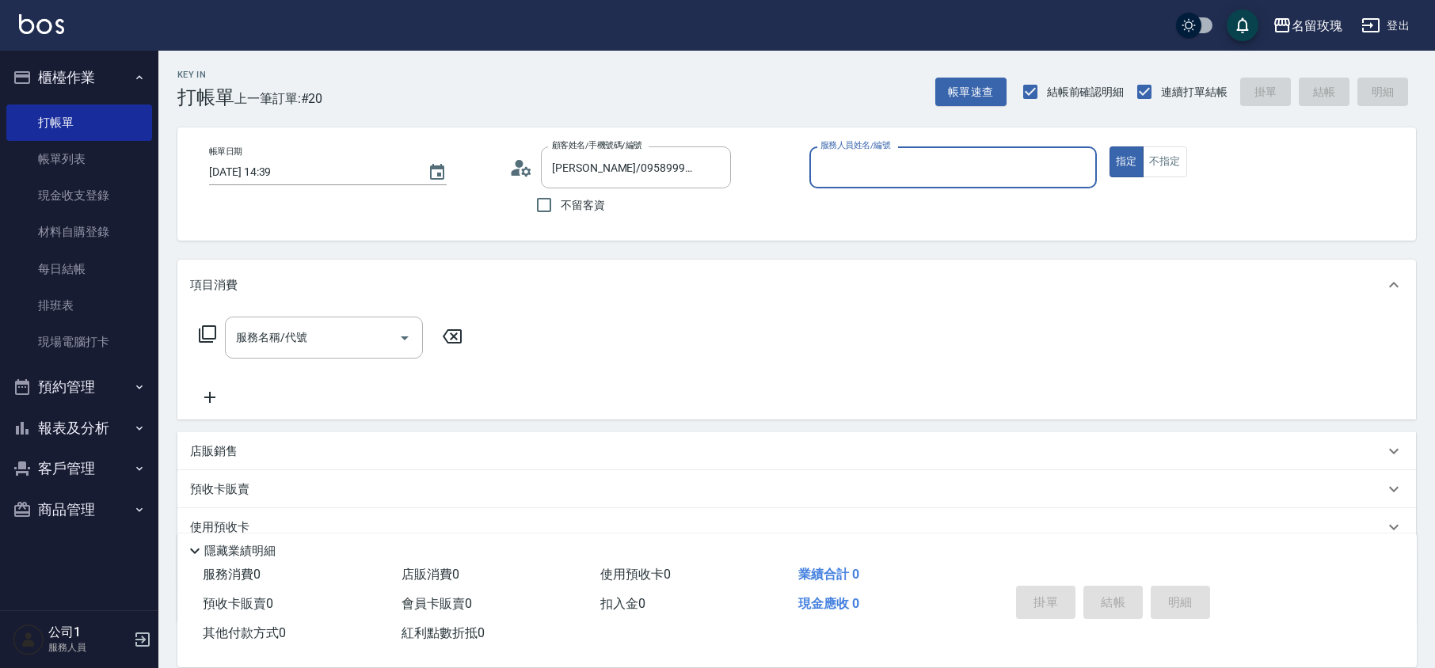
type input "KELLY-5"
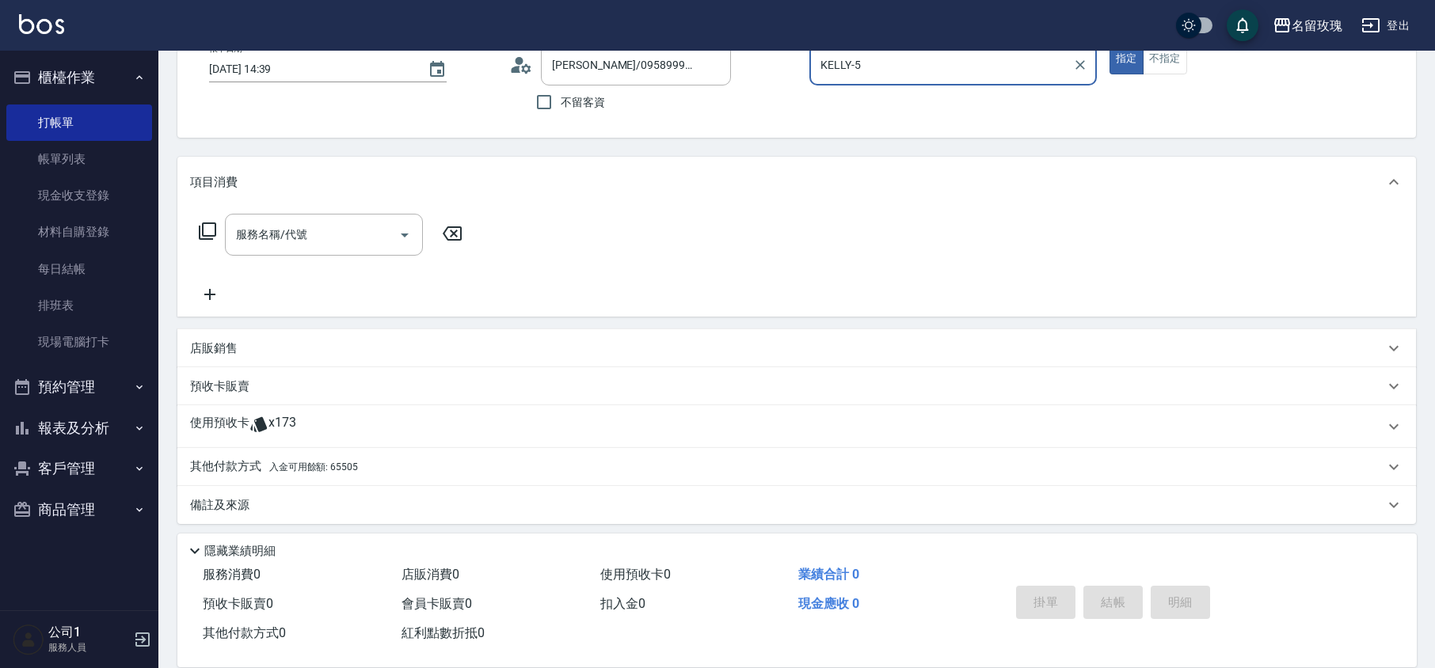
scroll to position [108, 0]
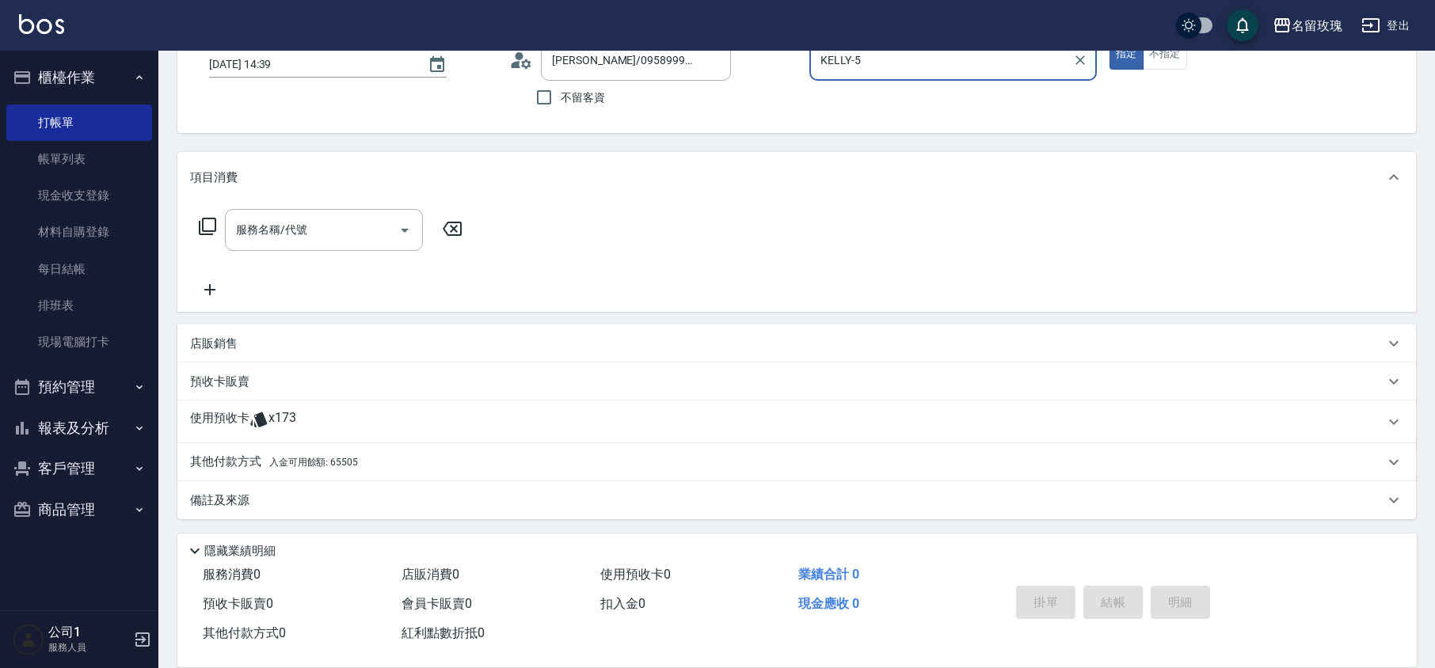
click at [295, 402] on div "使用預收卡 x173" at bounding box center [796, 422] width 1239 height 43
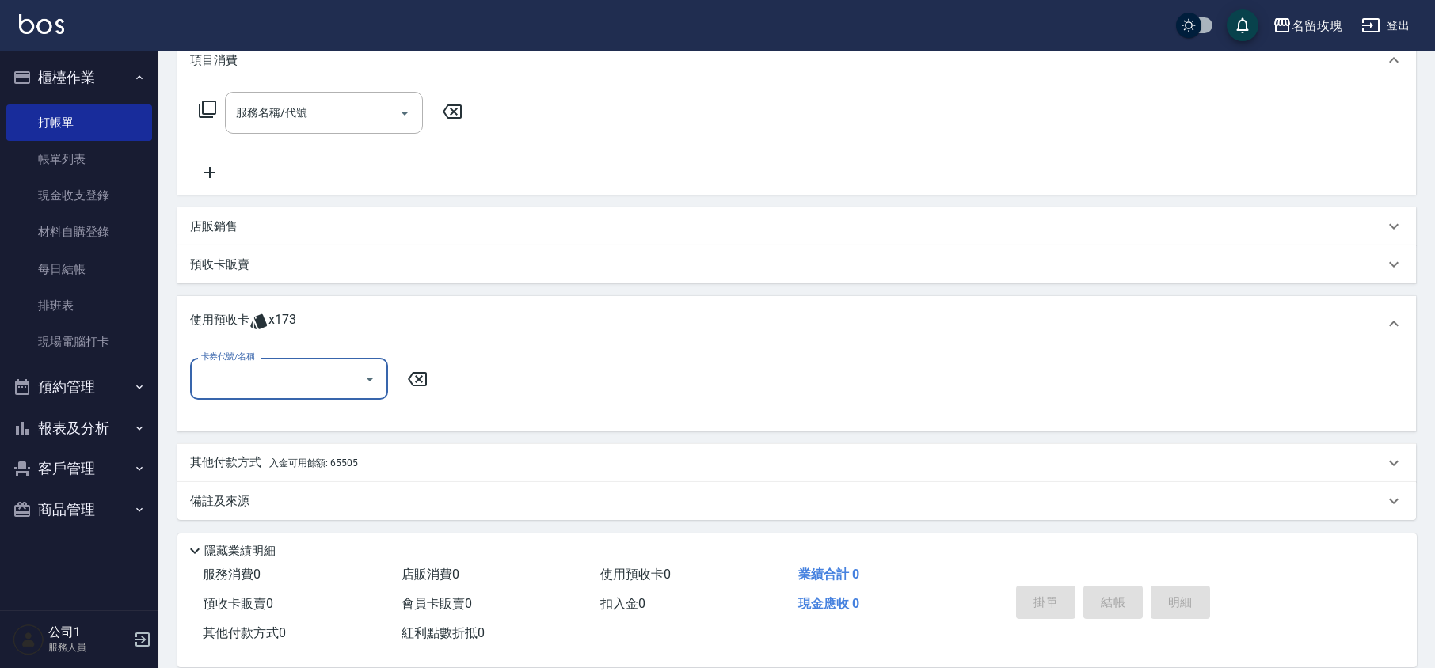
scroll to position [226, 0]
click at [379, 378] on icon "Open" at bounding box center [369, 378] width 19 height 19
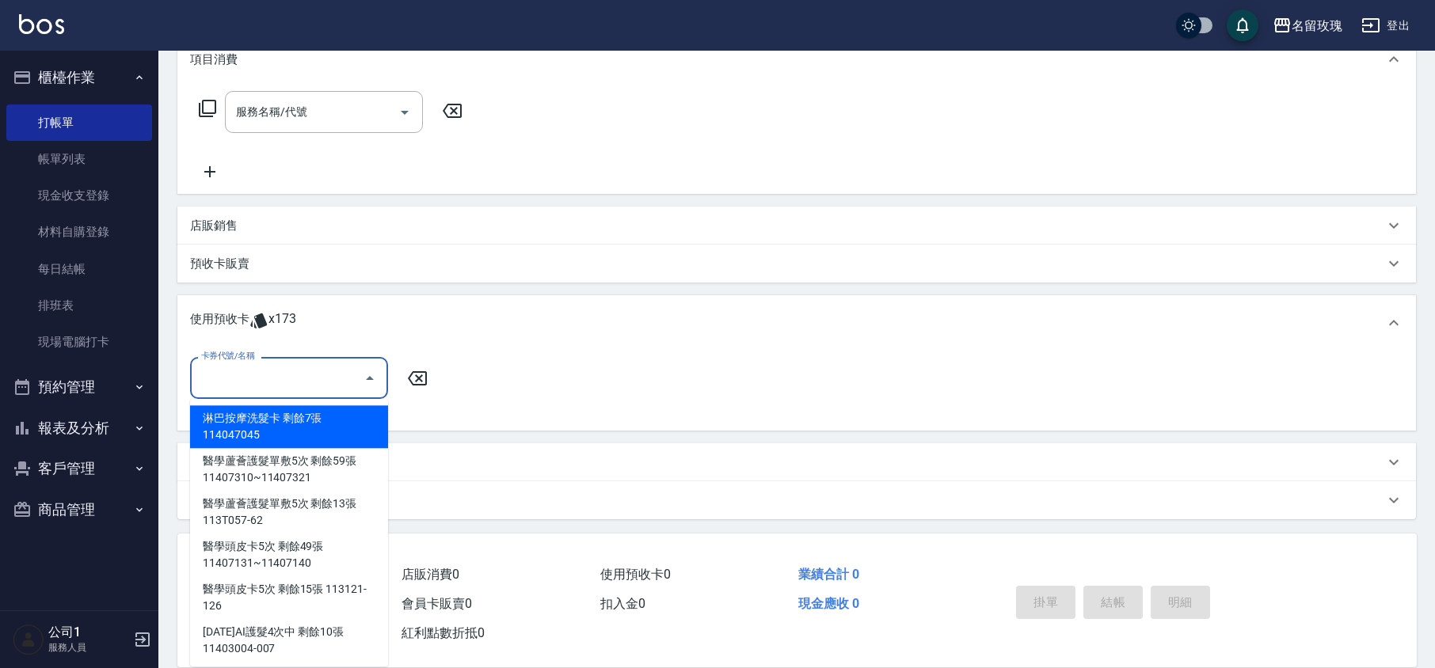
click at [329, 413] on div "淋巴按摩洗髮卡 剩餘7張 114047045" at bounding box center [289, 426] width 198 height 43
type input "淋巴按摩洗髮卡 114047045"
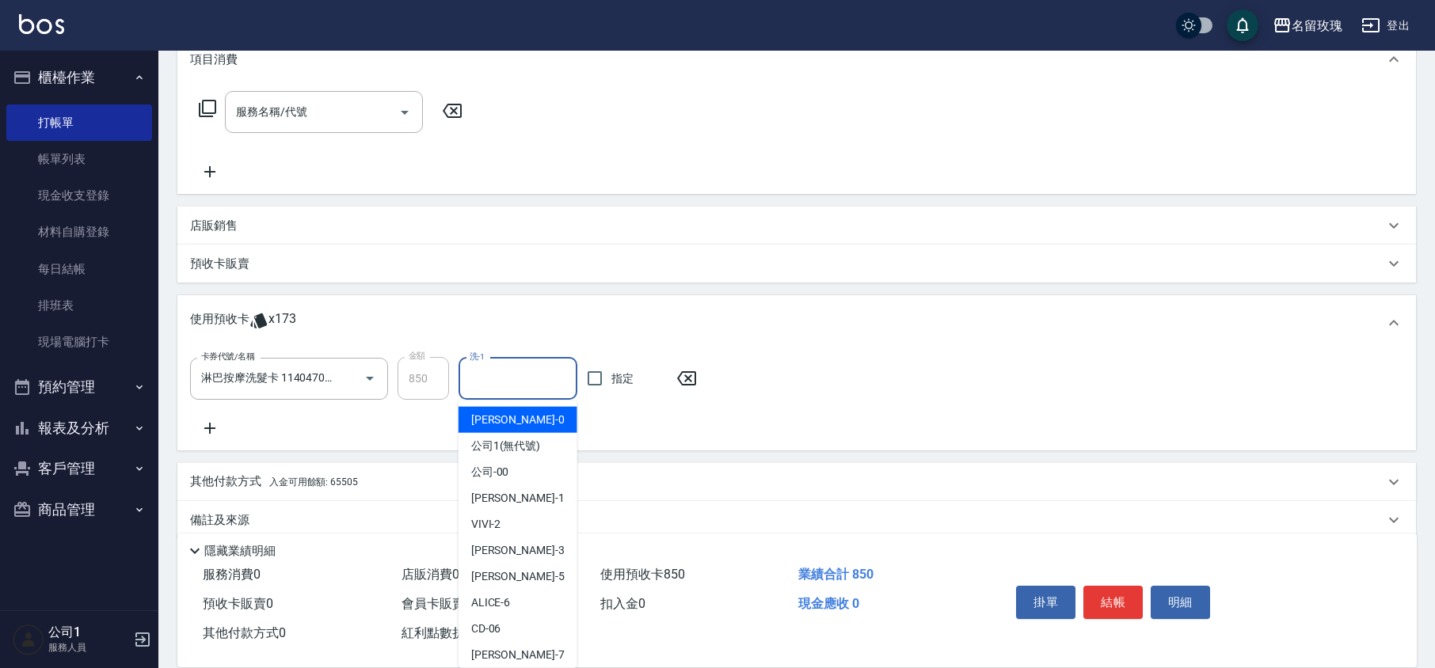
click at [502, 382] on input "洗-1" at bounding box center [518, 379] width 105 height 28
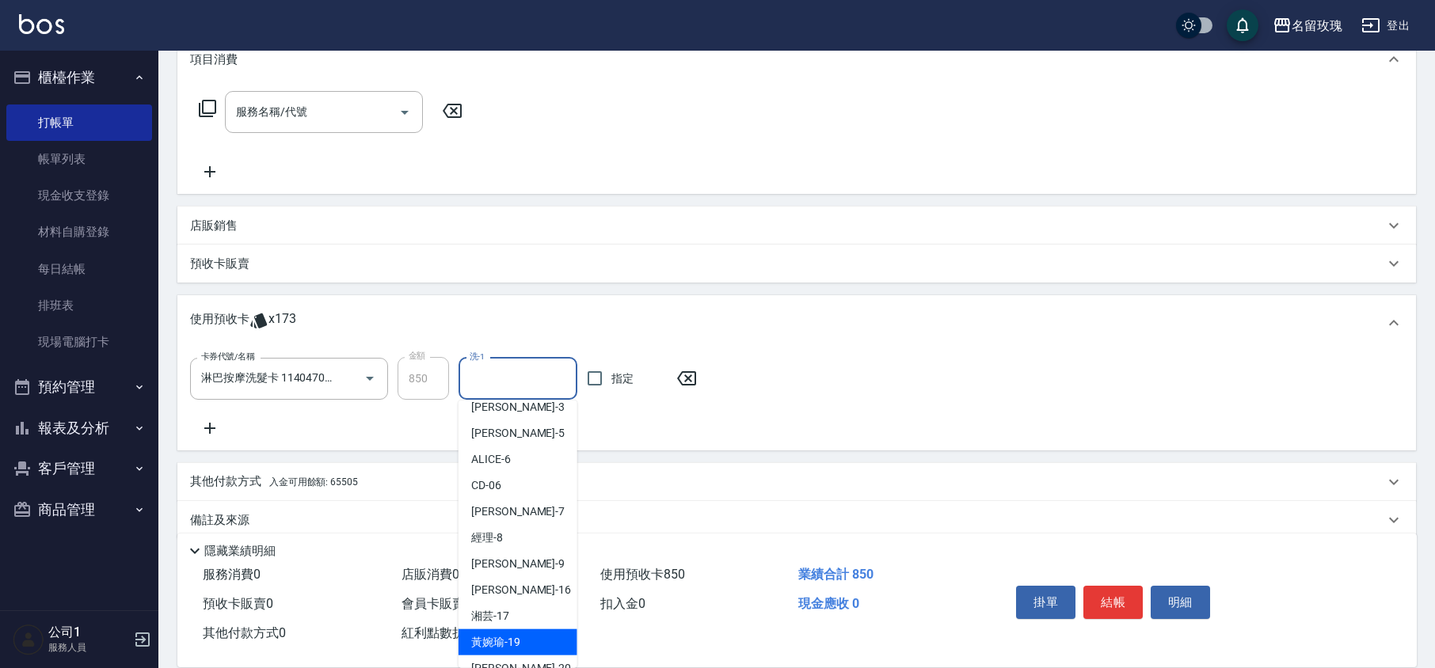
scroll to position [295, 0]
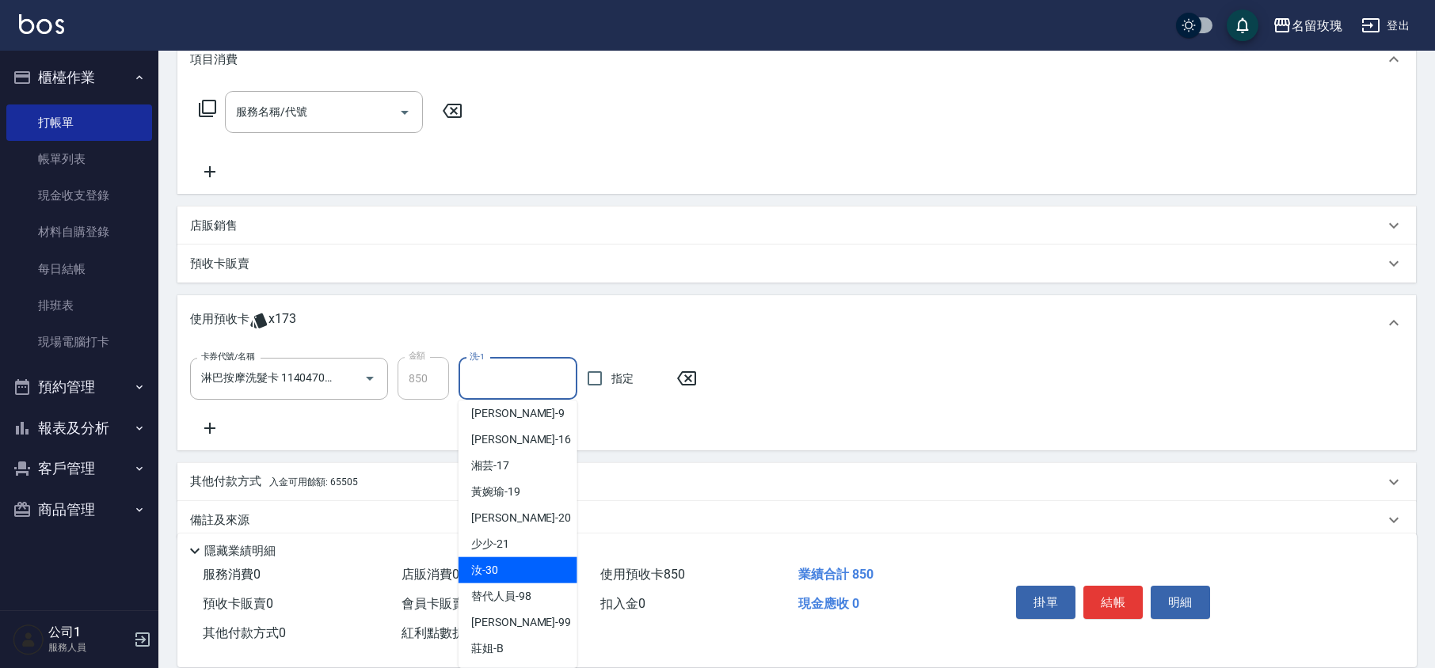
drag, startPoint x: 523, startPoint y: 562, endPoint x: 513, endPoint y: 562, distance: 9.5
click at [523, 562] on div "汝 -30" at bounding box center [518, 571] width 119 height 26
type input "汝-30"
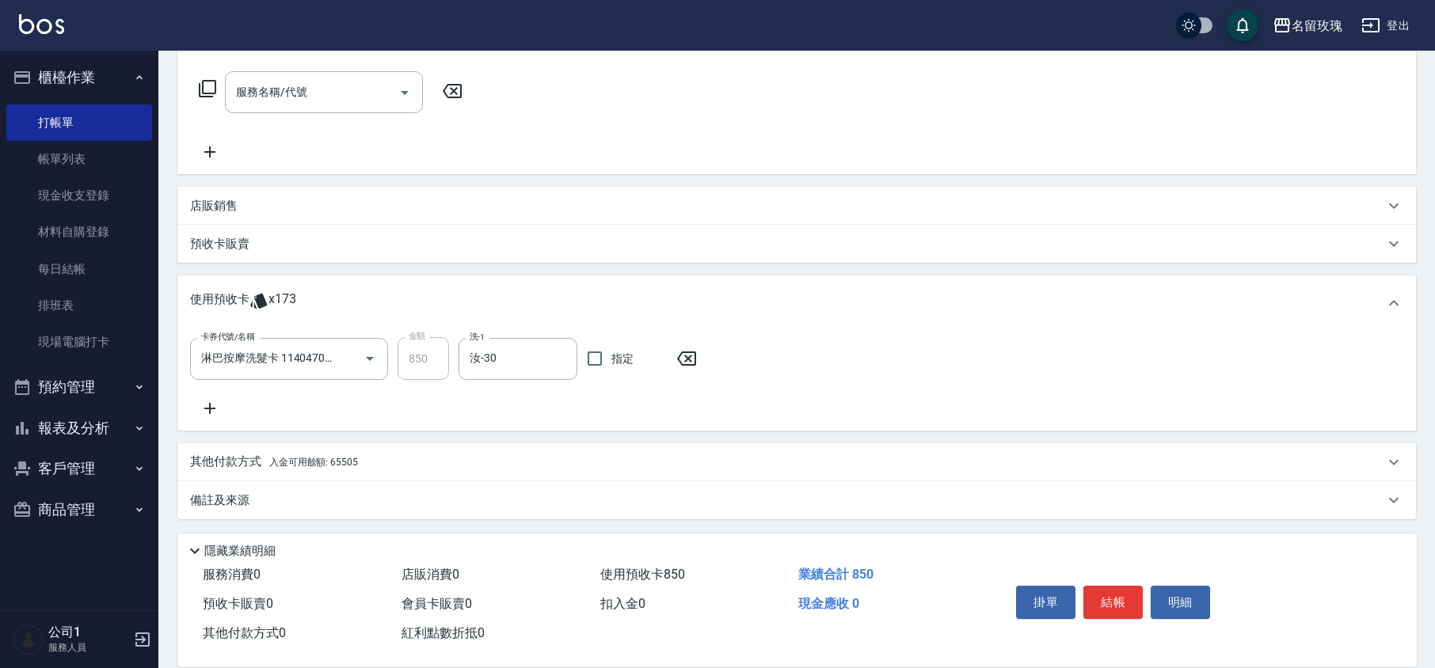
click at [285, 495] on div "備註及來源" at bounding box center [787, 501] width 1194 height 17
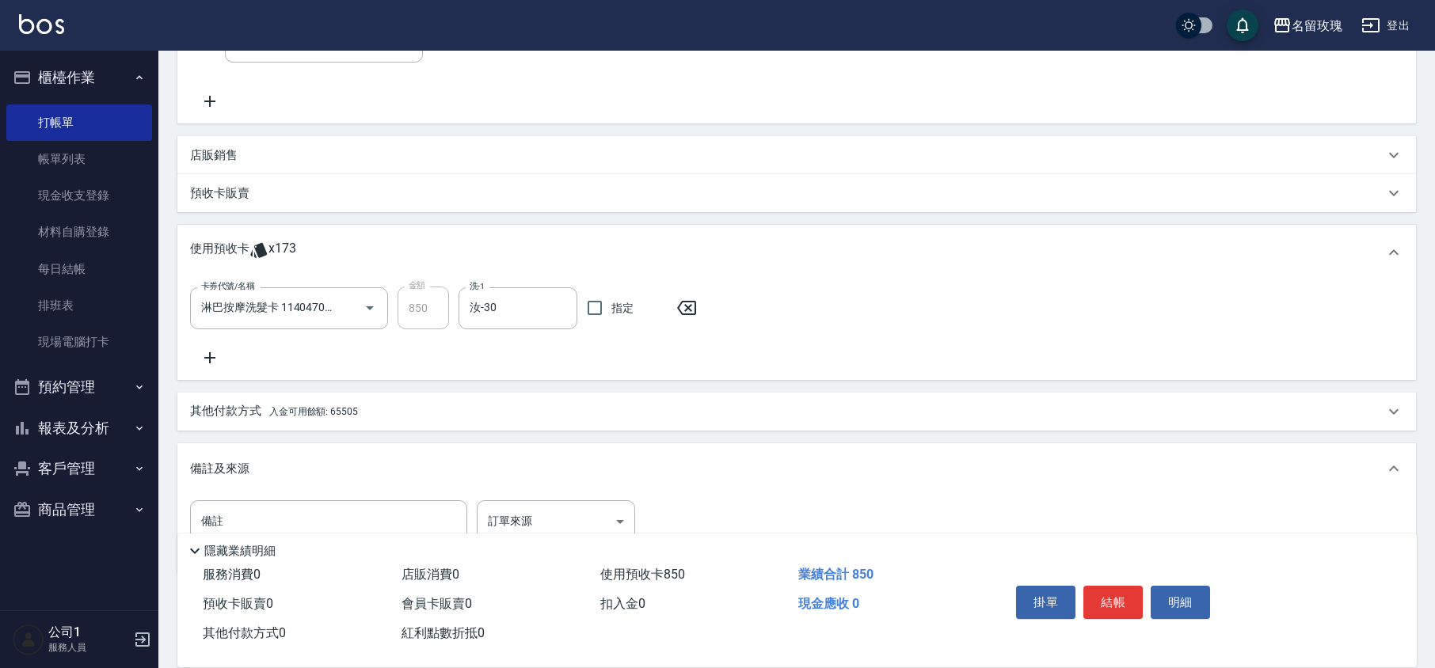
scroll to position [350, 0]
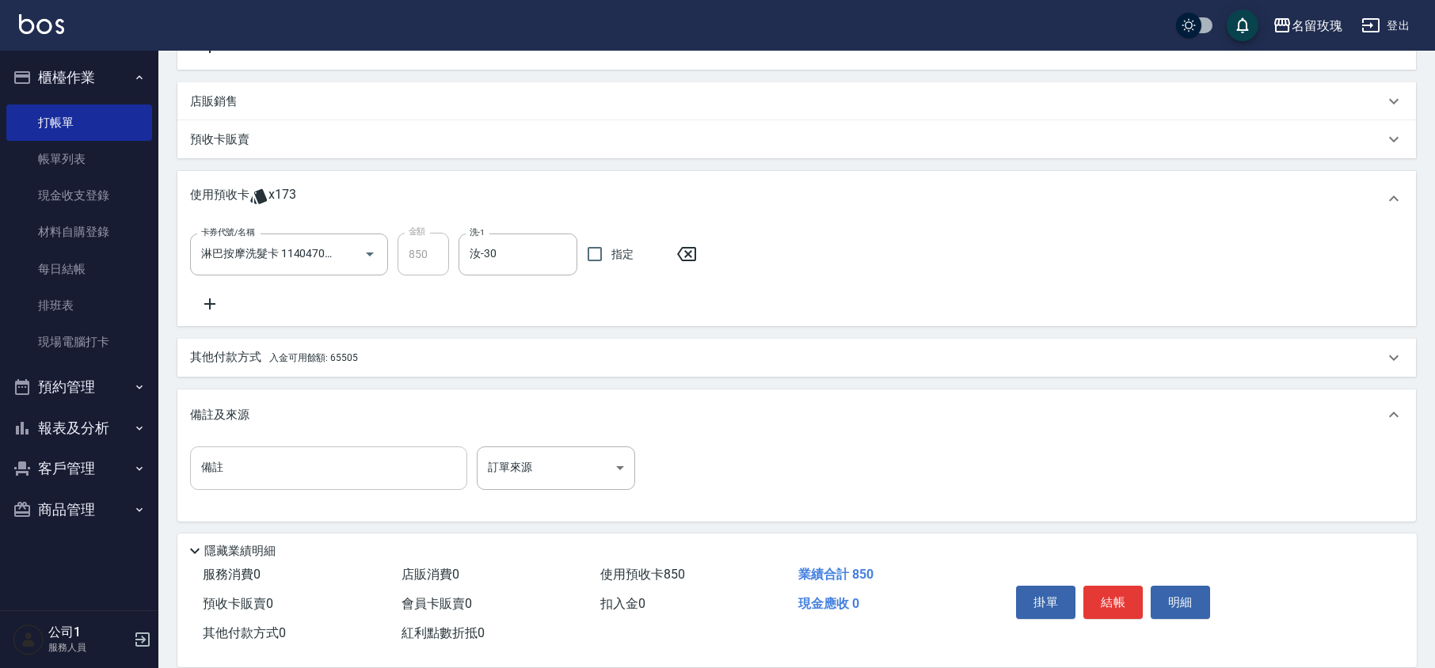
click at [346, 479] on input "備註" at bounding box center [328, 468] width 277 height 43
type input "5+"
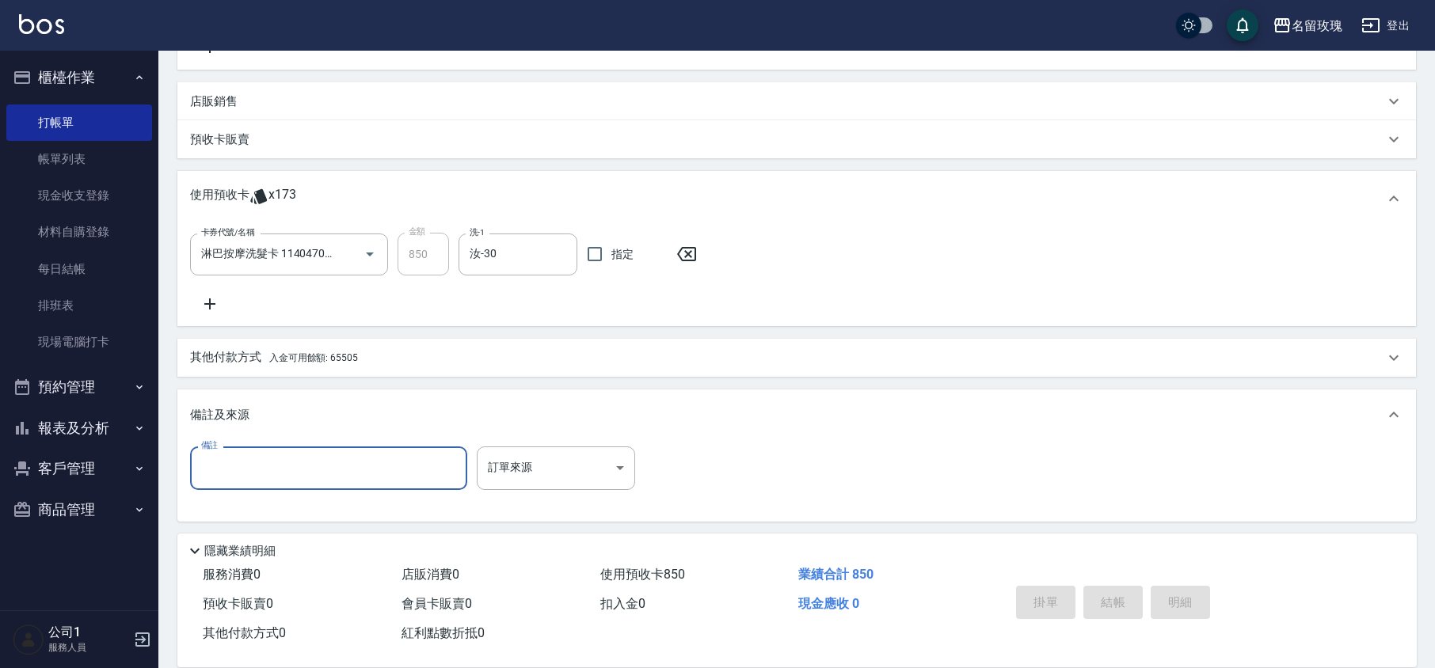
scroll to position [0, 0]
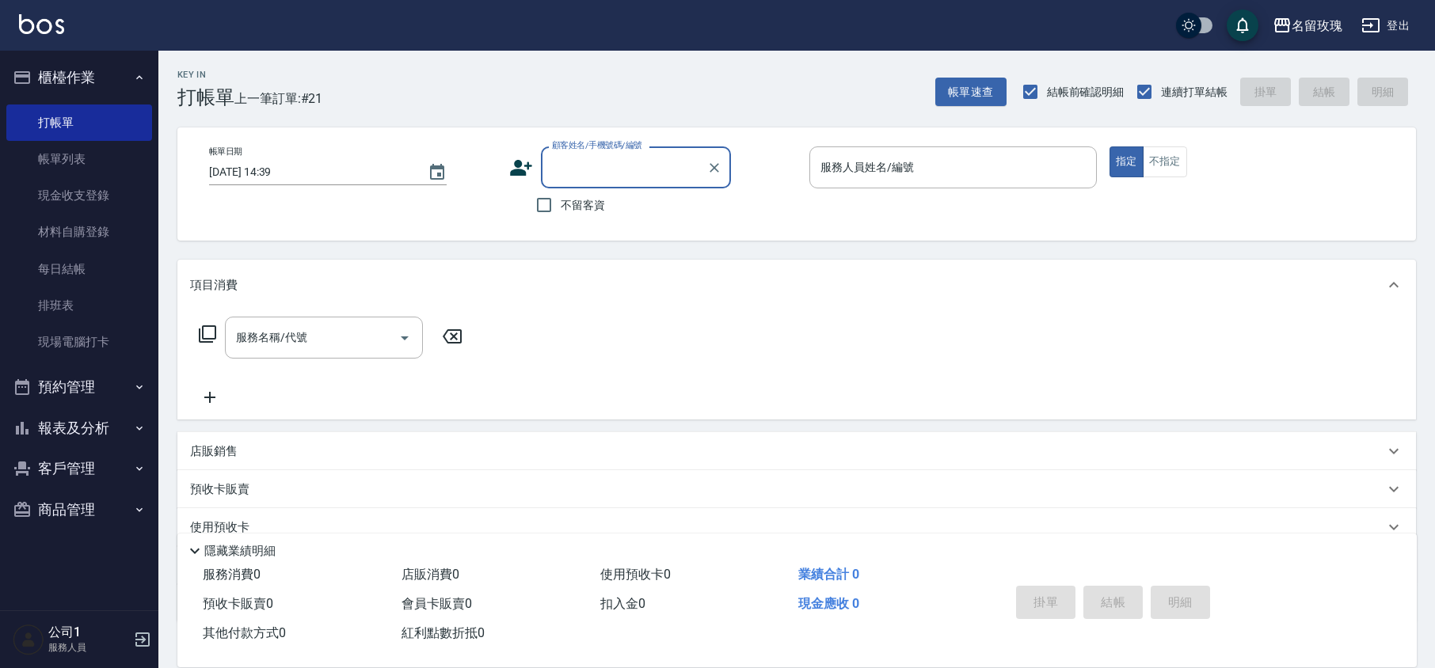
drag, startPoint x: 65, startPoint y: 70, endPoint x: 86, endPoint y: 54, distance: 26.5
click at [67, 70] on button "櫃檯作業" at bounding box center [79, 77] width 146 height 41
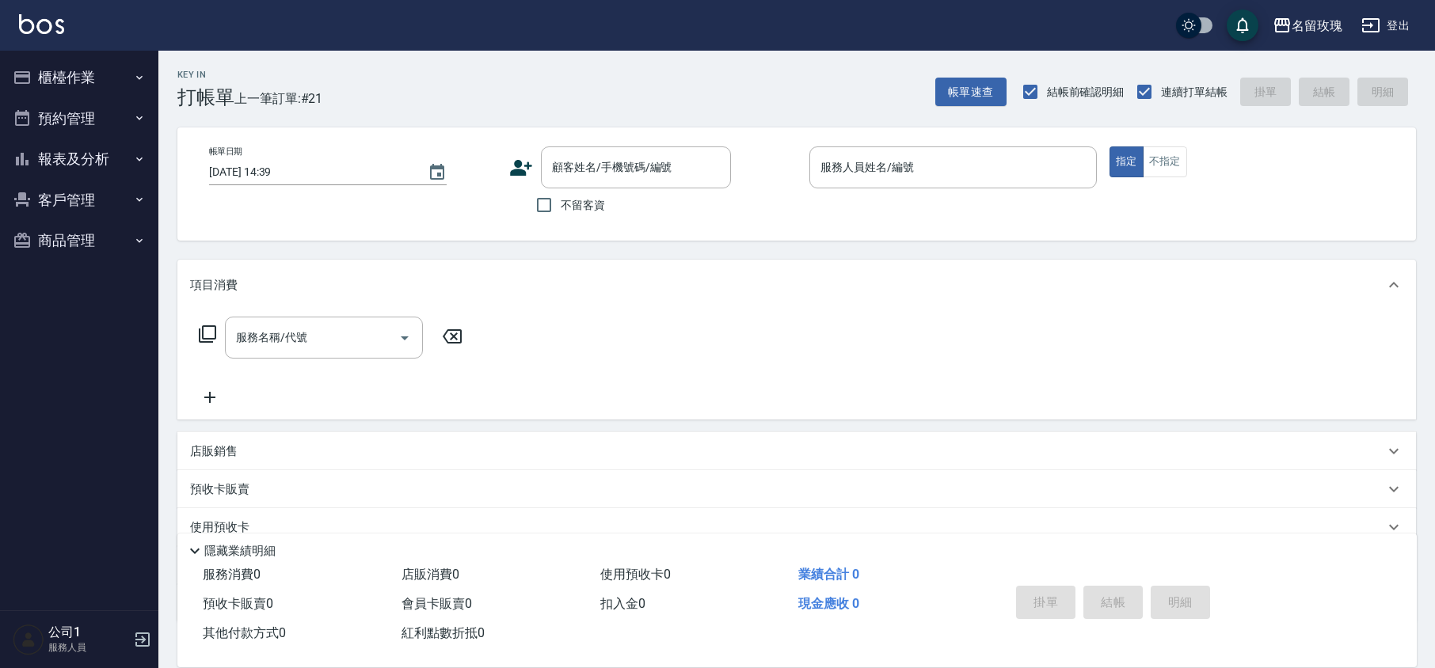
click at [431, 86] on div "Key In 打帳單 上一筆訂單:#21 帳單速查 結帳前確認明細 連續打單結帳 掛單 結帳 明細" at bounding box center [787, 80] width 1258 height 58
click at [589, 157] on div "顧客姓名/手機號碼/編號 顧客姓名/手機號碼/編號" at bounding box center [636, 168] width 190 height 42
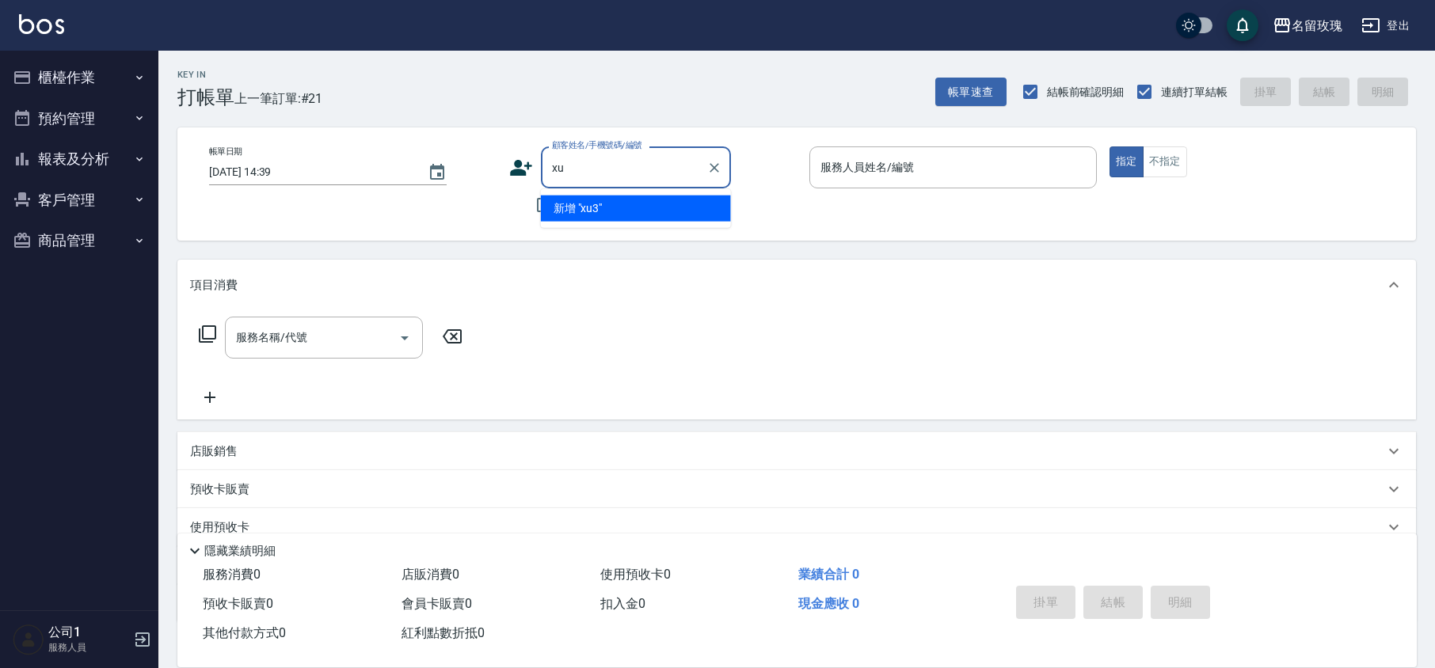
type input "x"
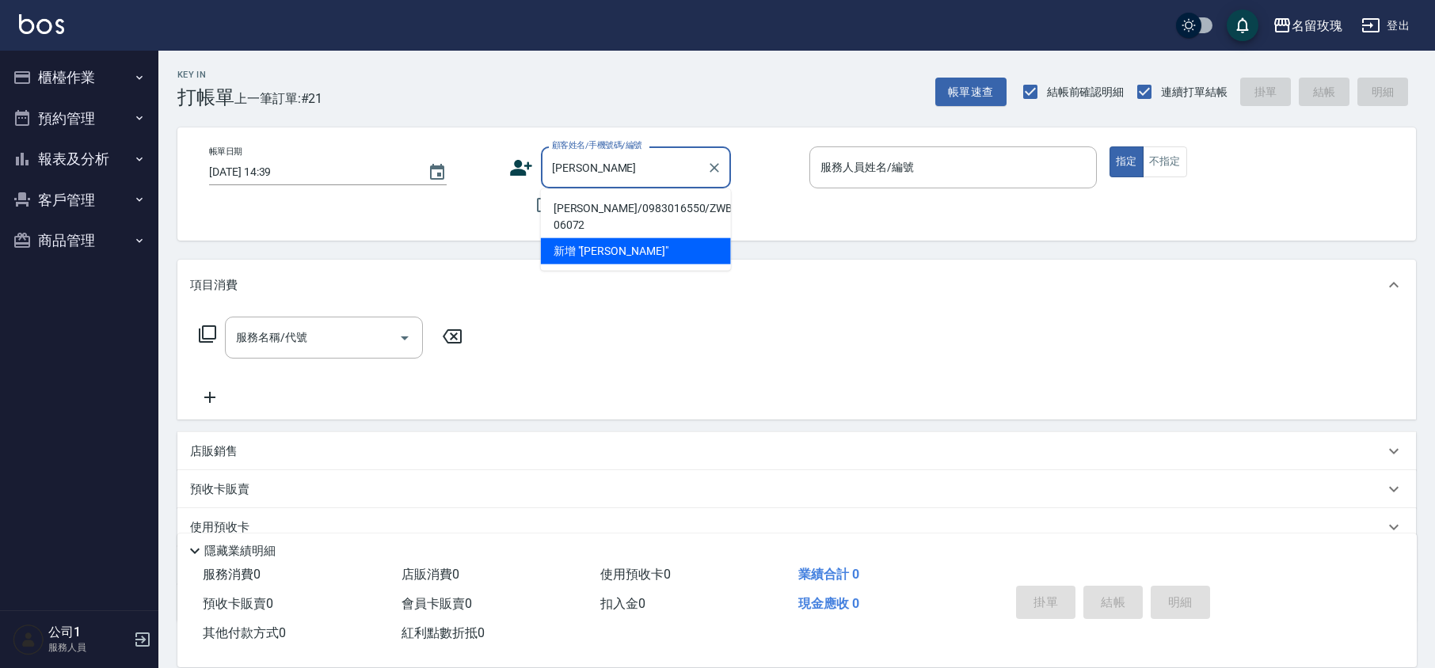
click at [634, 213] on li "[PERSON_NAME]/0983016550/ZWBE-06072" at bounding box center [636, 217] width 190 height 43
type input "[PERSON_NAME]/0983016550/ZWBE-06072"
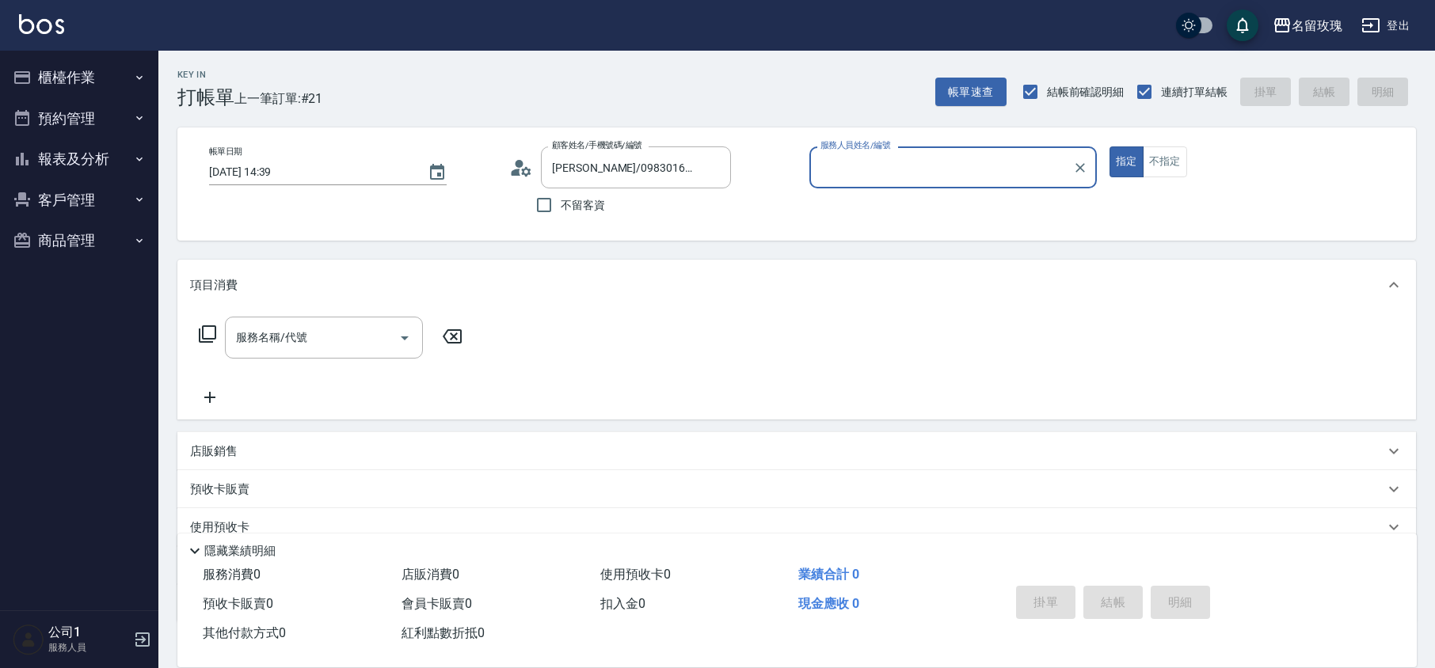
type input "VIVI-2"
click at [520, 168] on icon at bounding box center [521, 168] width 24 height 24
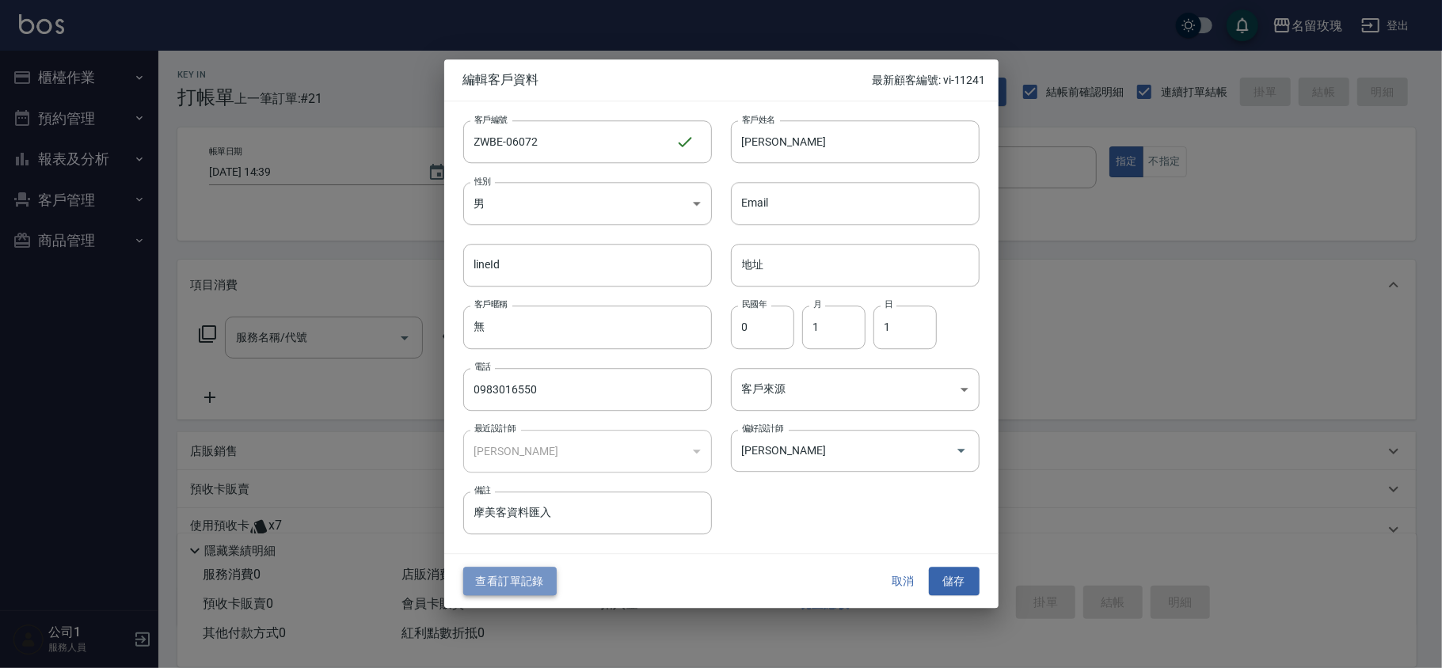
click at [514, 584] on button "查看訂單記錄" at bounding box center [509, 581] width 93 height 29
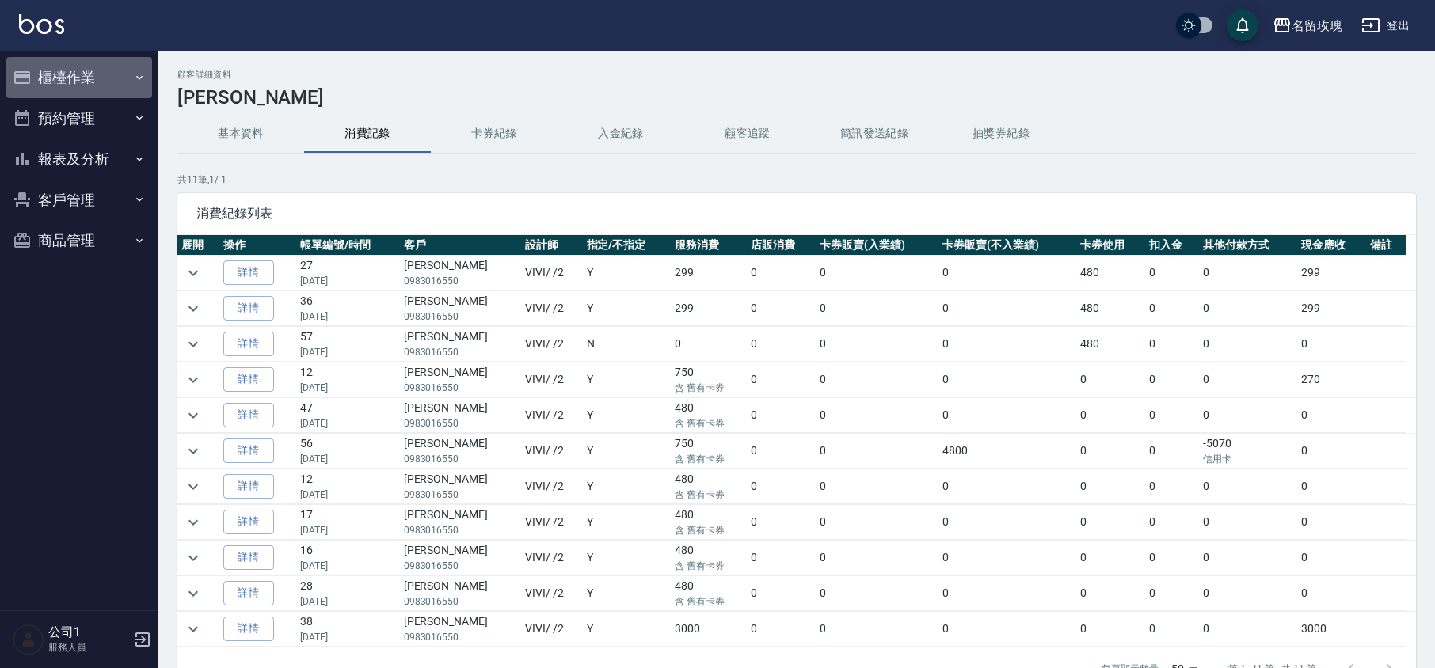
click at [71, 73] on button "櫃檯作業" at bounding box center [79, 77] width 146 height 41
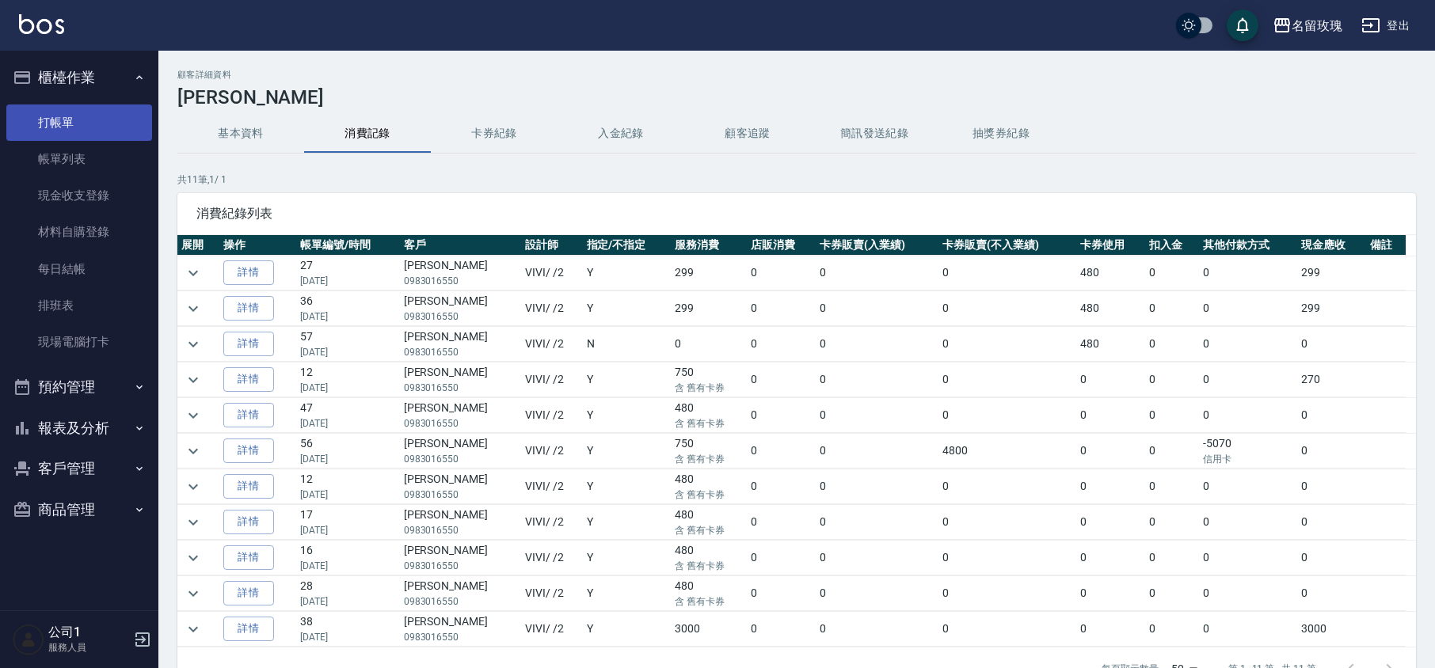
click at [93, 128] on link "打帳單" at bounding box center [79, 123] width 146 height 36
